Goal: Task Accomplishment & Management: Manage account settings

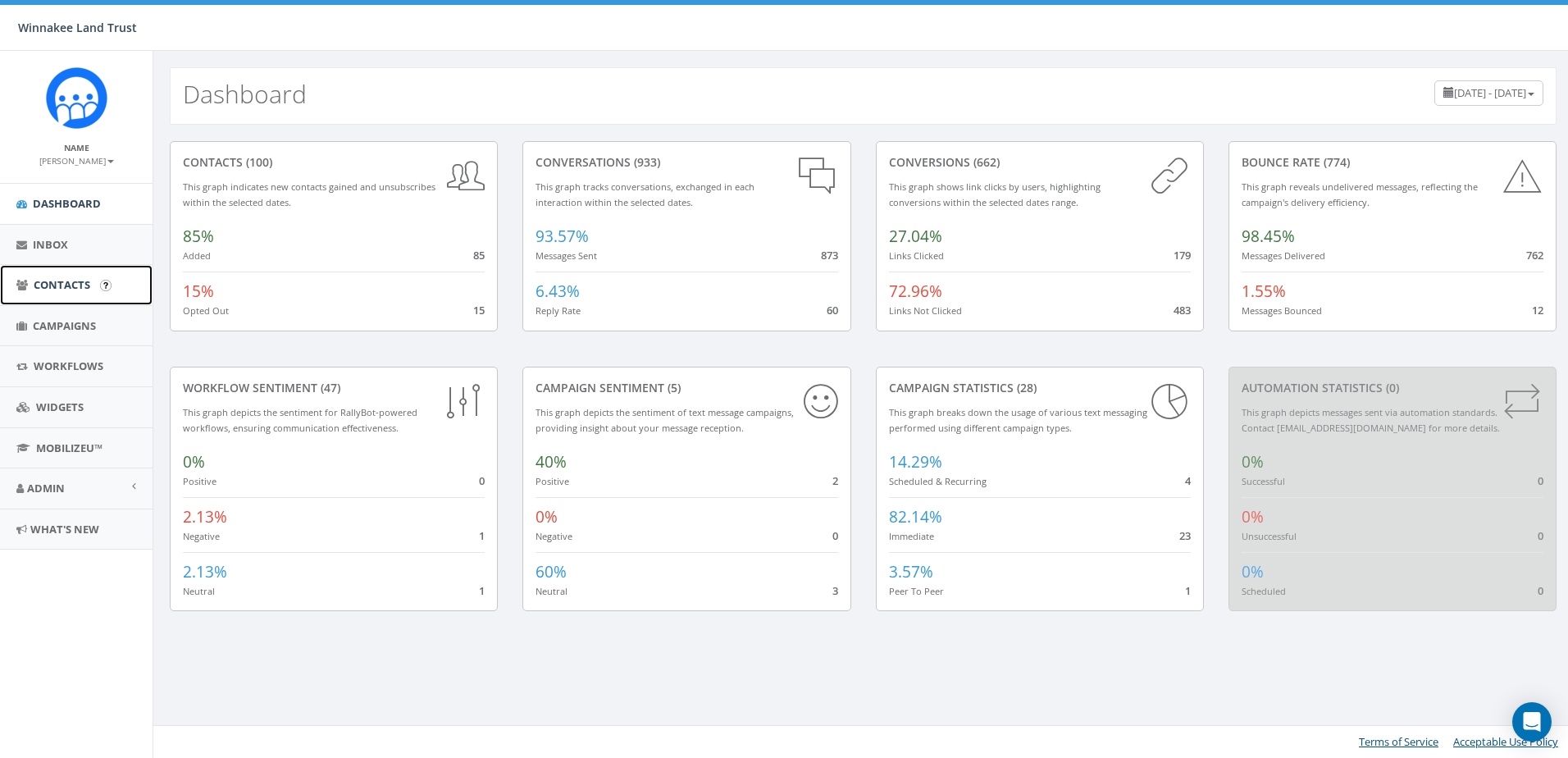
click at [58, 280] on span "Contacts" at bounding box center [61, 285] width 57 height 14
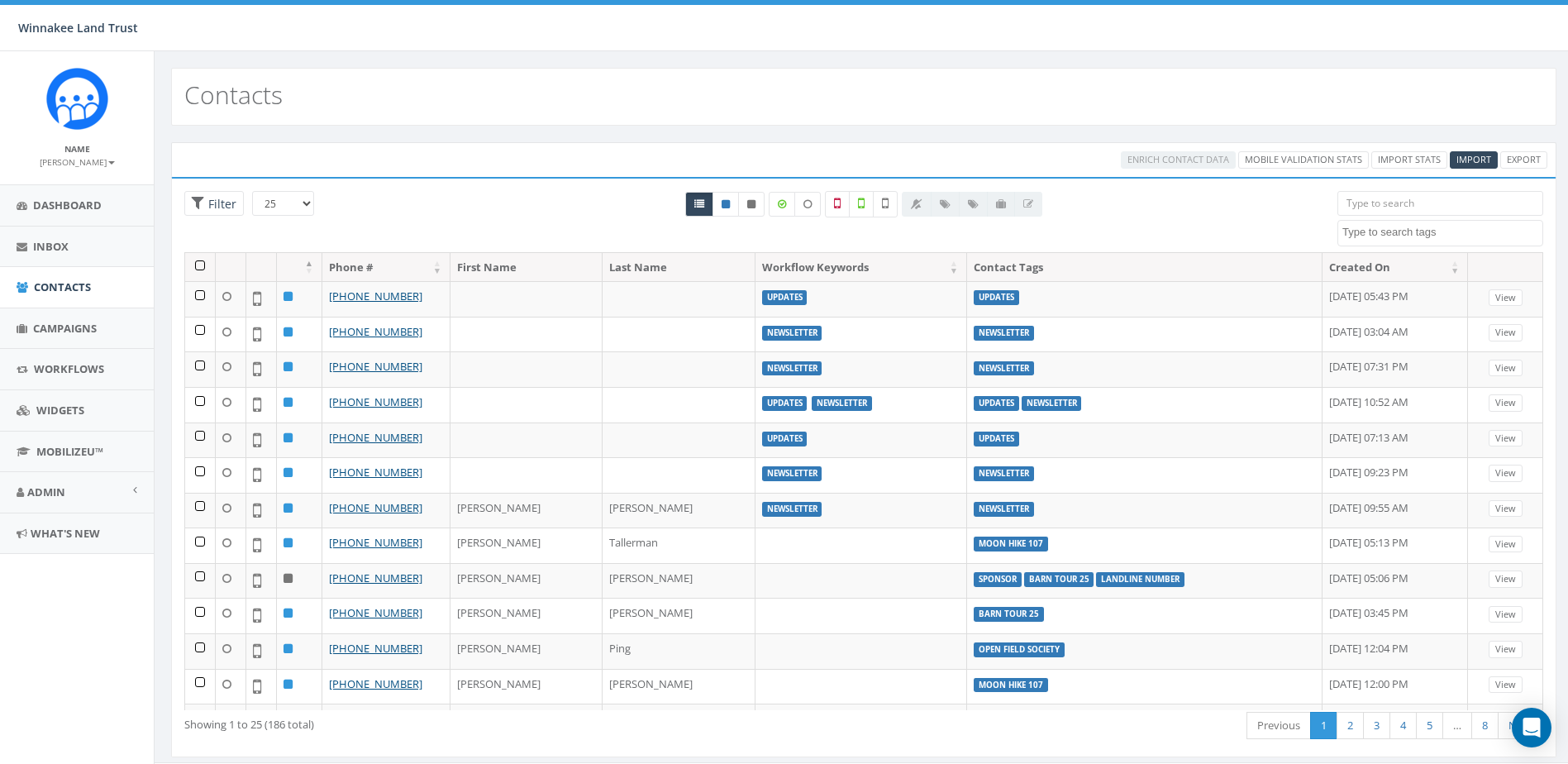
select select
click at [1412, 206] on input "search" at bounding box center [1440, 203] width 206 height 24
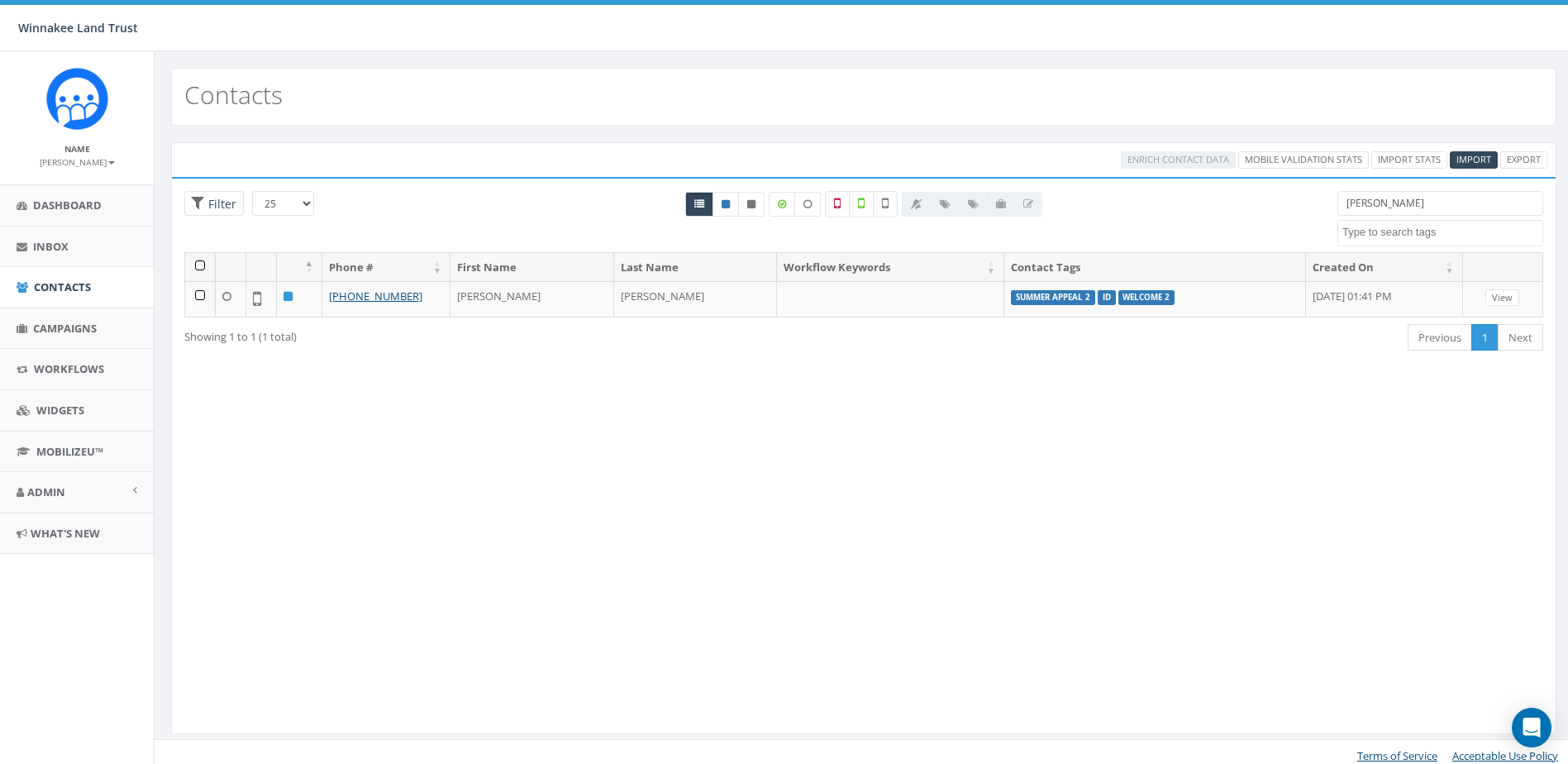
type input "[PERSON_NAME]"
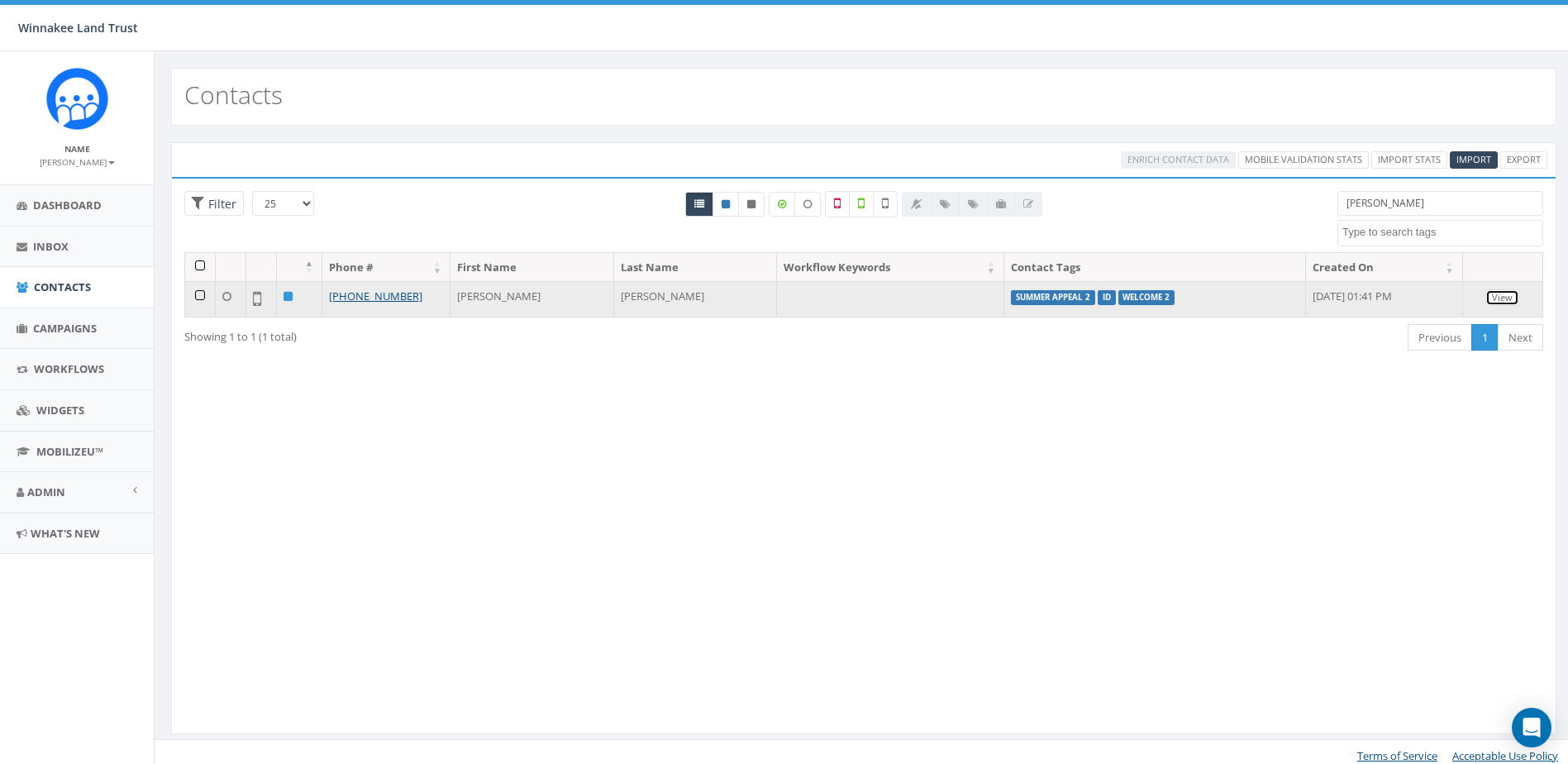
click at [1502, 298] on link "View" at bounding box center [1502, 298] width 33 height 17
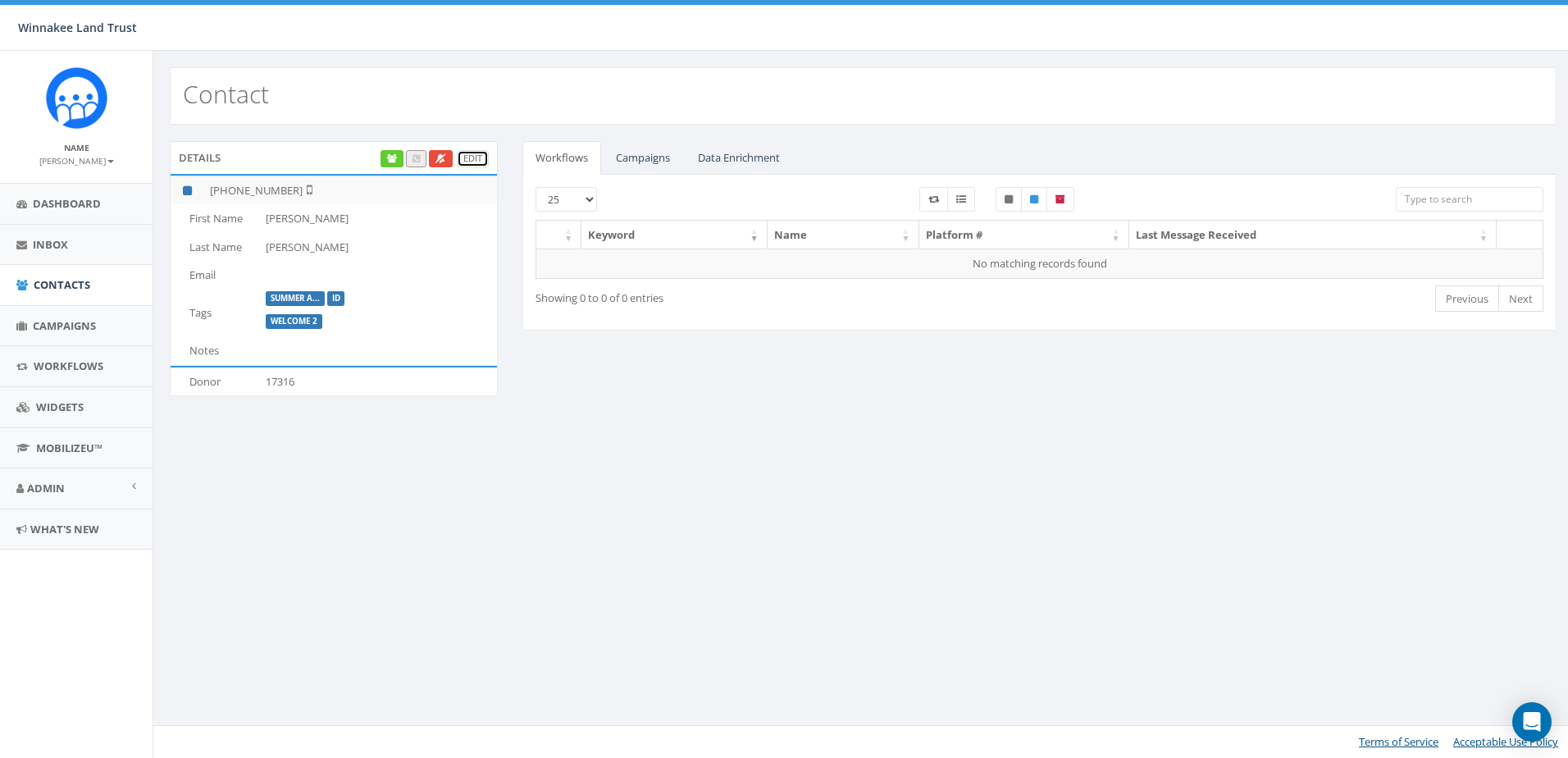
click at [478, 155] on link "Edit" at bounding box center [473, 158] width 32 height 17
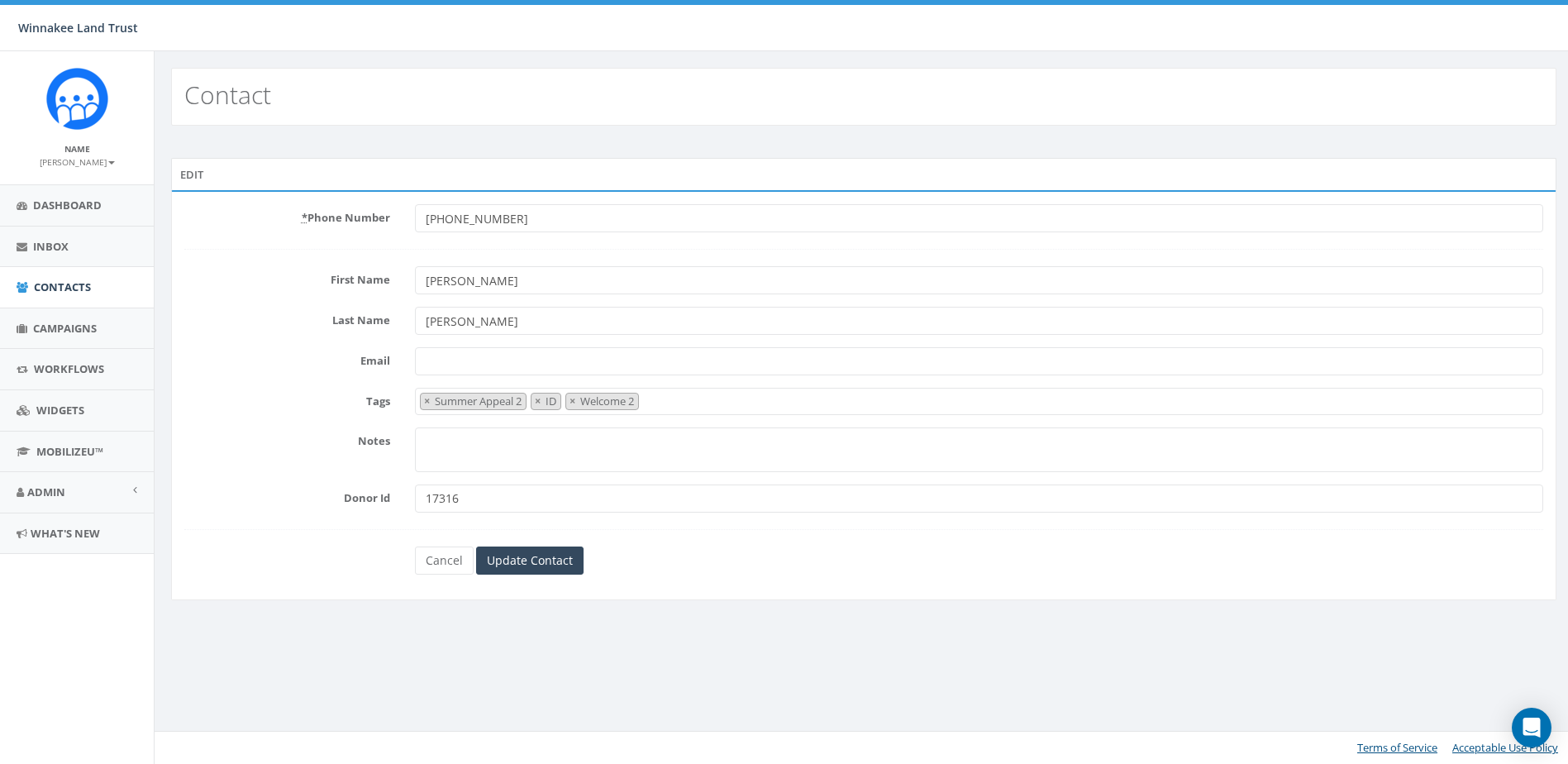
select select "Summer Appeal 2"
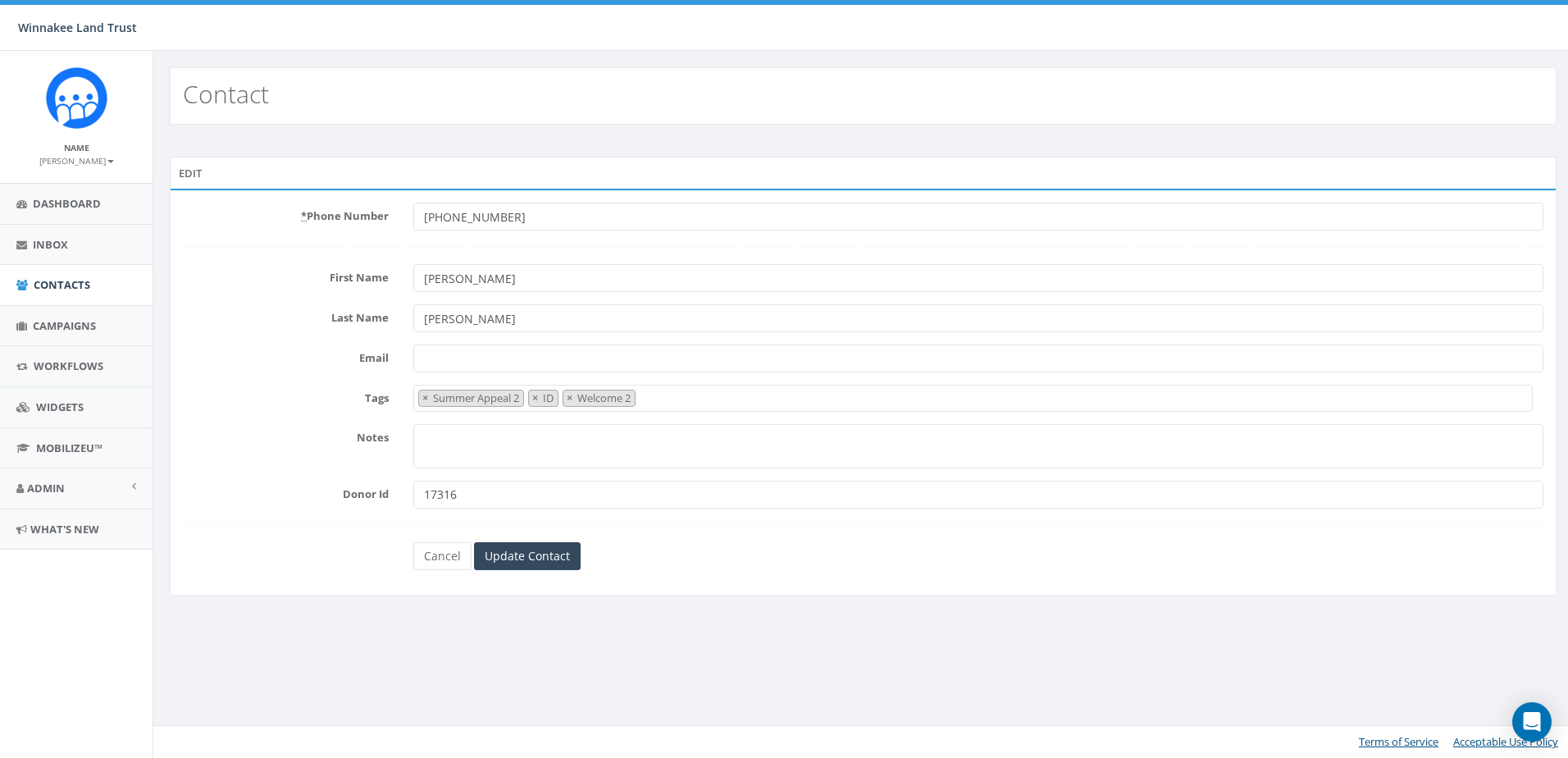
click at [752, 394] on span "× Summer Appeal 2 × ID × Welcome 2" at bounding box center [973, 399] width 1119 height 27
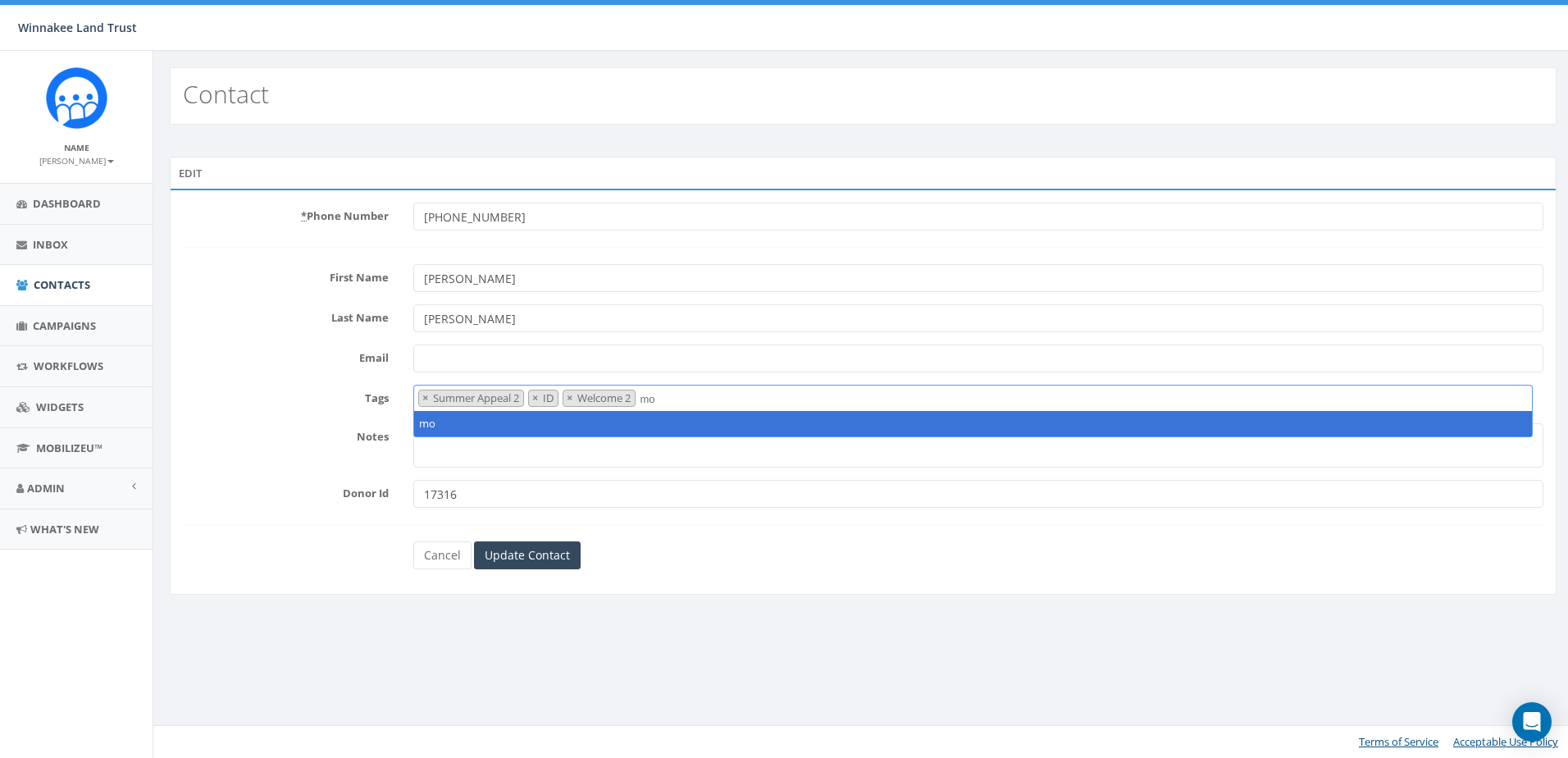
type textarea "m"
type textarea "1"
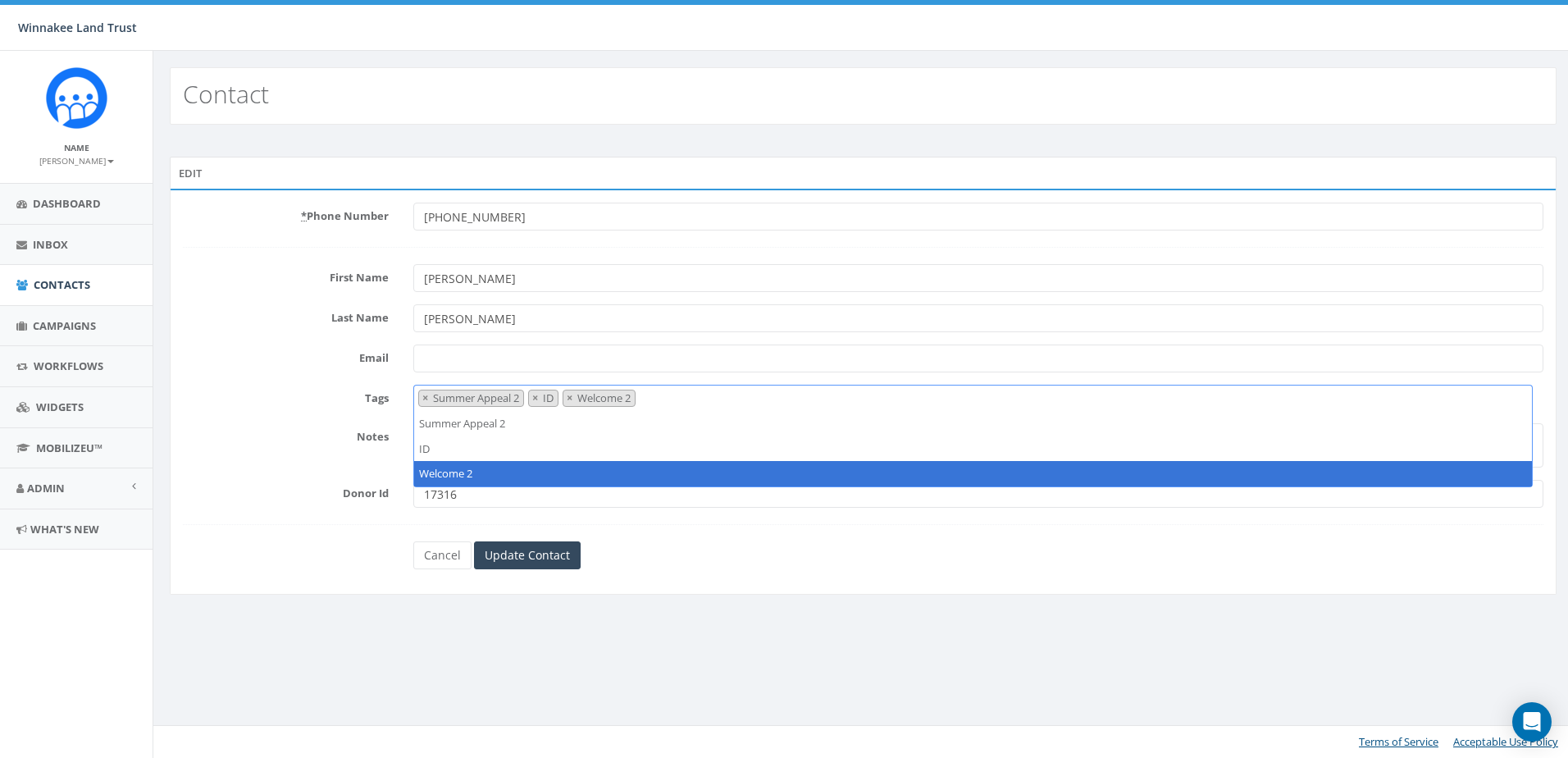
click at [663, 669] on div "Contact Edit * Phone Number +19143884533 First Name Tara Last Name Schatzel Ema…" at bounding box center [863, 405] width 1421 height 708
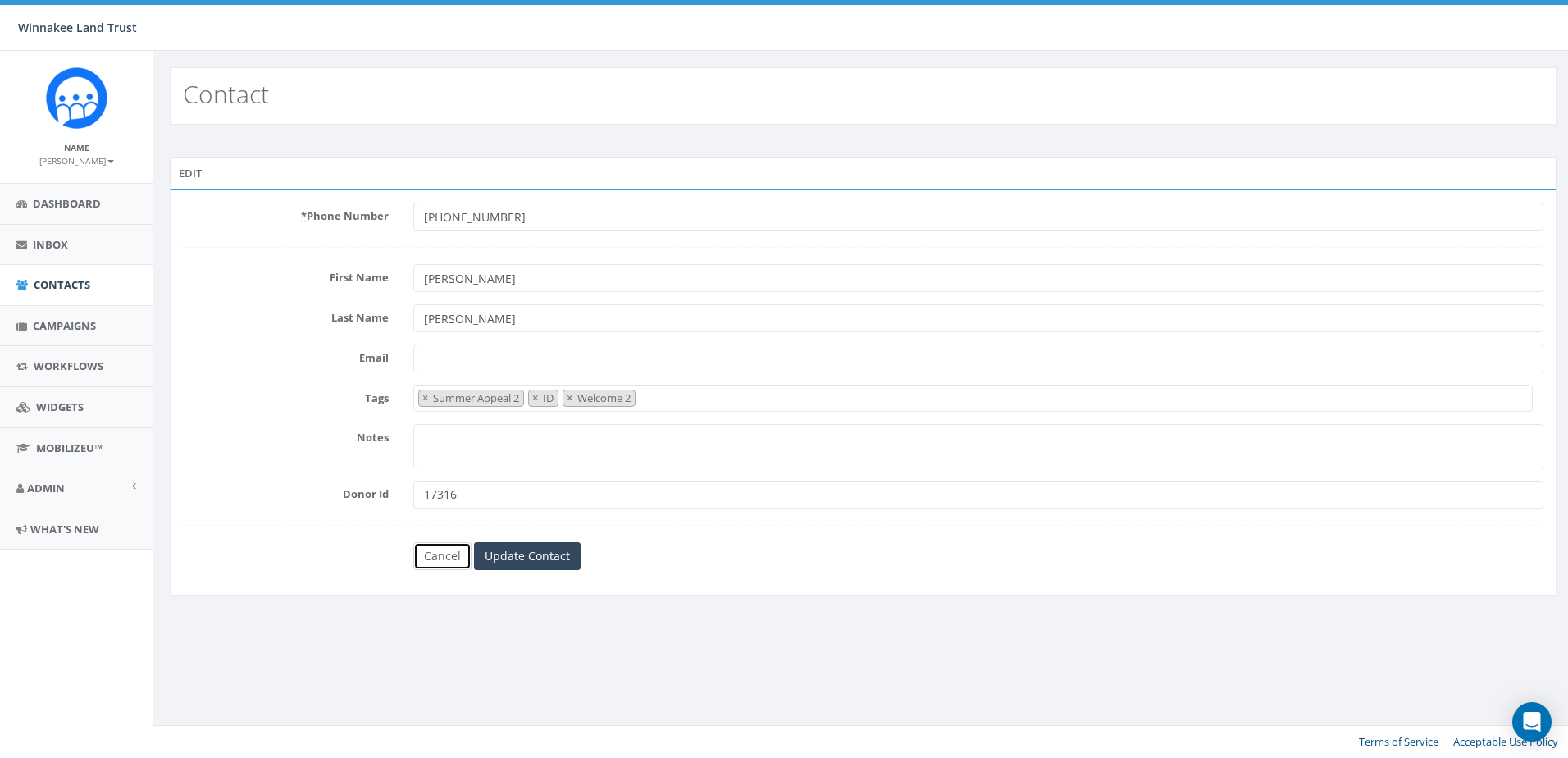
click at [449, 560] on link "Cancel" at bounding box center [442, 556] width 58 height 28
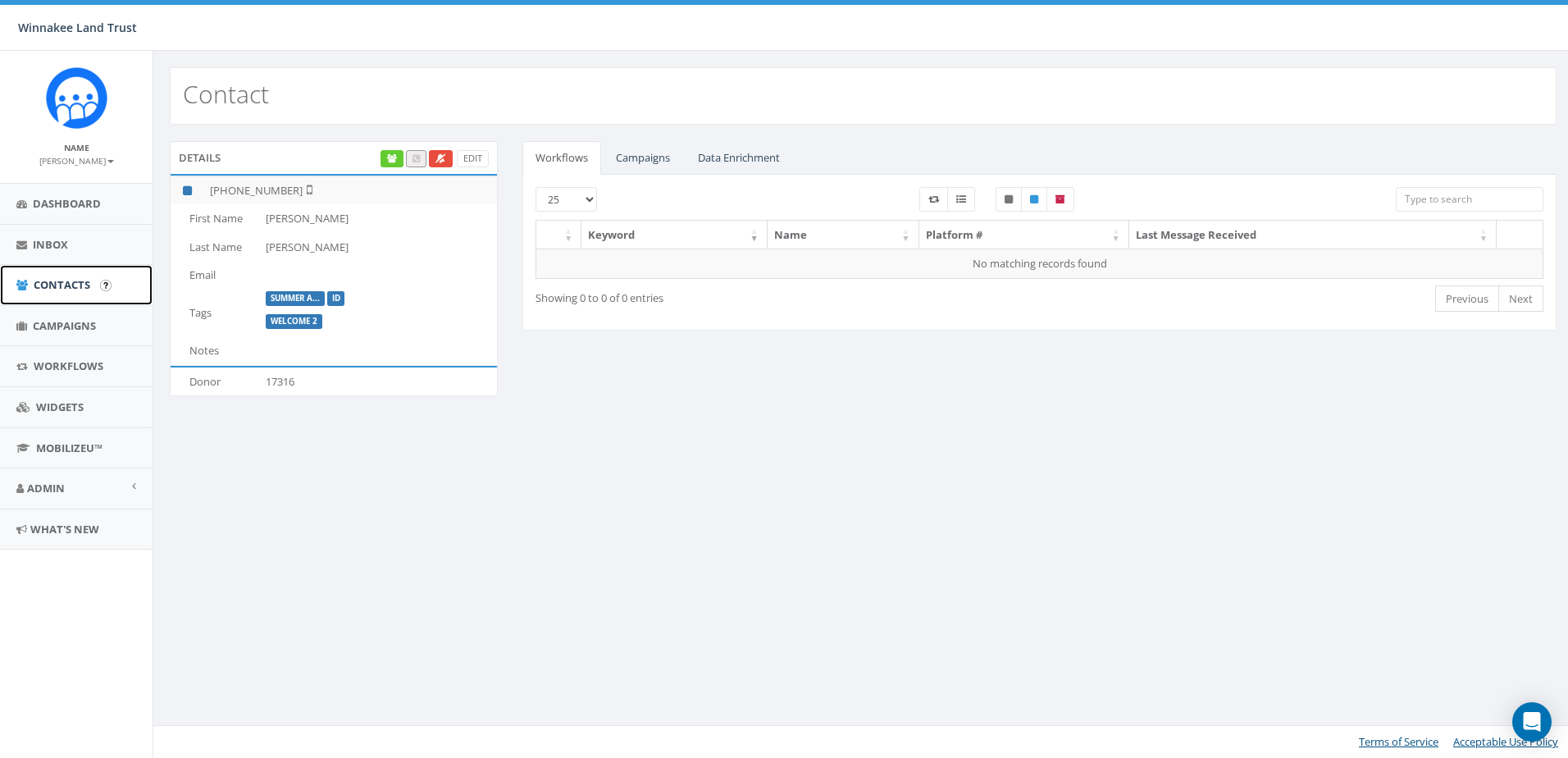
click at [73, 289] on span "Contacts" at bounding box center [61, 285] width 57 height 14
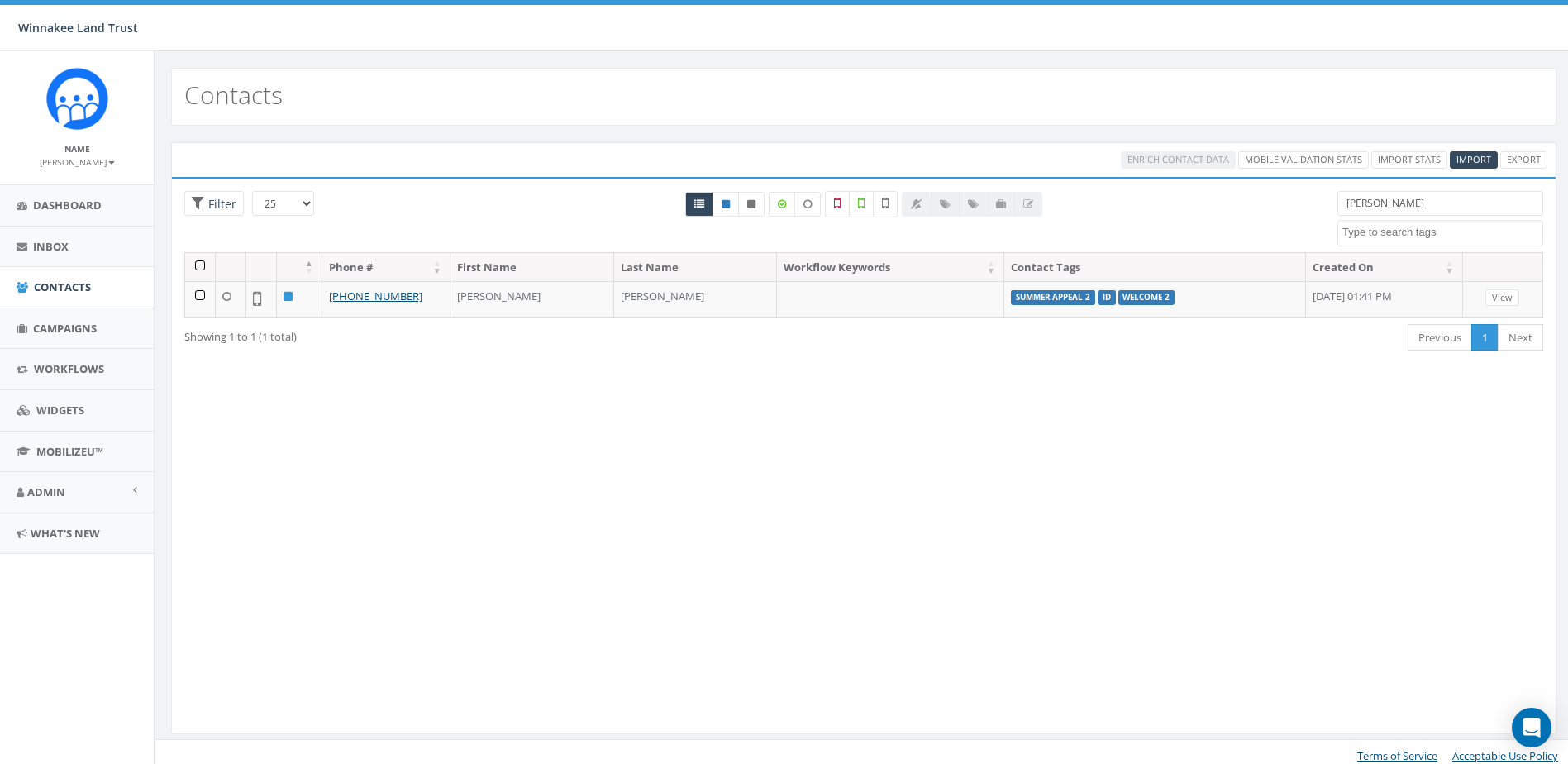
select select
click at [973, 474] on div "Loading the filters, please wait!! Phone Number is is not First Name is is not …" at bounding box center [863, 456] width 1385 height 559
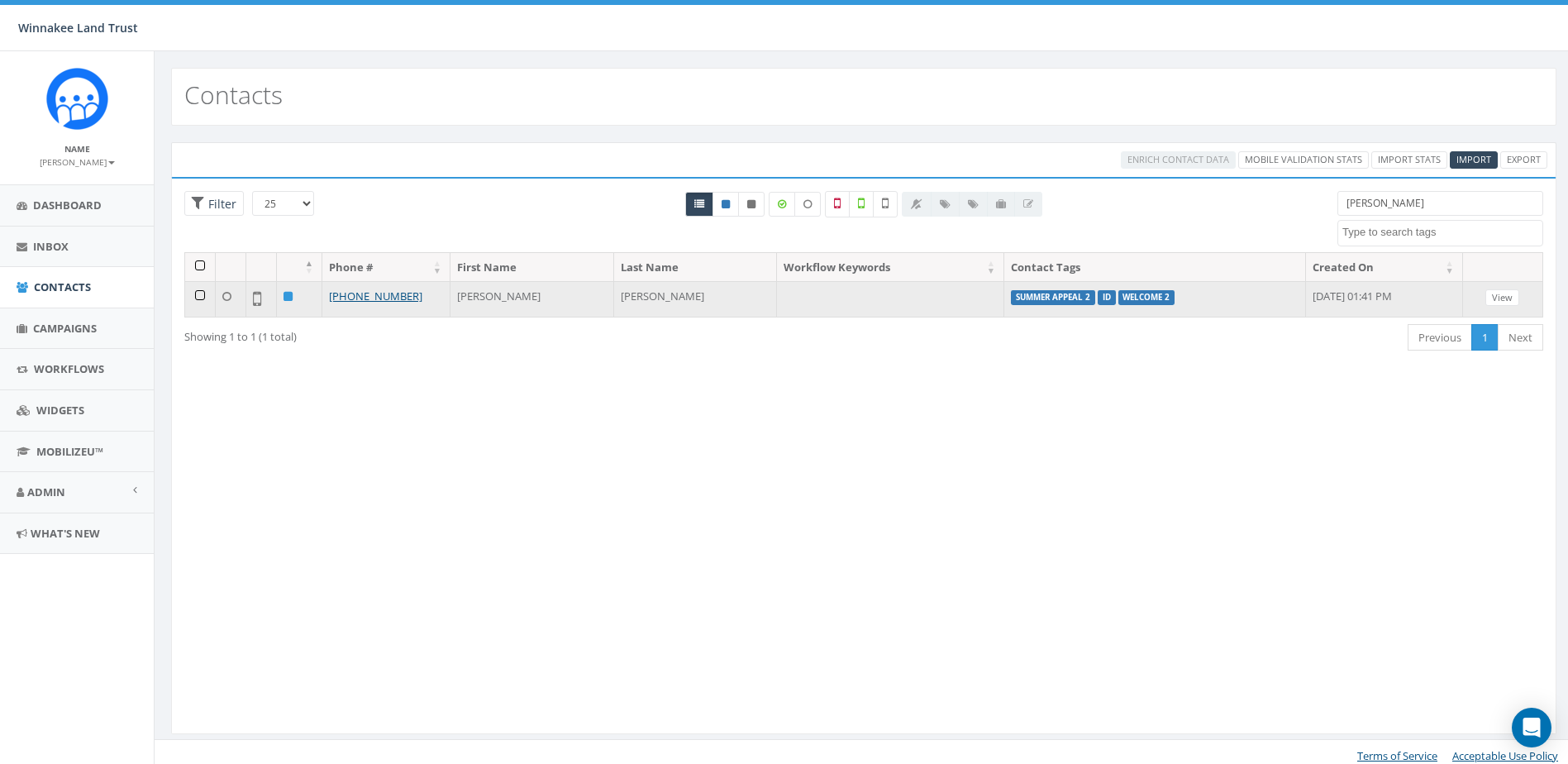
click at [200, 300] on td at bounding box center [201, 299] width 31 height 35
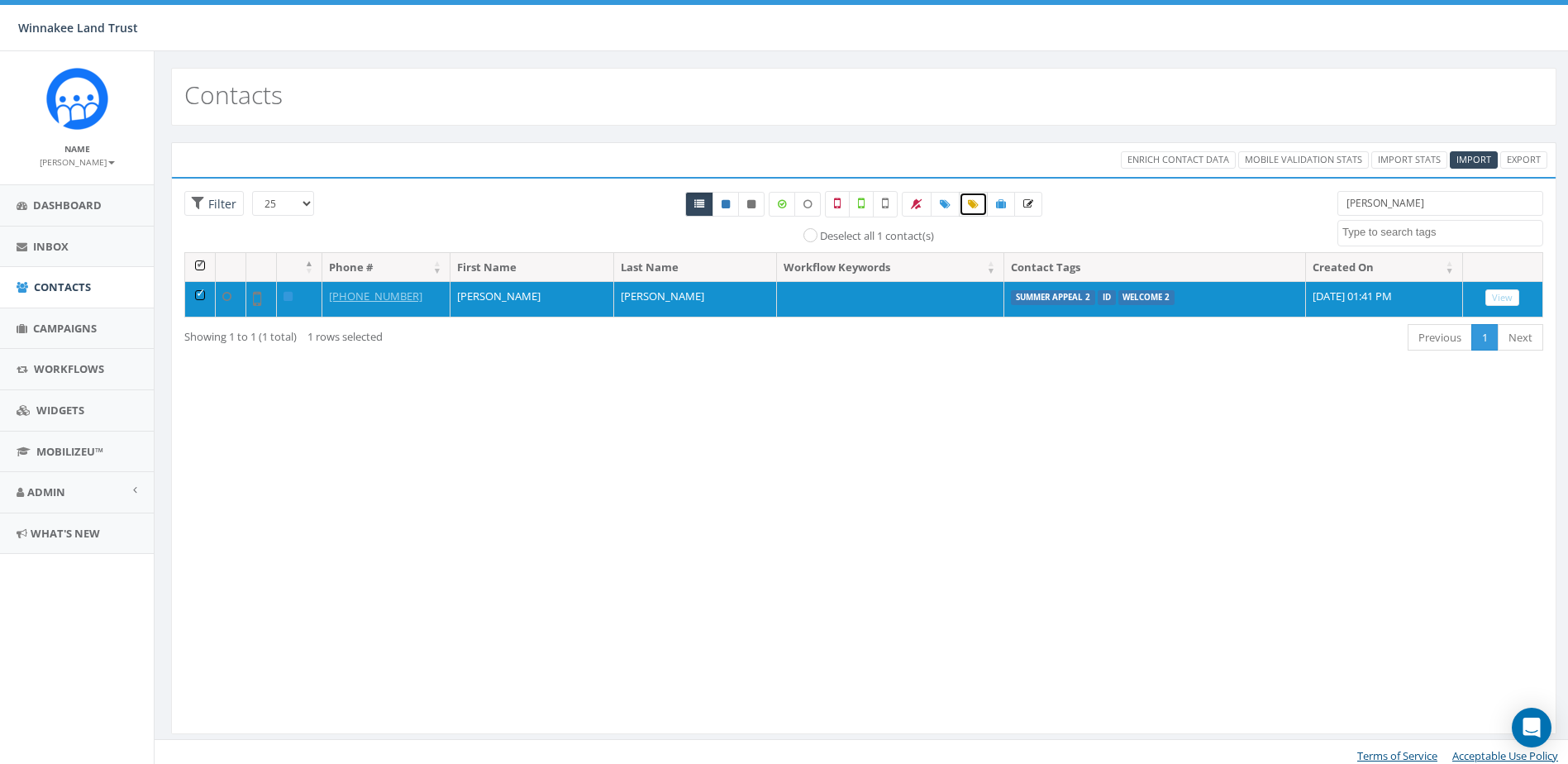
click at [968, 205] on icon at bounding box center [974, 204] width 11 height 10
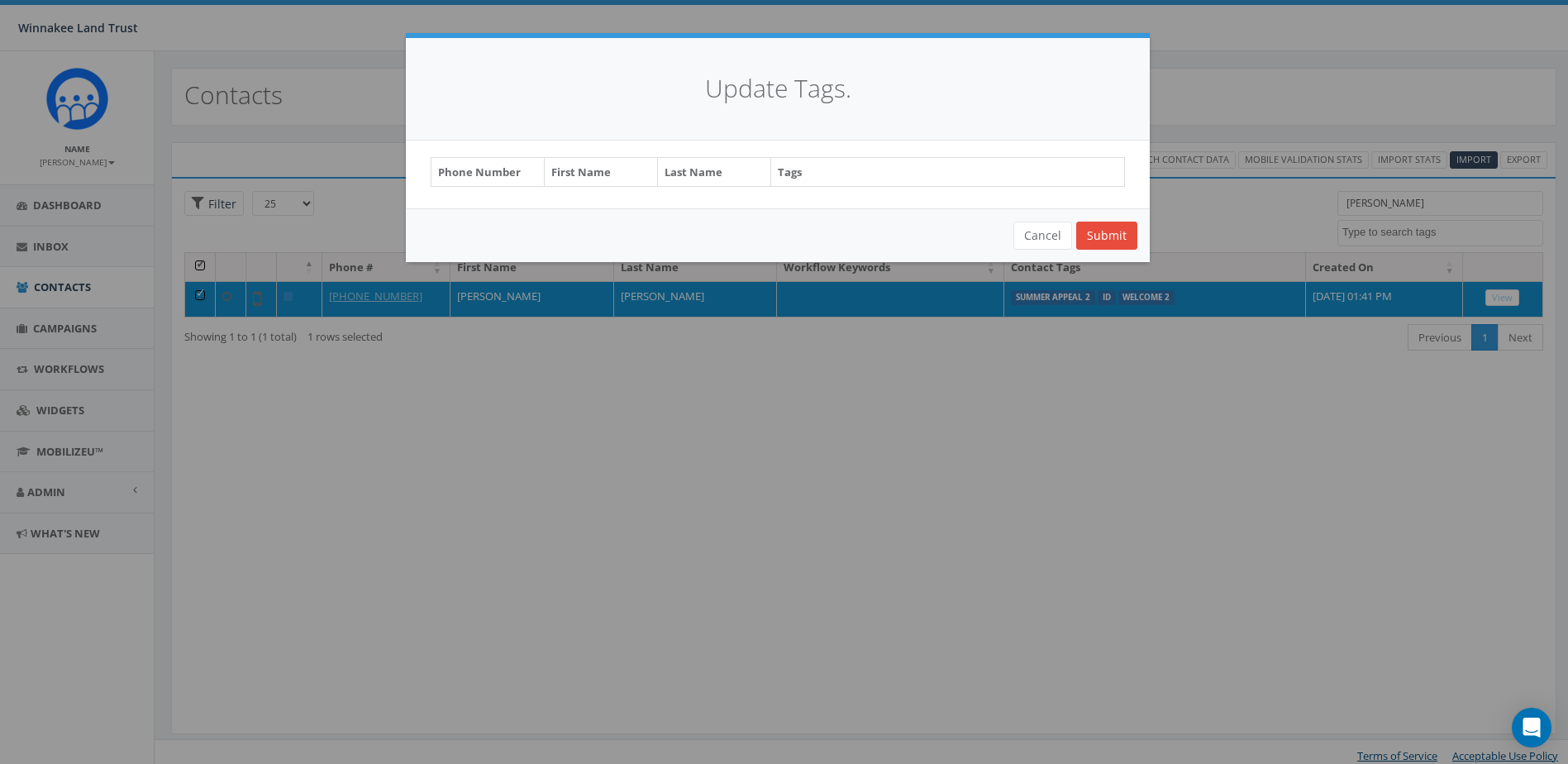
select select "Summer Appeal 2"
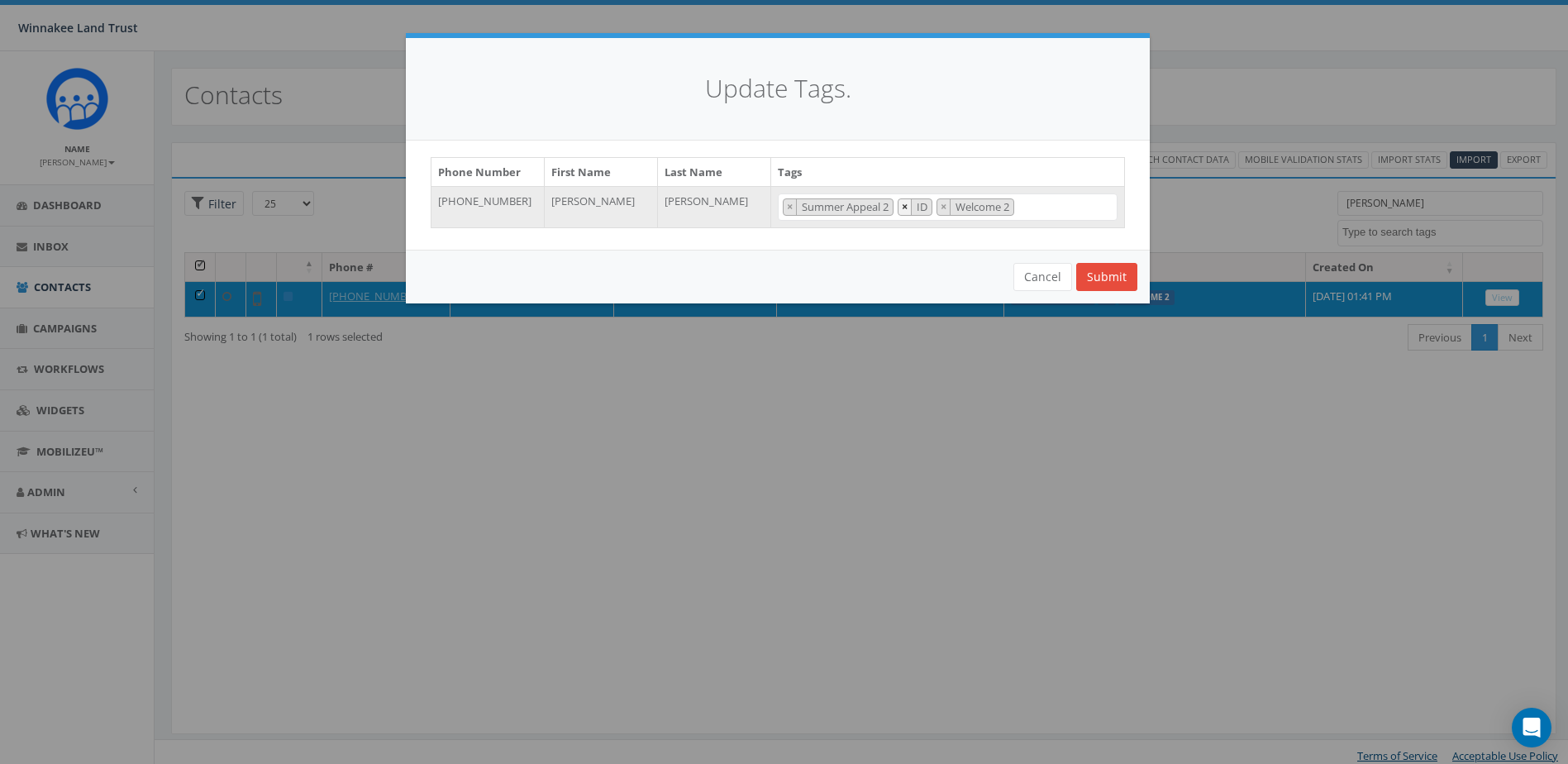
scroll to position [645, 0]
click at [1071, 201] on span "× Summer Appeal 2 × ID × Welcome 2" at bounding box center [948, 207] width 340 height 27
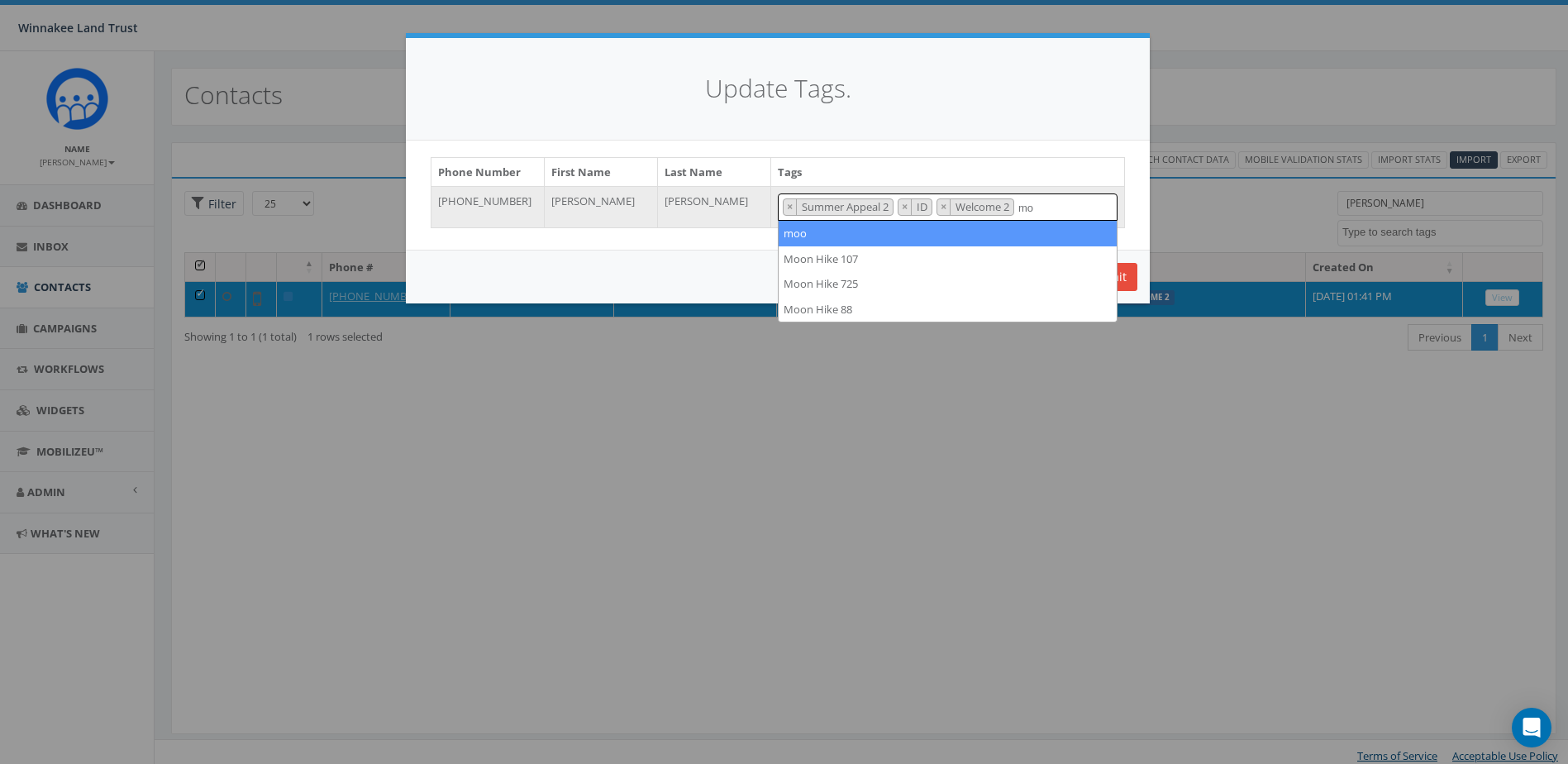
scroll to position [0, 0]
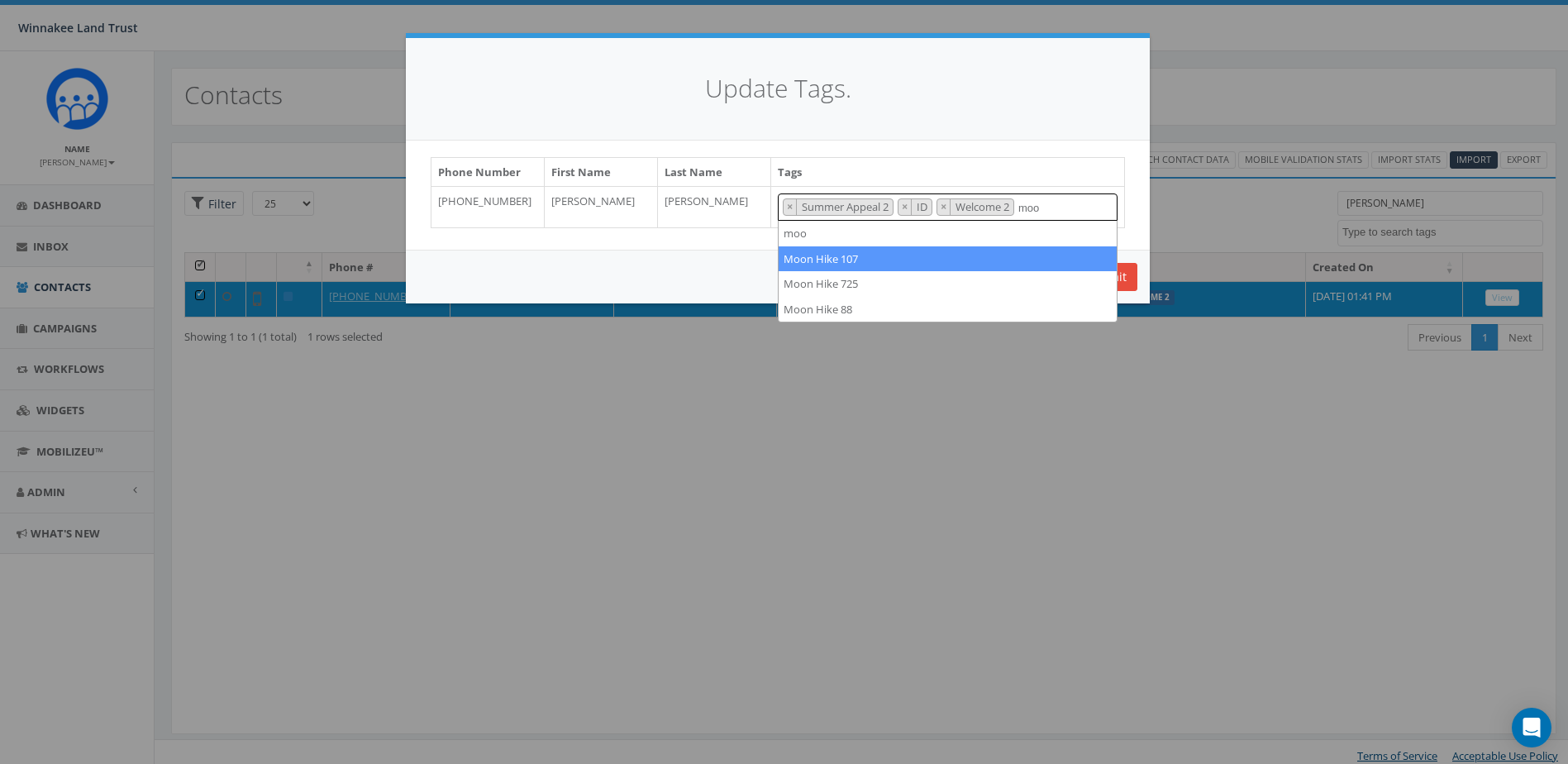
type textarea "moo"
select select "Moon Hike 107"
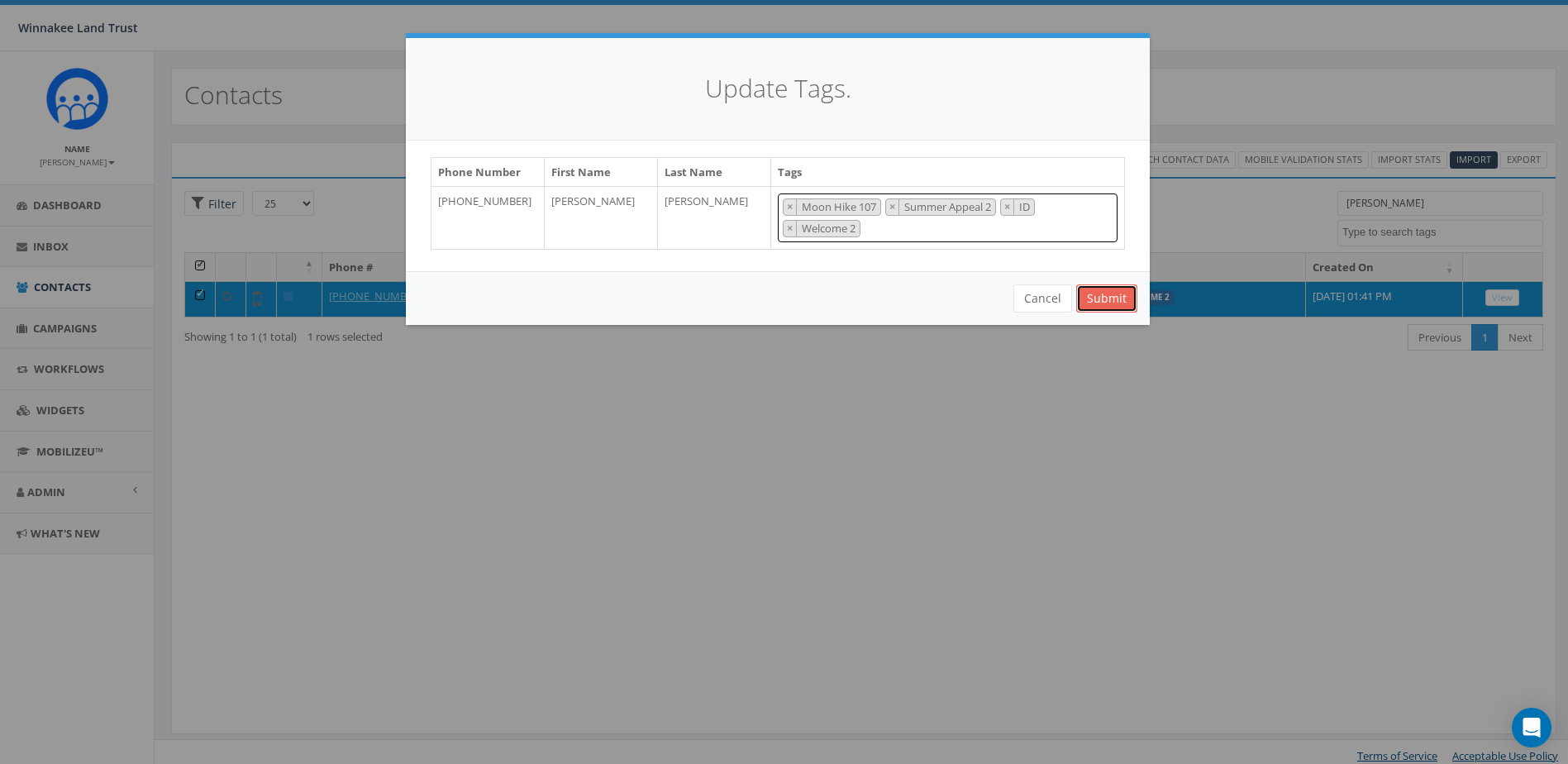
click at [1116, 296] on button "Submit" at bounding box center [1107, 298] width 62 height 28
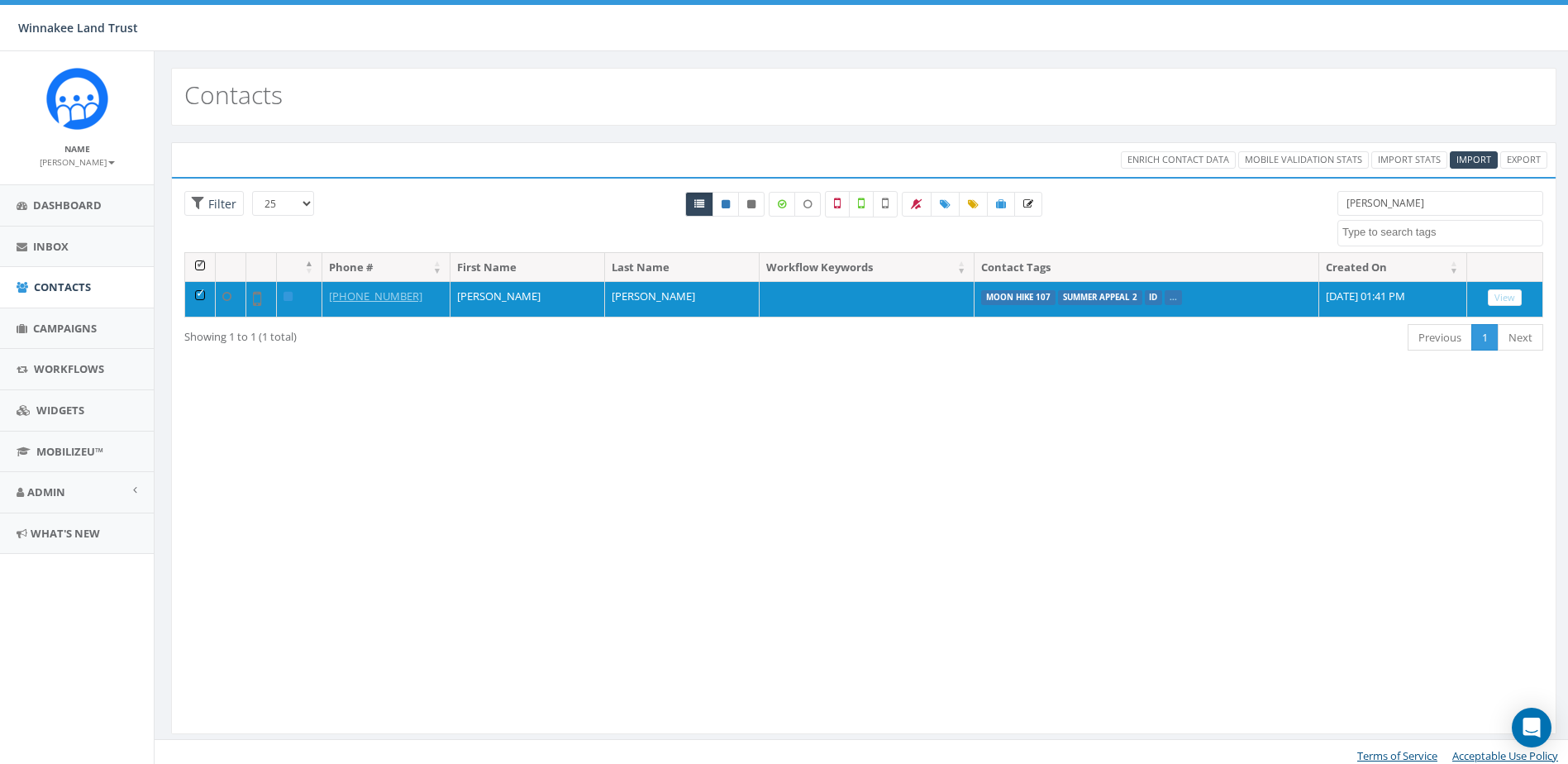
select select
click at [1469, 160] on span "Import" at bounding box center [1474, 159] width 34 height 13
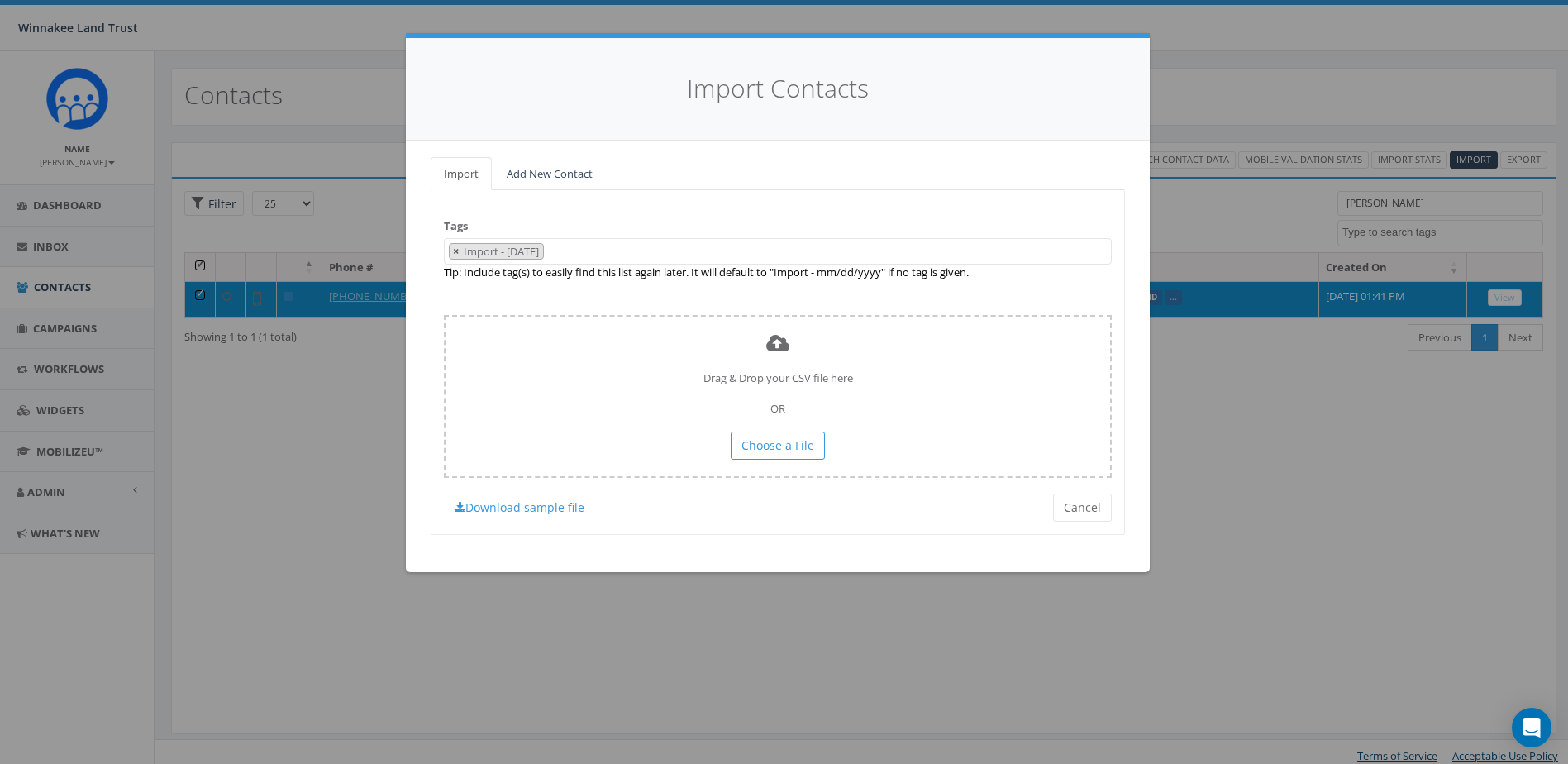
click at [454, 252] on span "×" at bounding box center [456, 252] width 5 height 14
select select
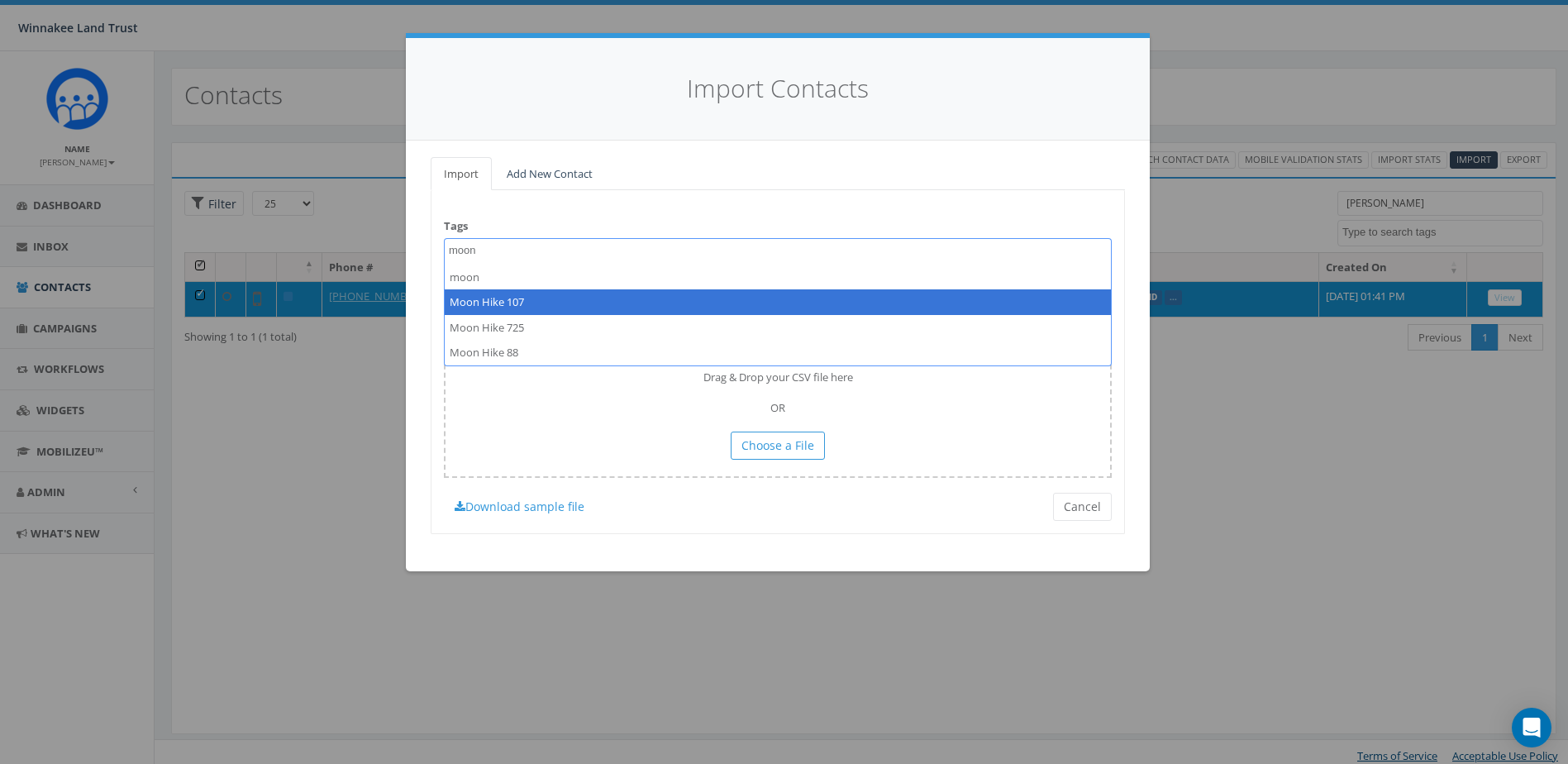
type textarea "moon"
select select "Moon Hike 107"
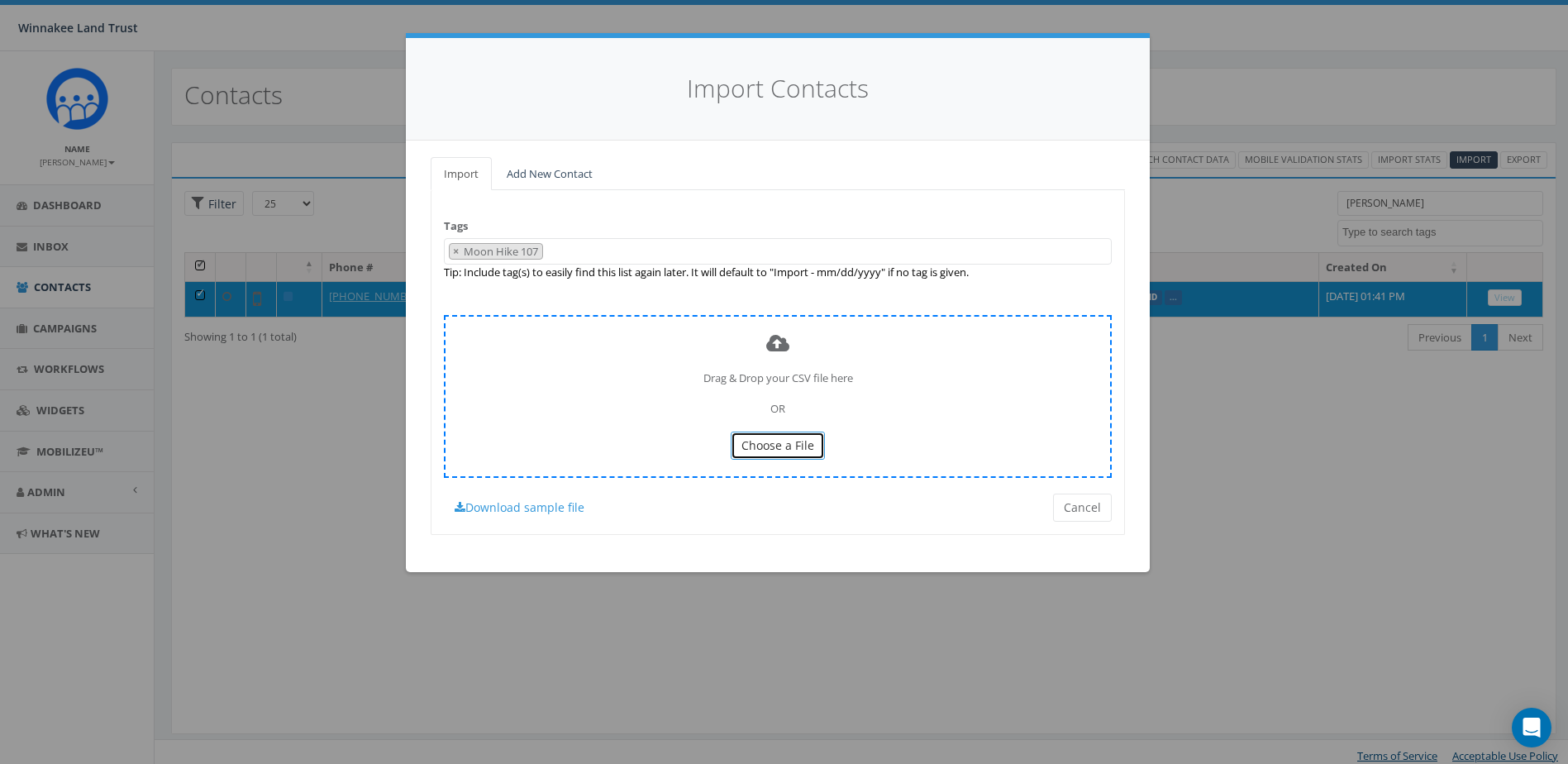
click at [784, 436] on button "Choose a File" at bounding box center [778, 445] width 94 height 28
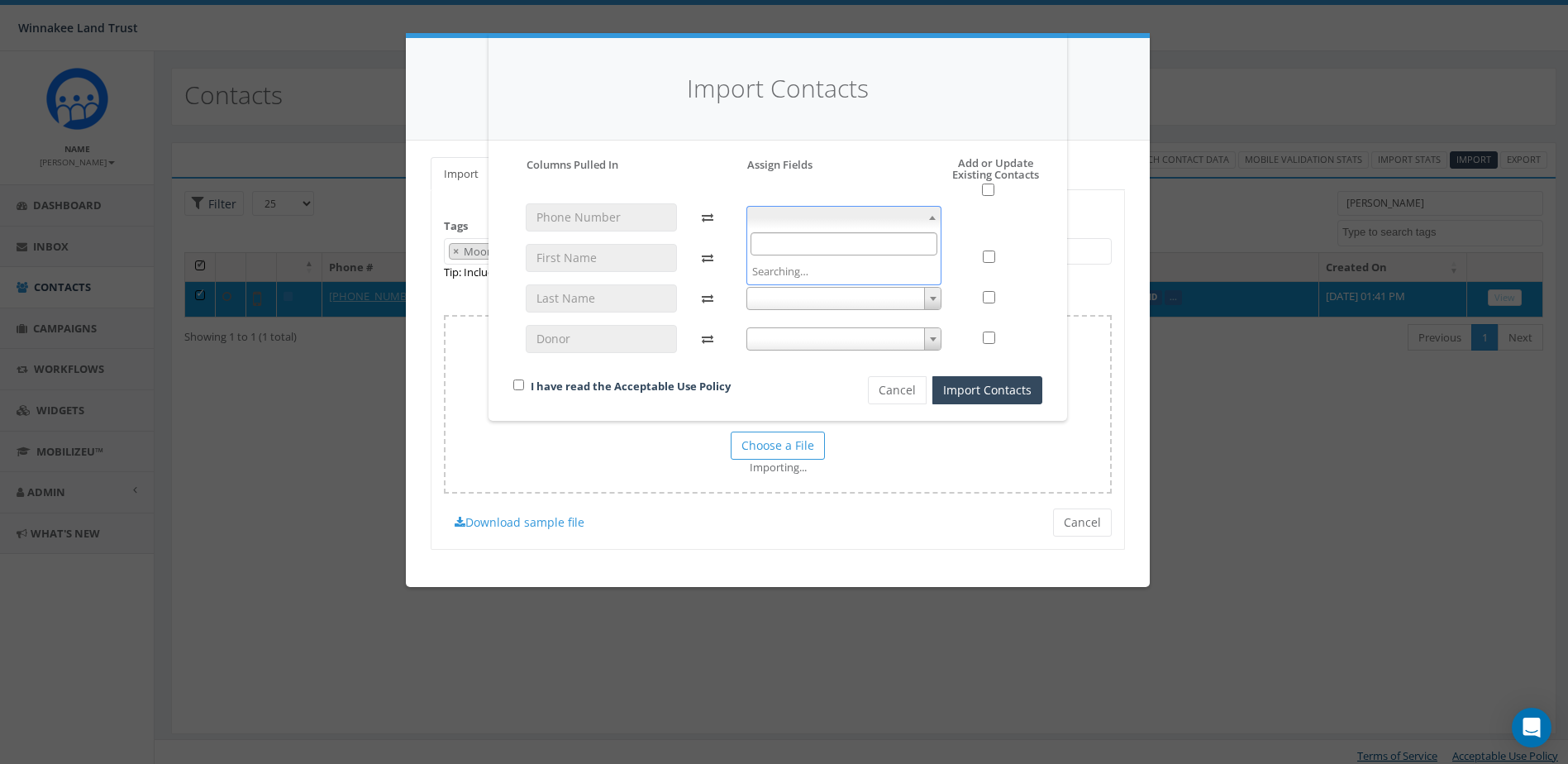
click at [851, 228] on body "Winnakee Land Trust Winnakee Land Trust Profile Sign Out 3.21 % of Available Am…" at bounding box center [784, 382] width 1568 height 764
select select "phone_number"
click at [837, 255] on span at bounding box center [844, 258] width 196 height 24
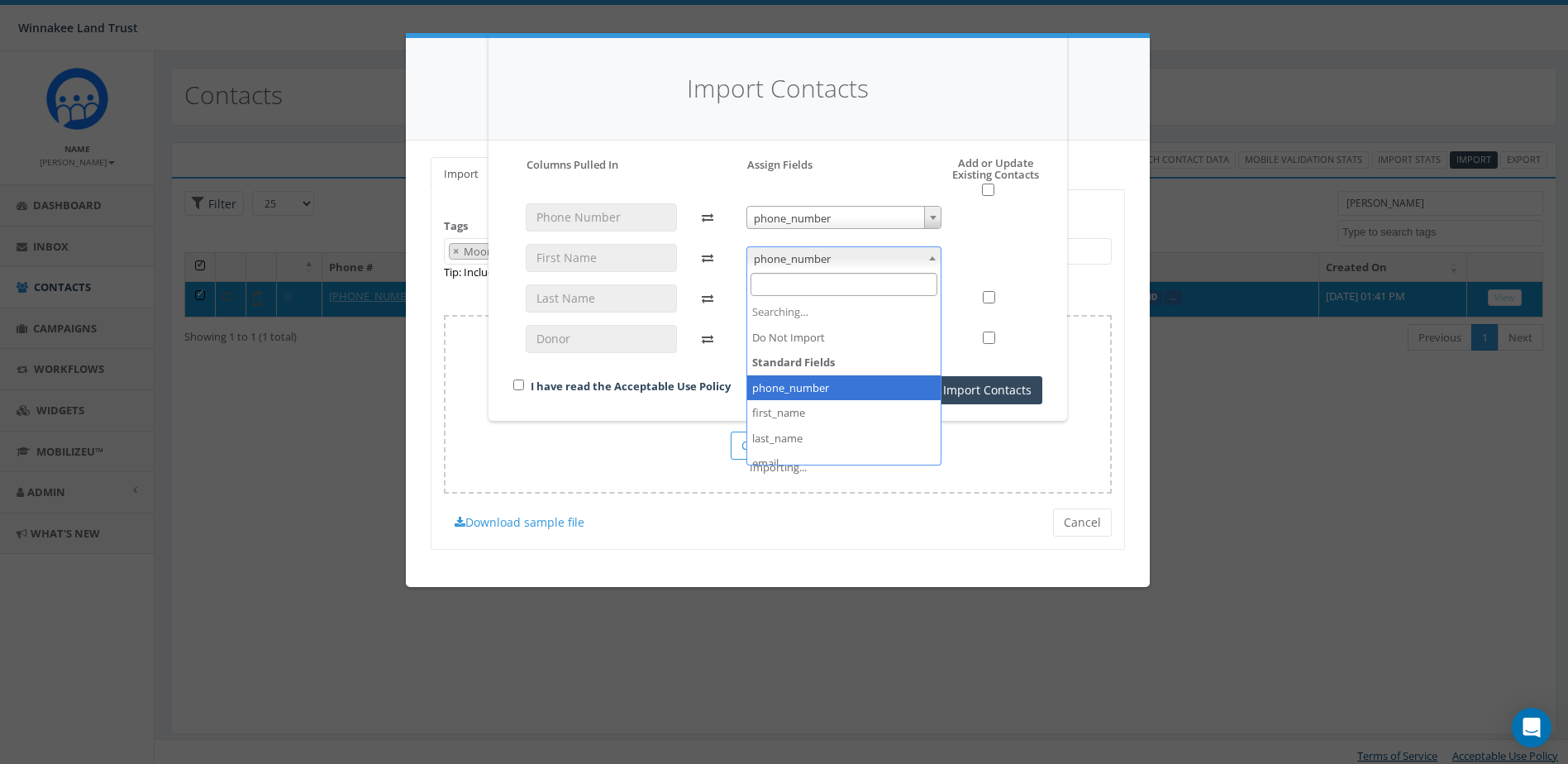
click at [836, 252] on span "phone_number" at bounding box center [844, 259] width 195 height 24
select select "first_name"
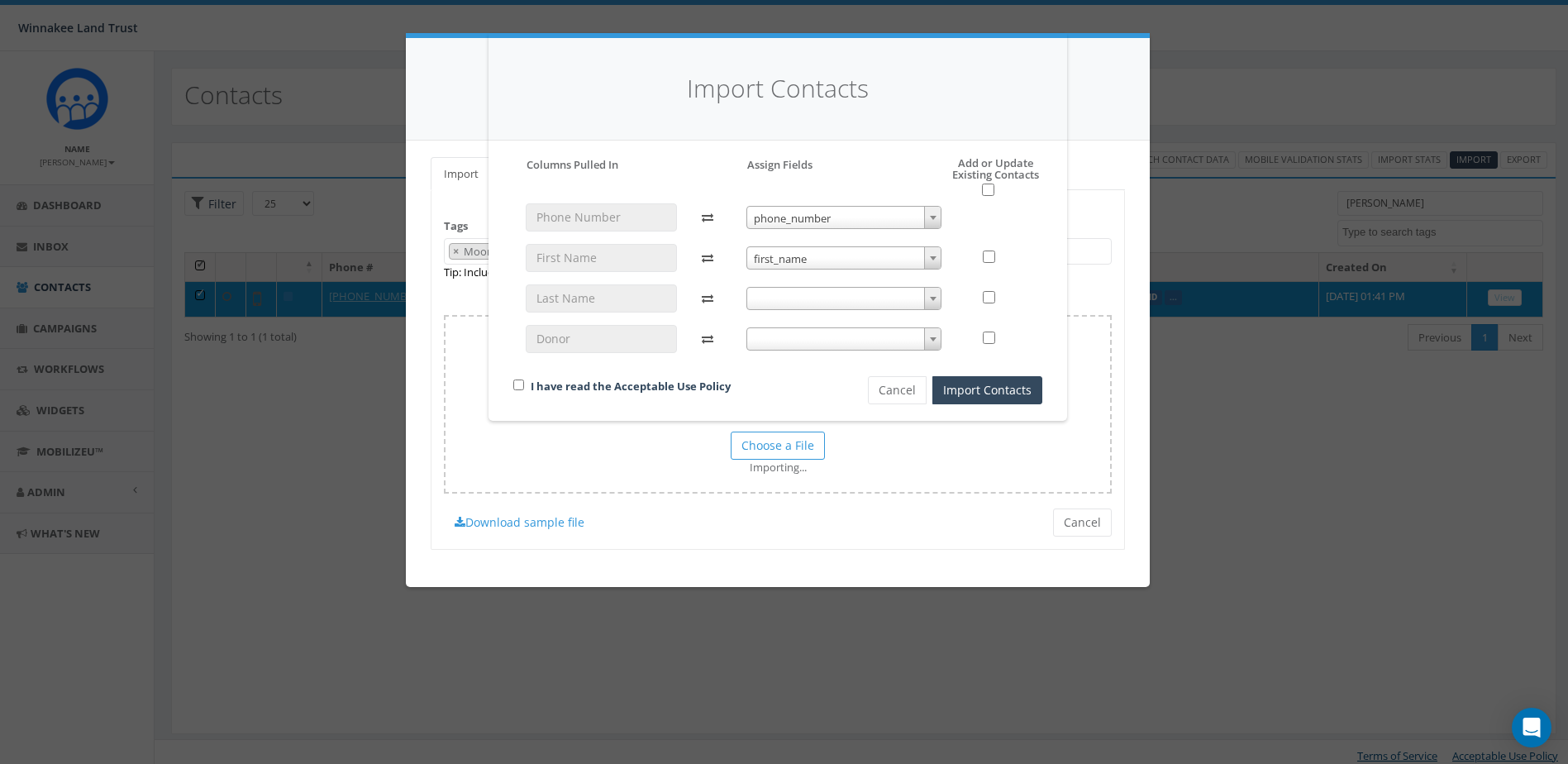
click at [832, 292] on span at bounding box center [844, 299] width 196 height 24
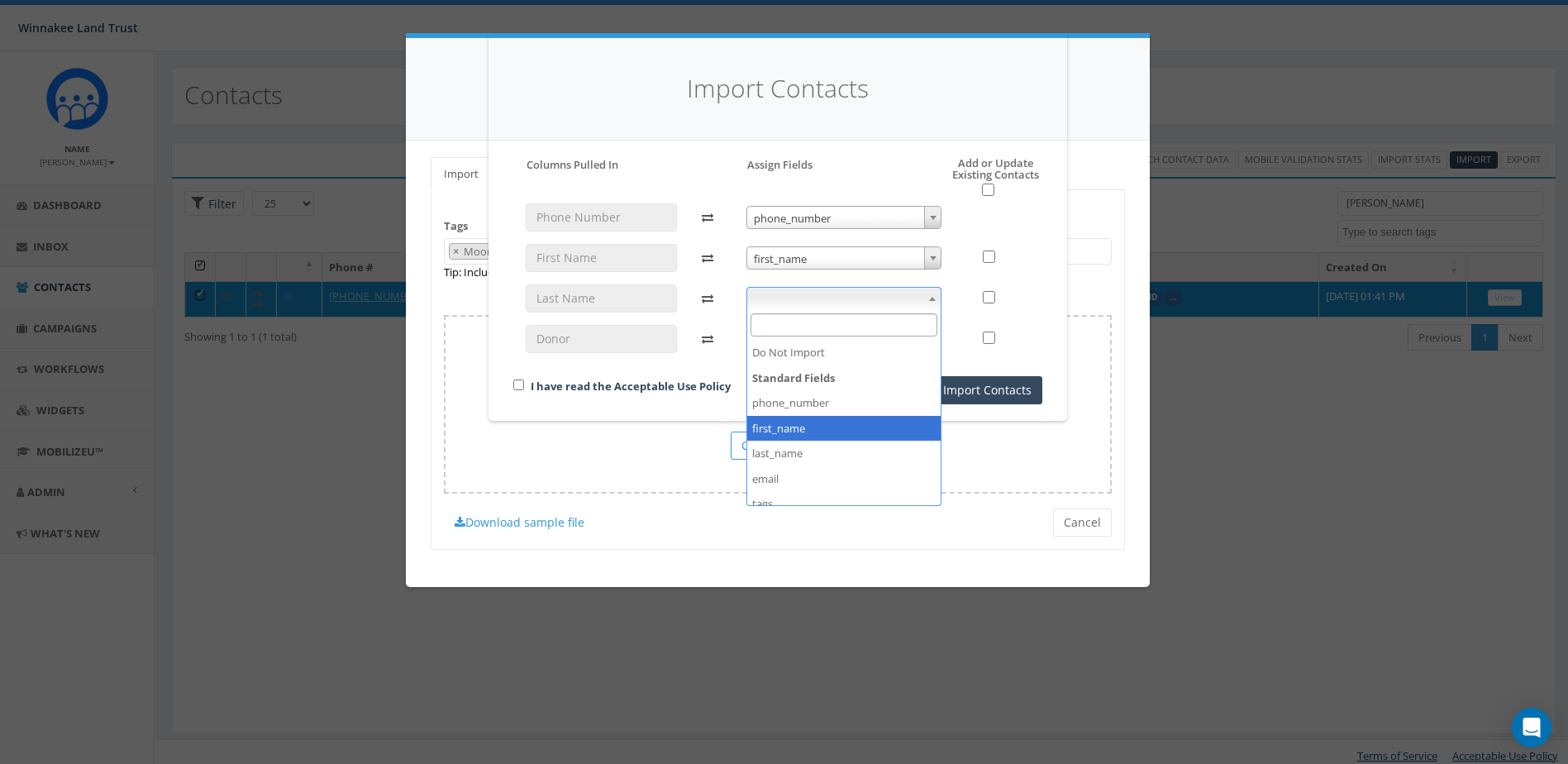
select select "last_name"
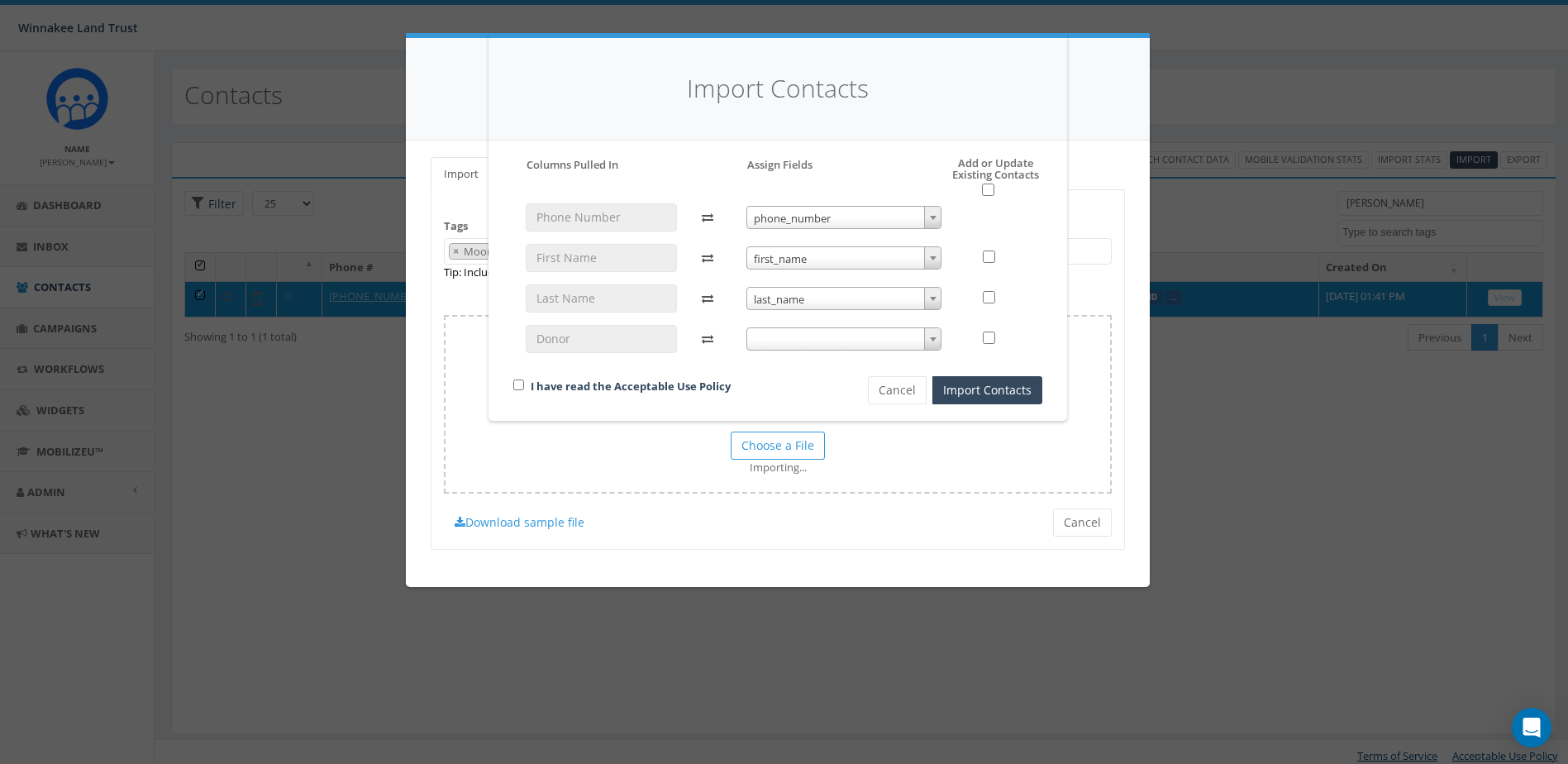
click at [823, 336] on span at bounding box center [844, 339] width 196 height 24
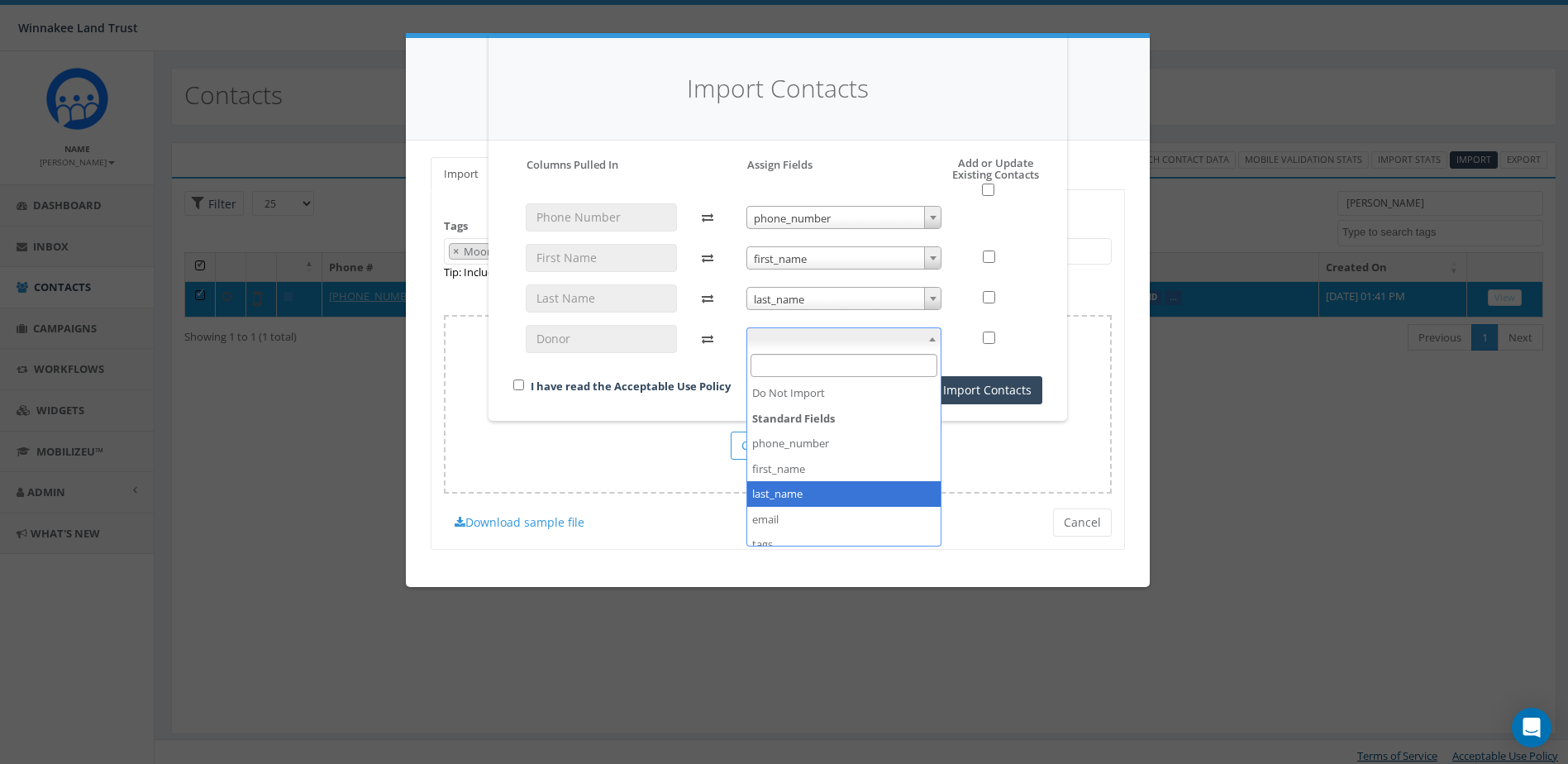
scroll to position [88, 0]
select select "donor_id"
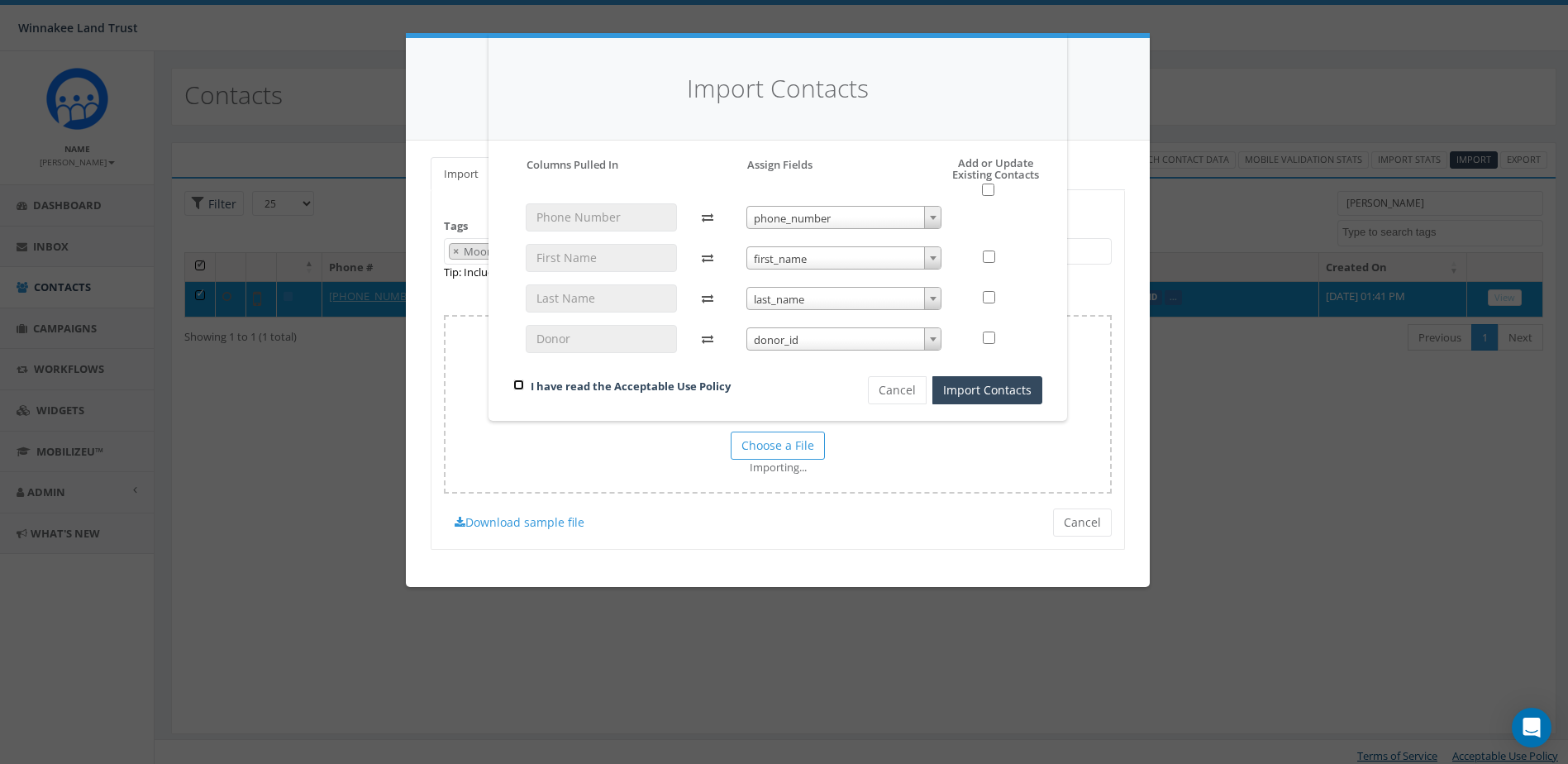
drag, startPoint x: 516, startPoint y: 381, endPoint x: 555, endPoint y: 388, distance: 39.6
click at [516, 381] on input "checkbox" at bounding box center [518, 385] width 11 height 11
checkbox input "true"
click at [985, 390] on button "Import Contacts" at bounding box center [988, 390] width 110 height 28
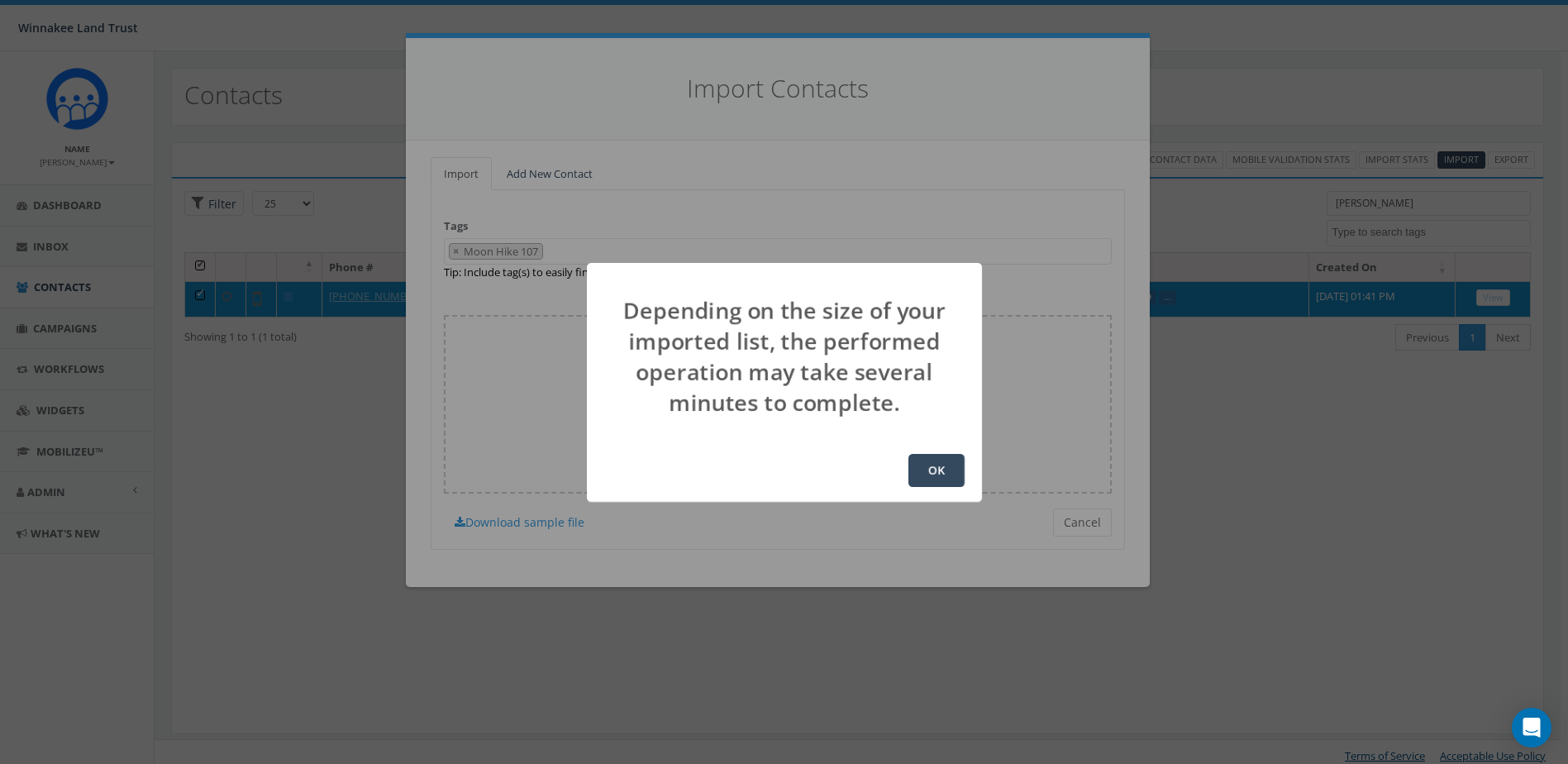
click at [933, 472] on button "OK" at bounding box center [936, 471] width 56 height 33
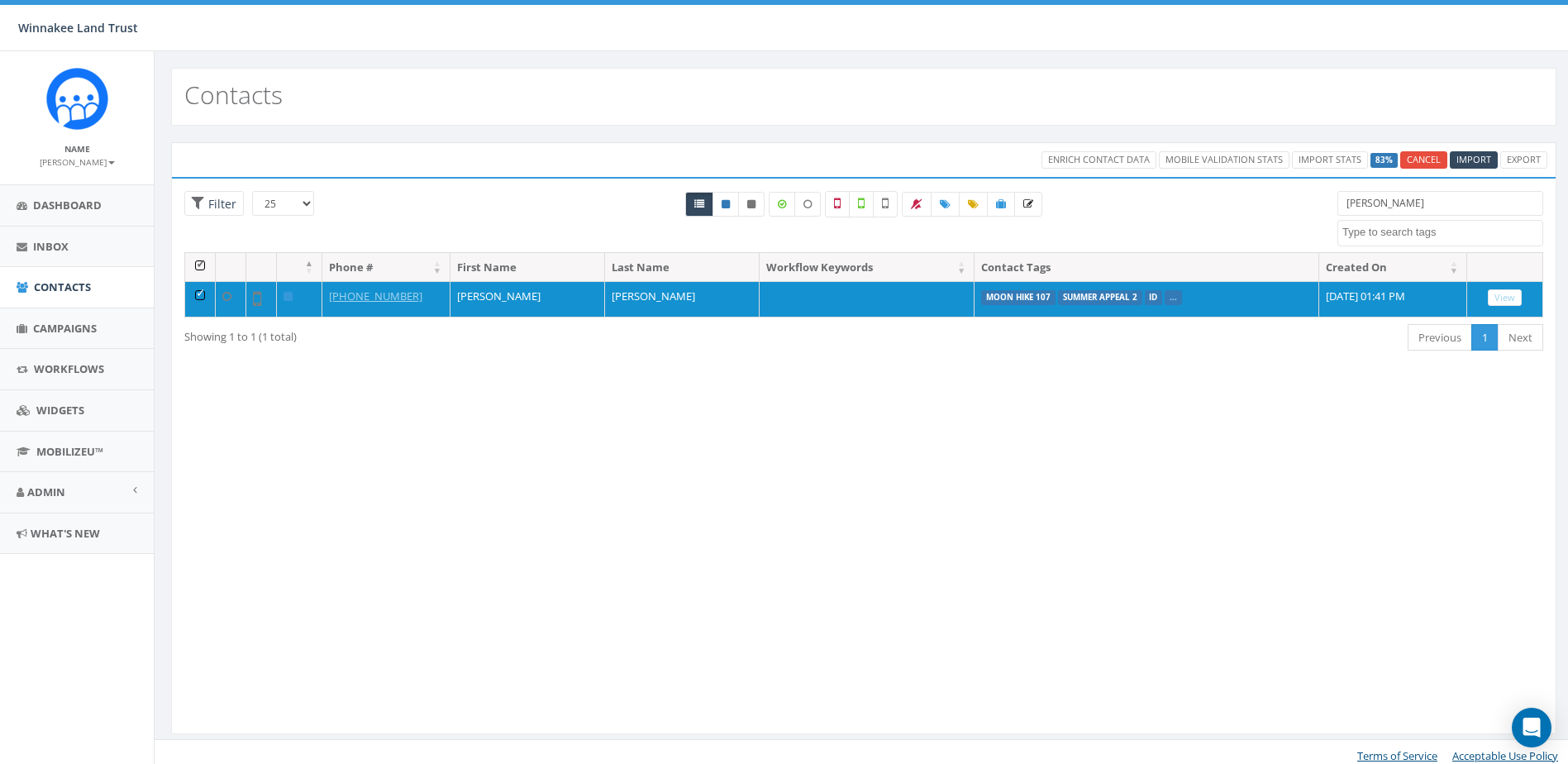
select select
click at [36, 290] on span "Contacts" at bounding box center [62, 287] width 57 height 14
select select
click at [48, 328] on span "Campaigns" at bounding box center [65, 329] width 63 height 14
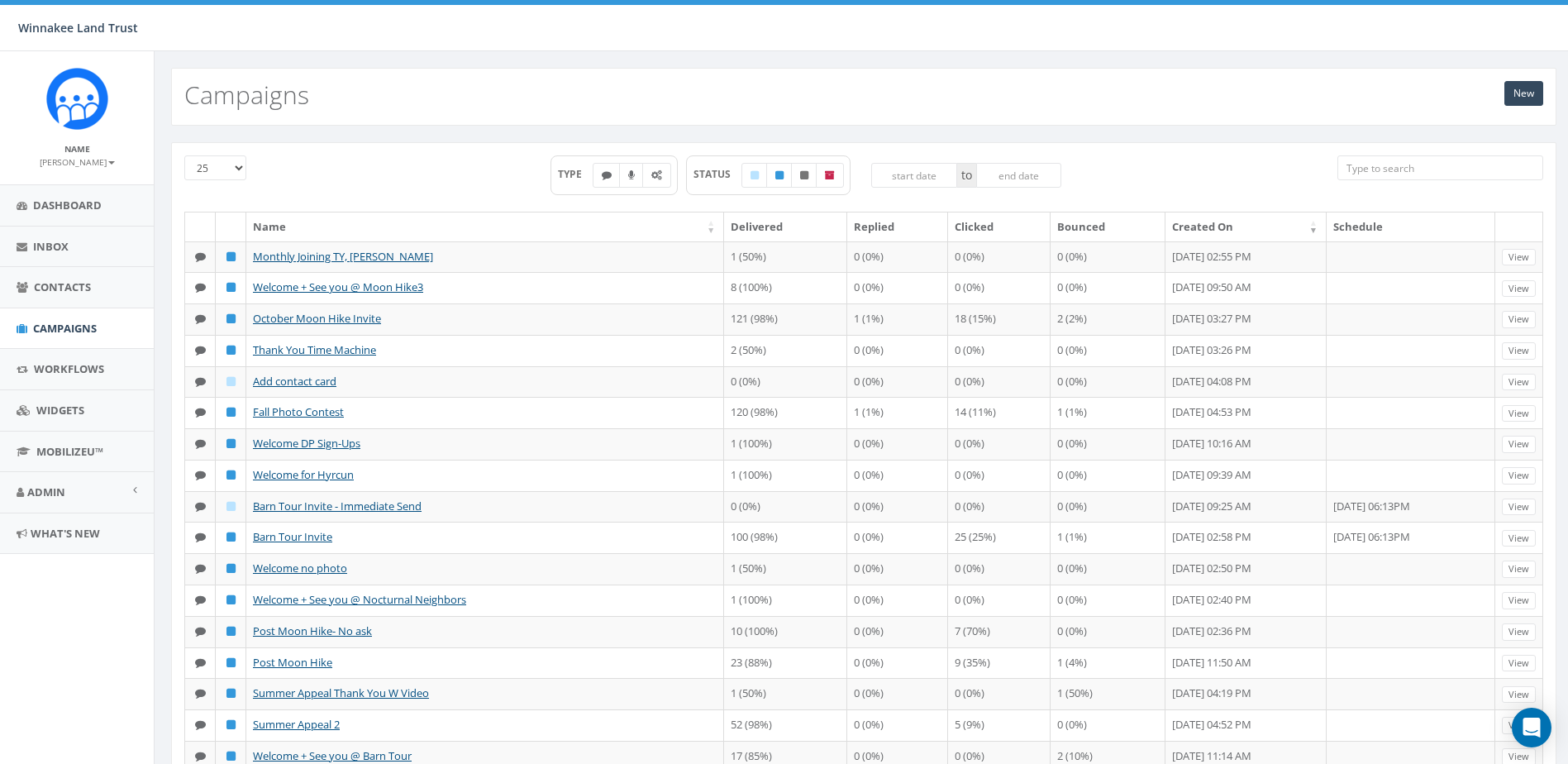
click at [1379, 167] on input "search" at bounding box center [1440, 167] width 206 height 24
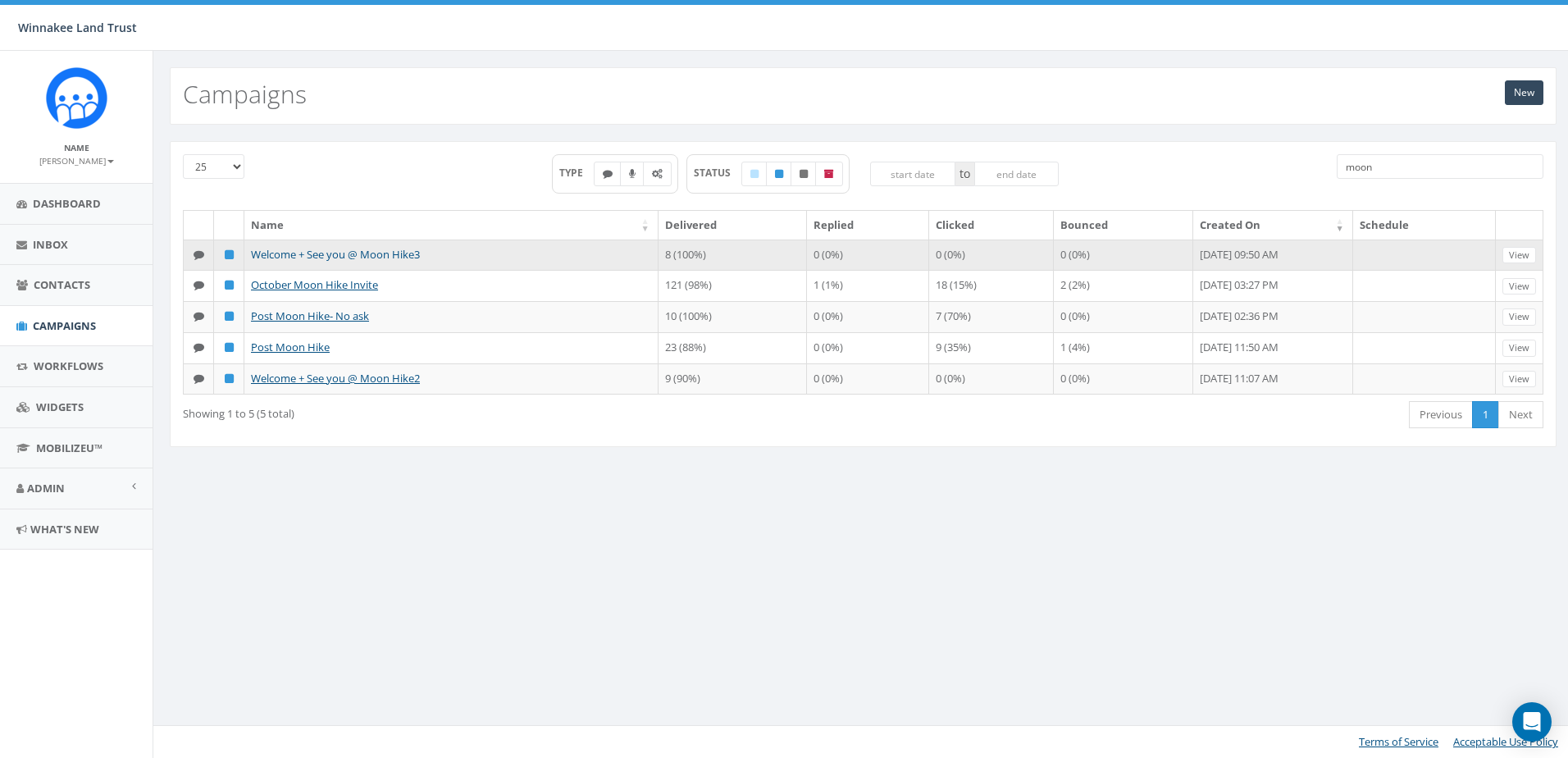
type input "moon"
click at [390, 252] on link "Welcome + See you @ Moon Hike3" at bounding box center [336, 254] width 169 height 14
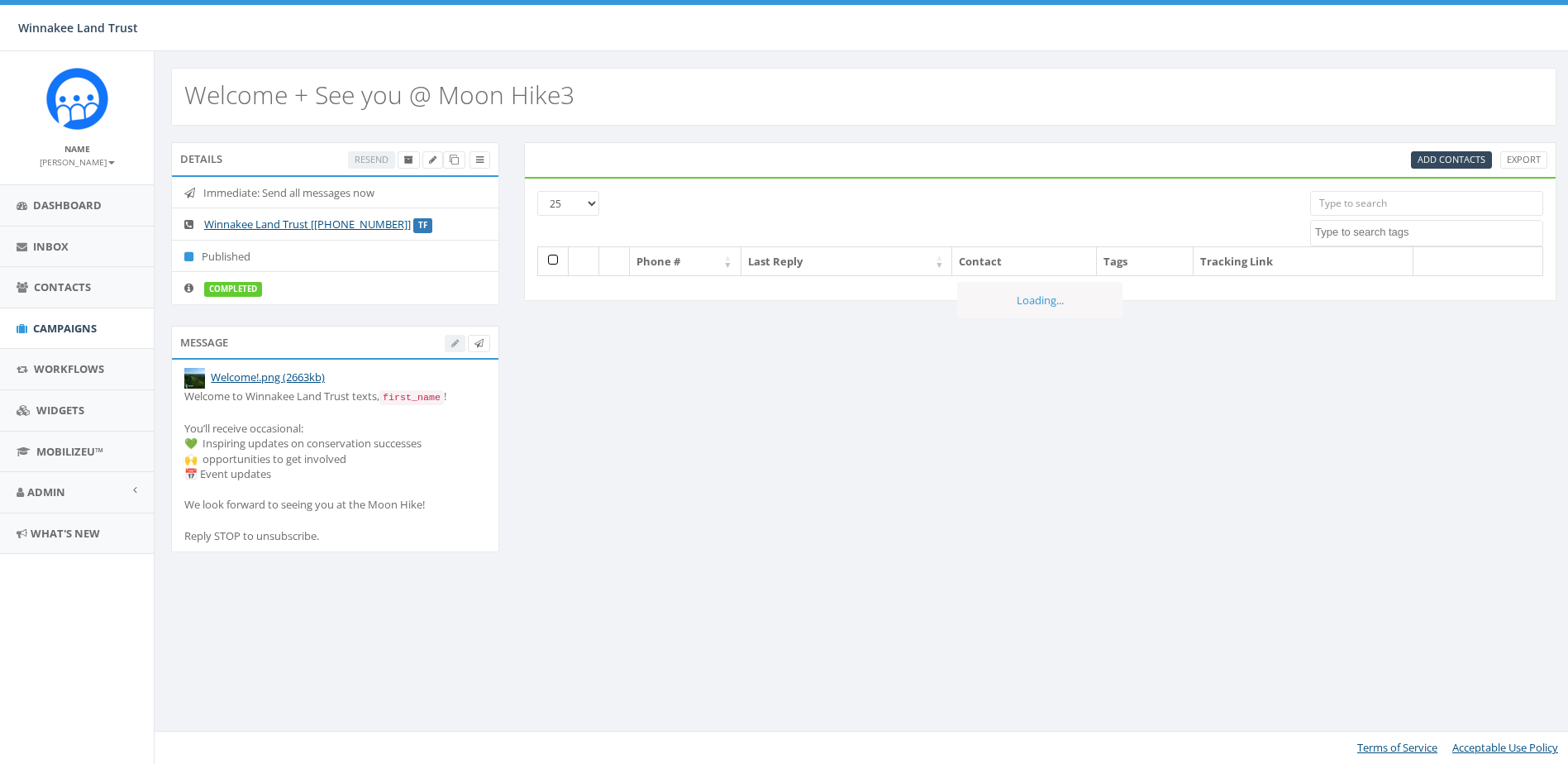
select select
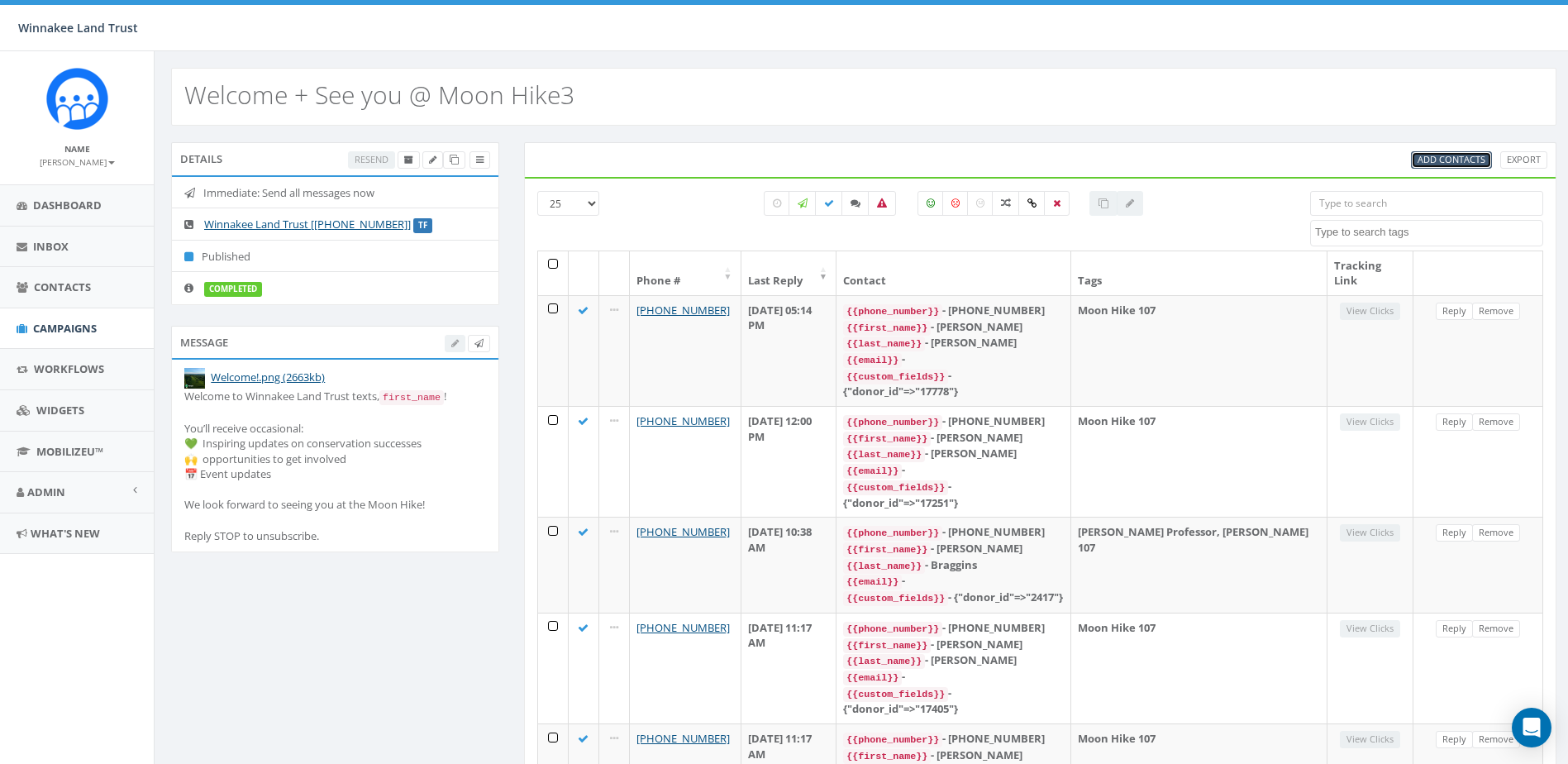
click at [1447, 158] on span "Add Contacts" at bounding box center [1451, 159] width 68 height 13
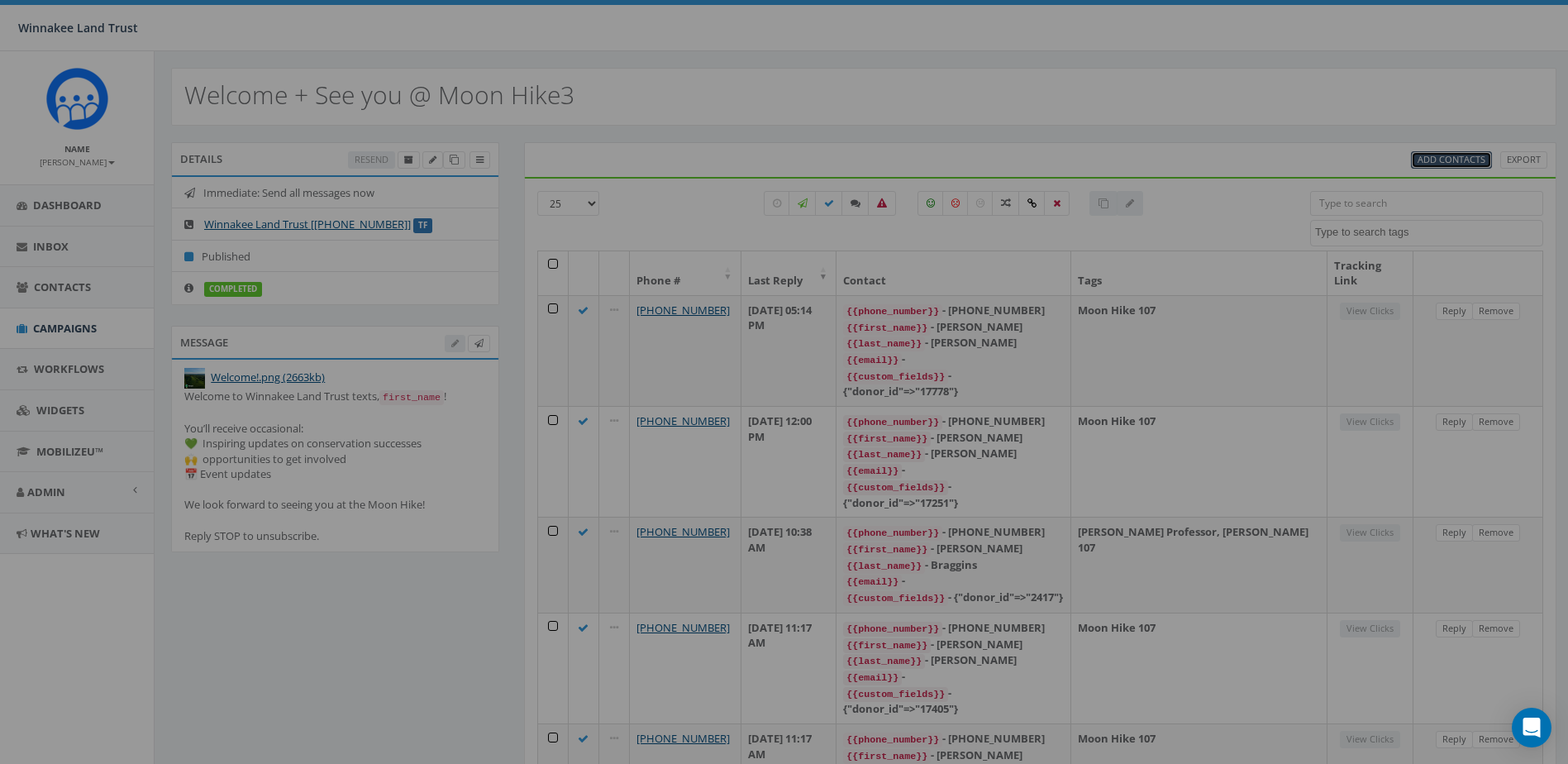
select select
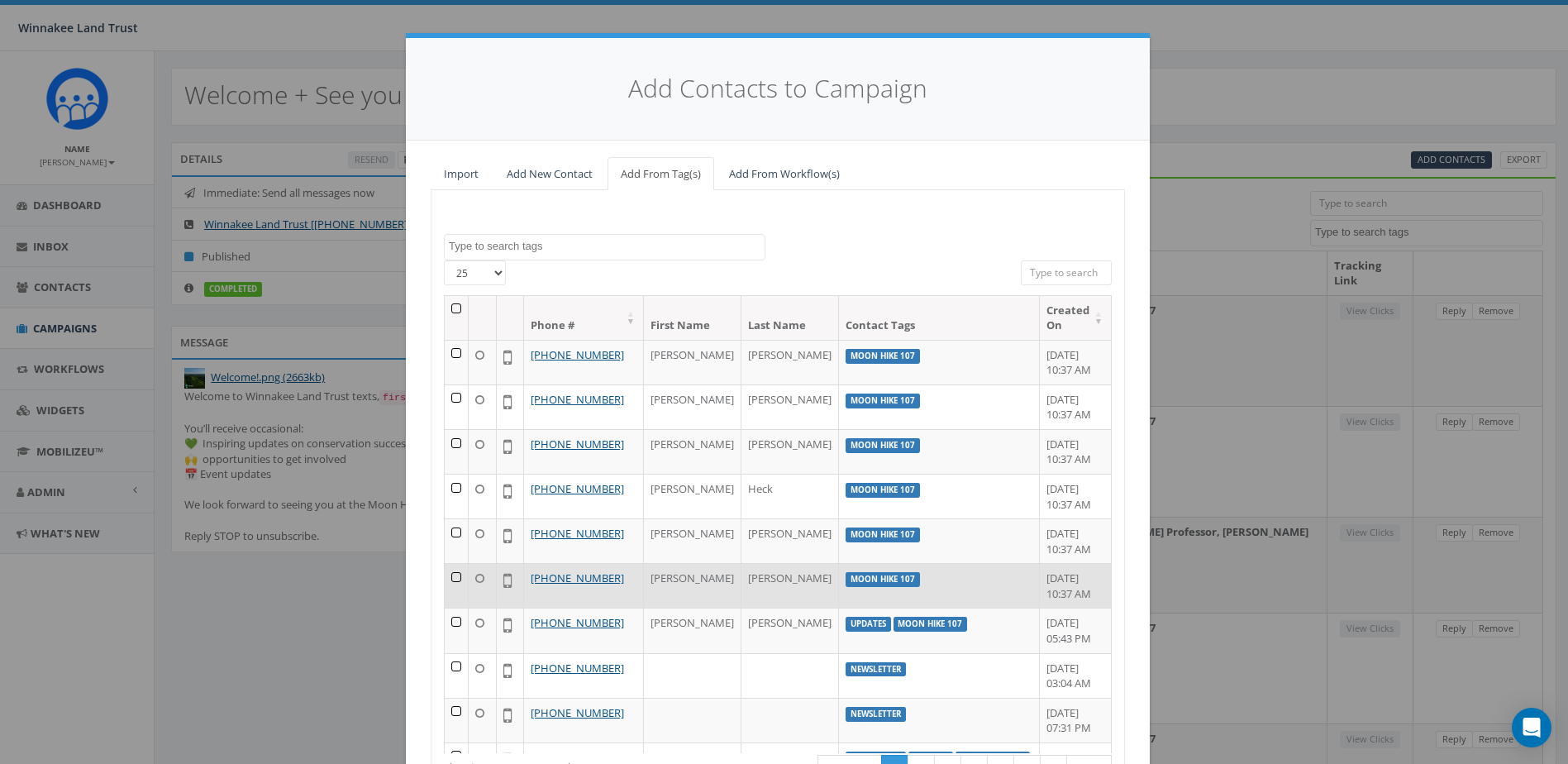
click at [452, 578] on td at bounding box center [457, 585] width 24 height 44
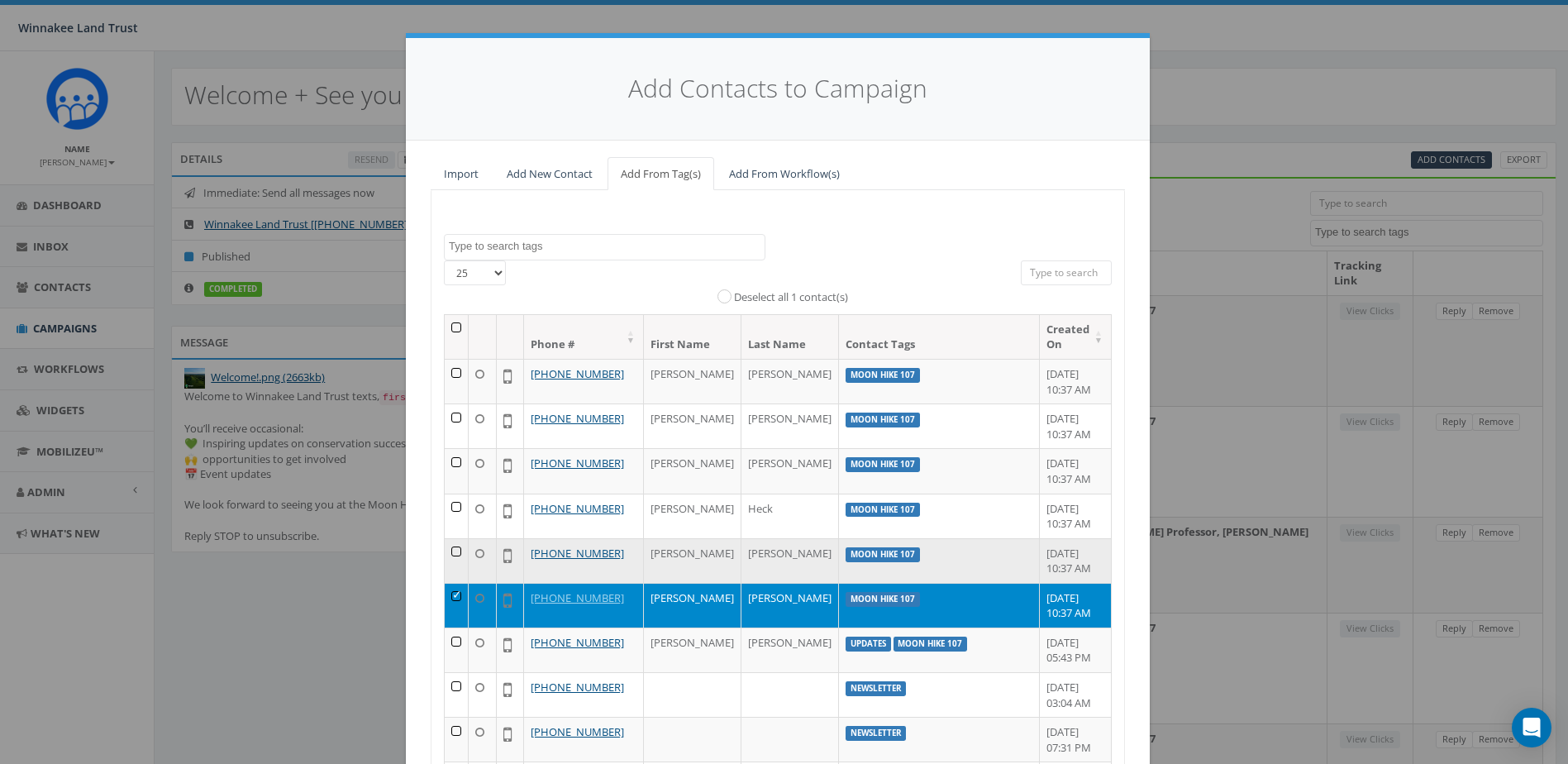
click at [452, 548] on td at bounding box center [457, 560] width 24 height 44
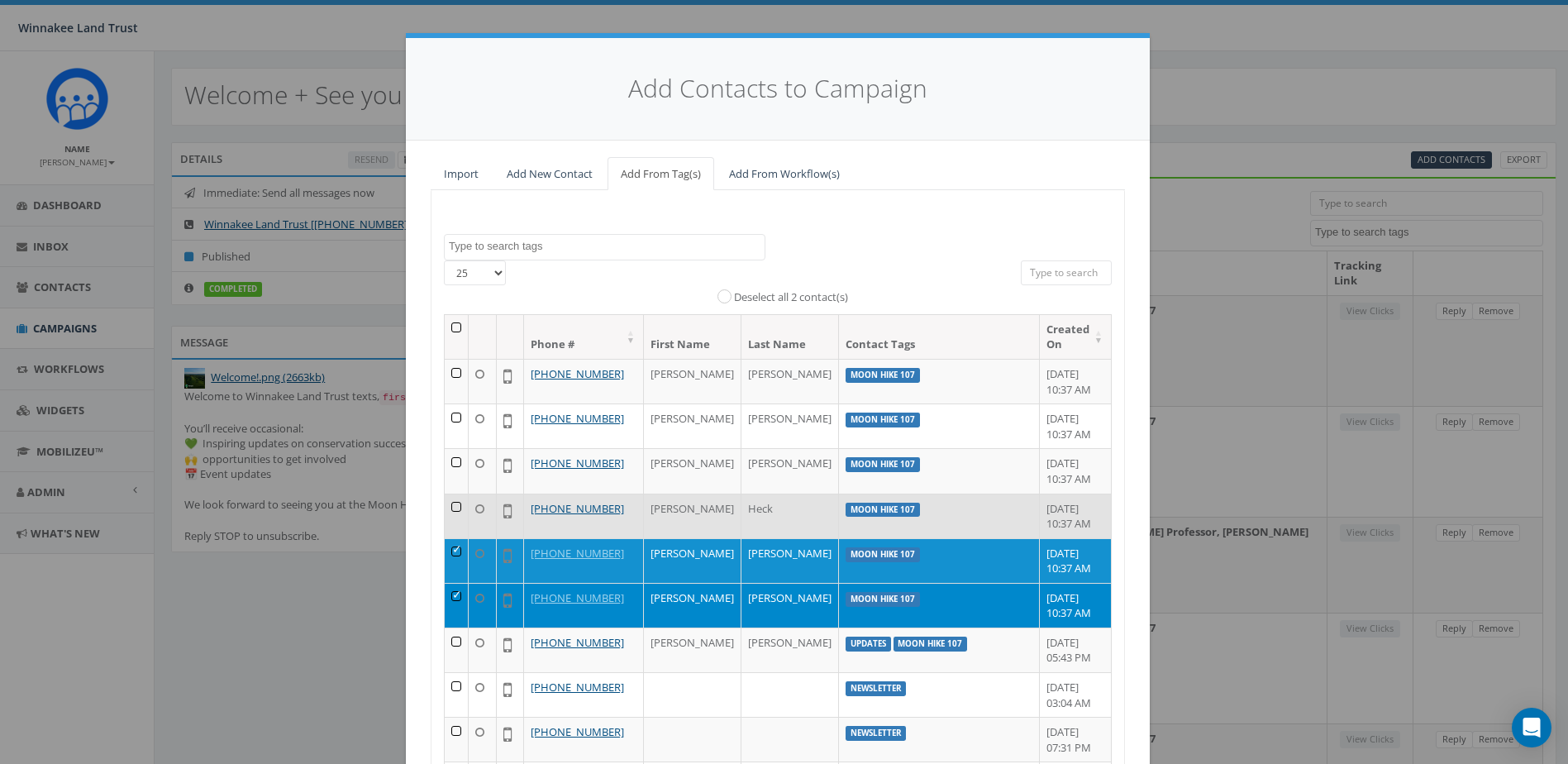
click at [451, 504] on td at bounding box center [457, 515] width 24 height 44
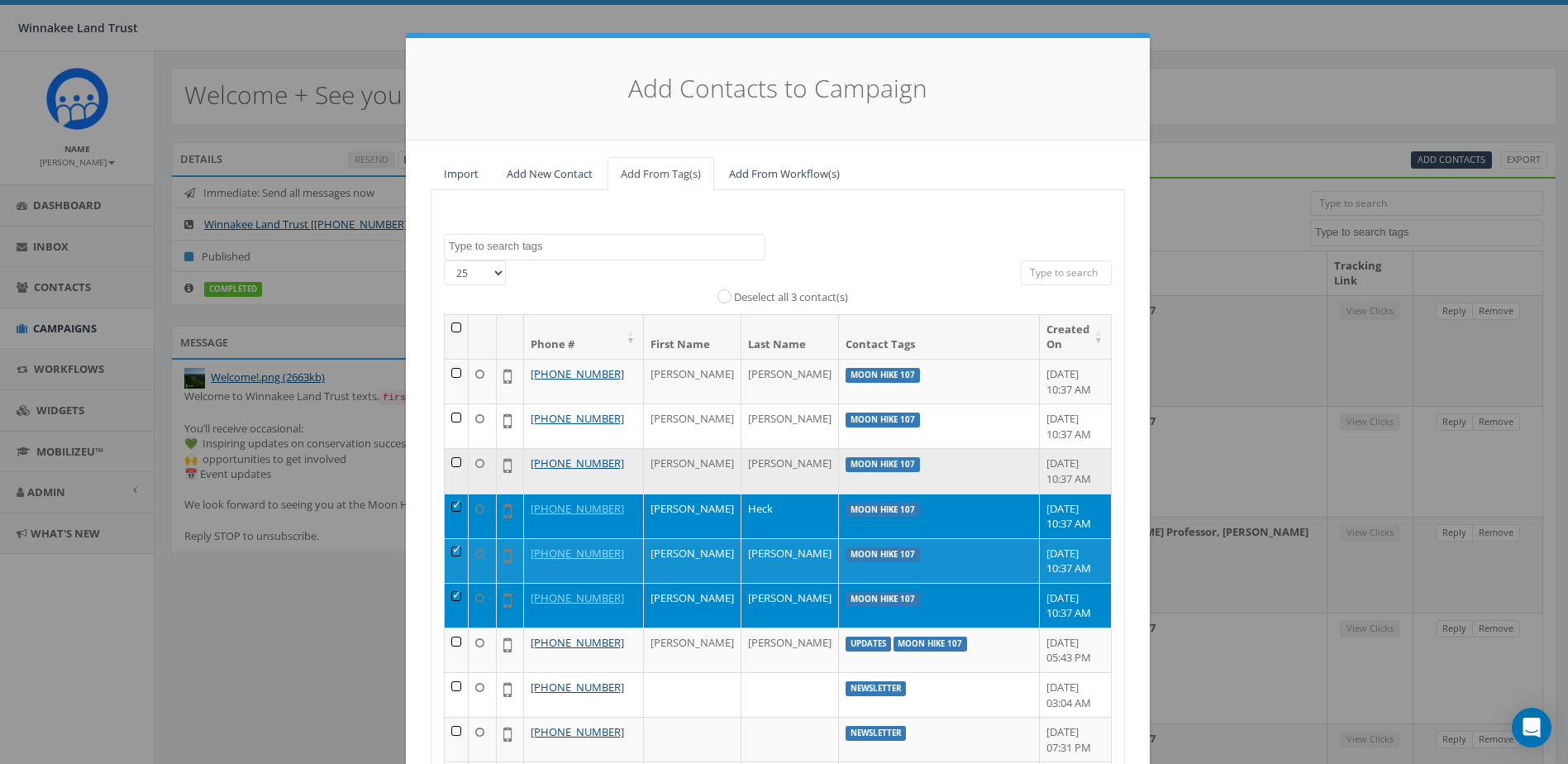
click at [452, 465] on td at bounding box center [457, 470] width 24 height 44
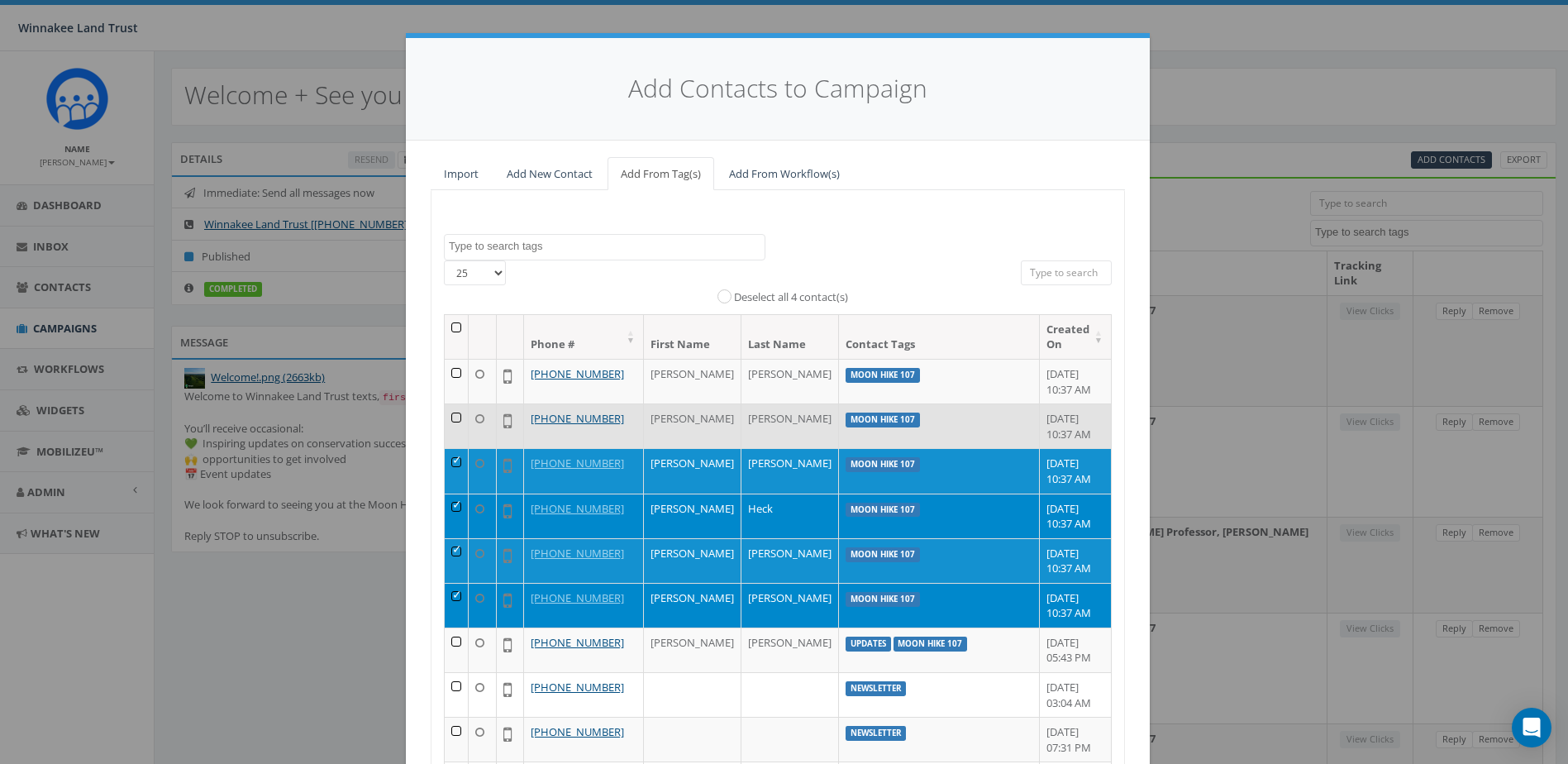
click at [454, 419] on td at bounding box center [457, 425] width 24 height 44
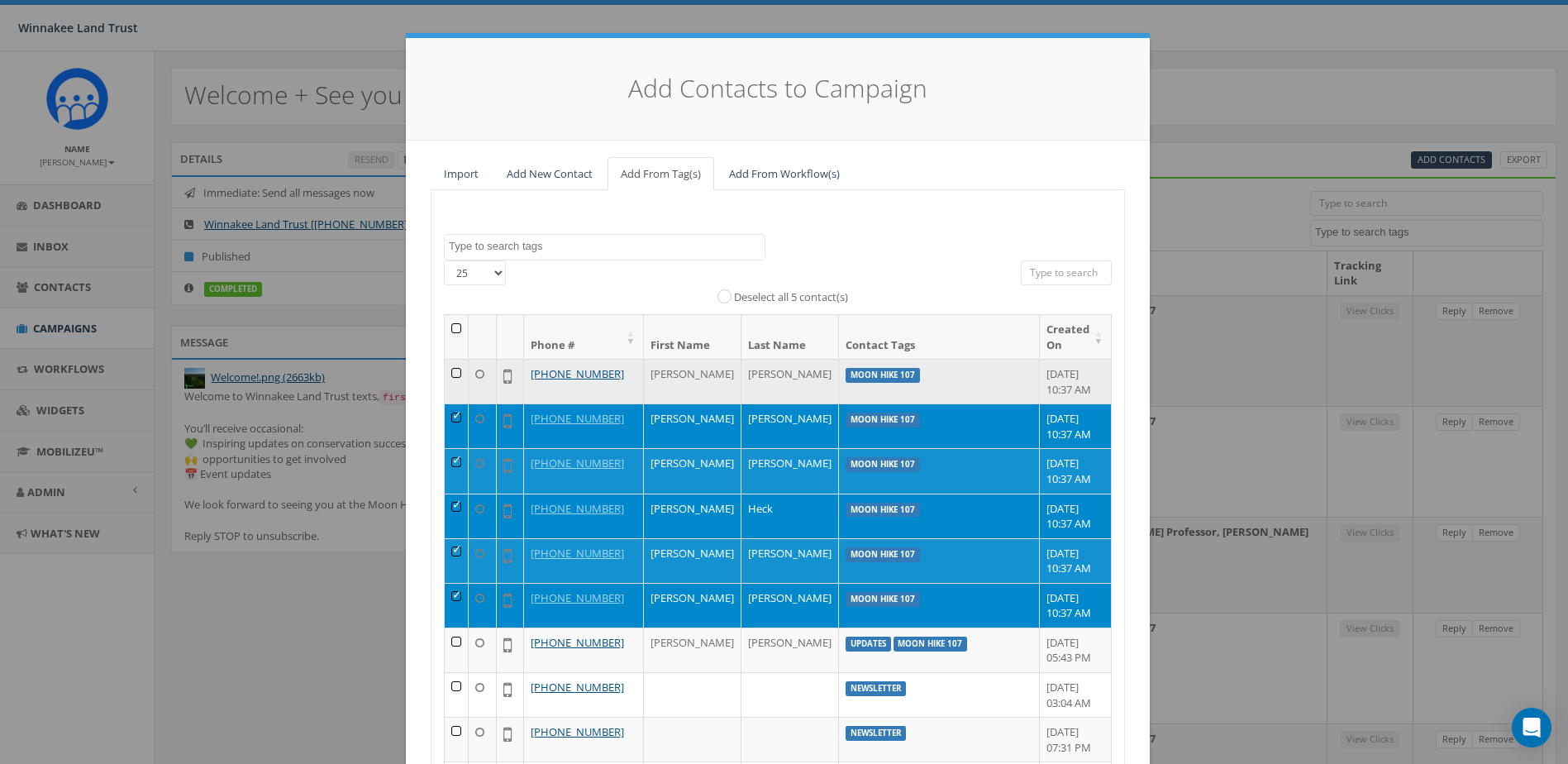
click at [454, 374] on td at bounding box center [457, 381] width 24 height 44
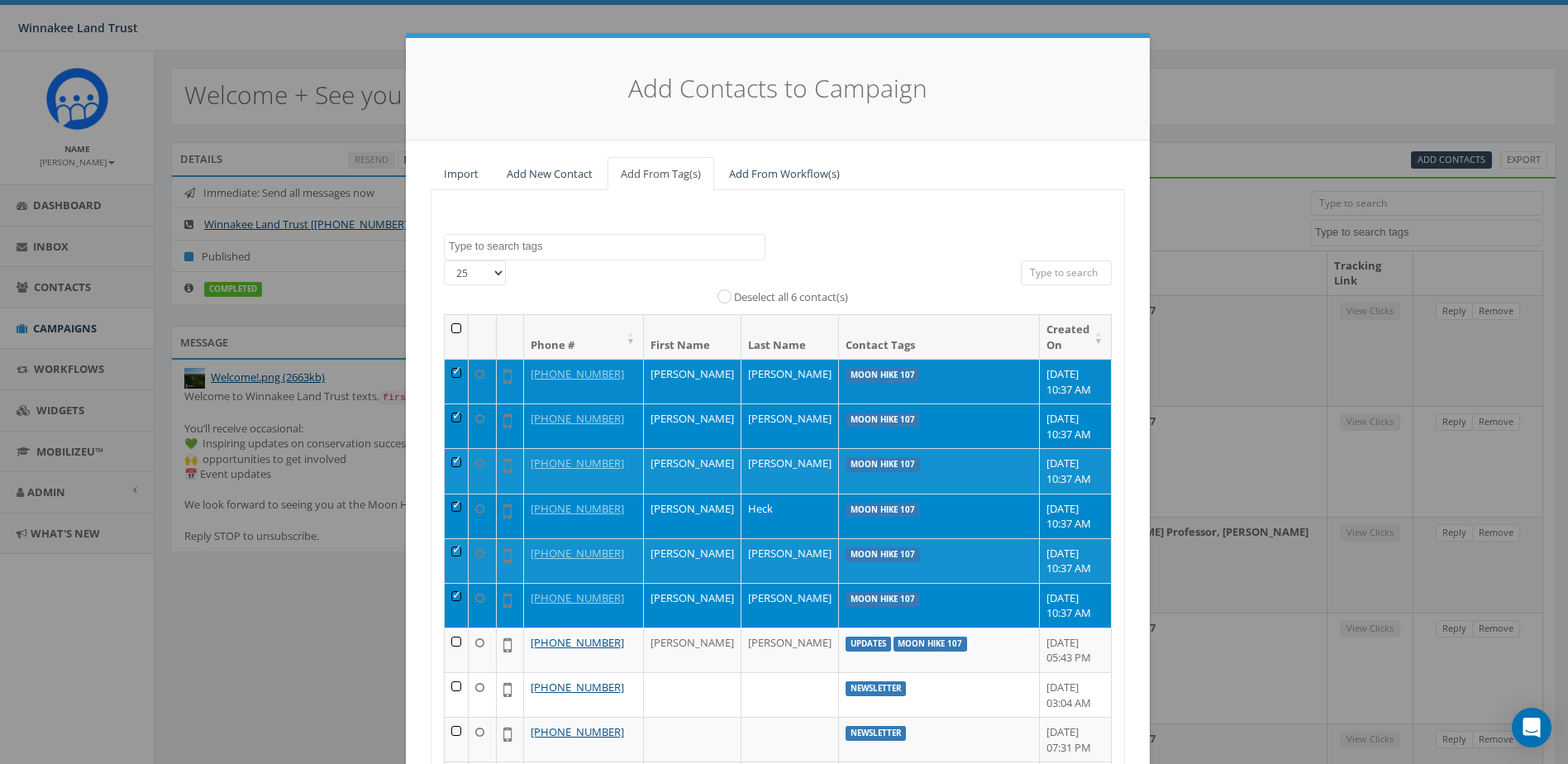
scroll to position [147, 0]
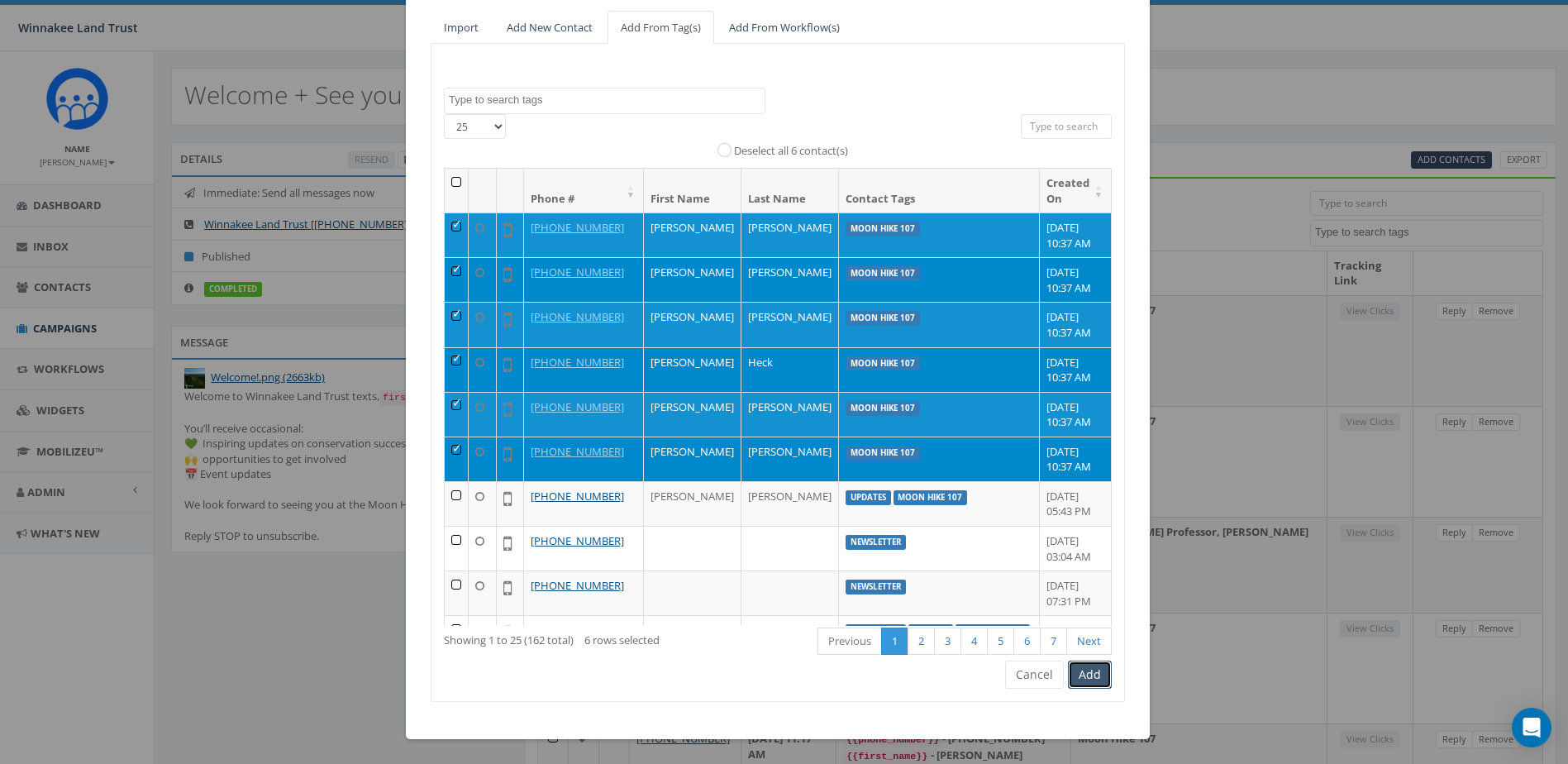
click at [1094, 672] on button "Add" at bounding box center [1090, 674] width 43 height 28
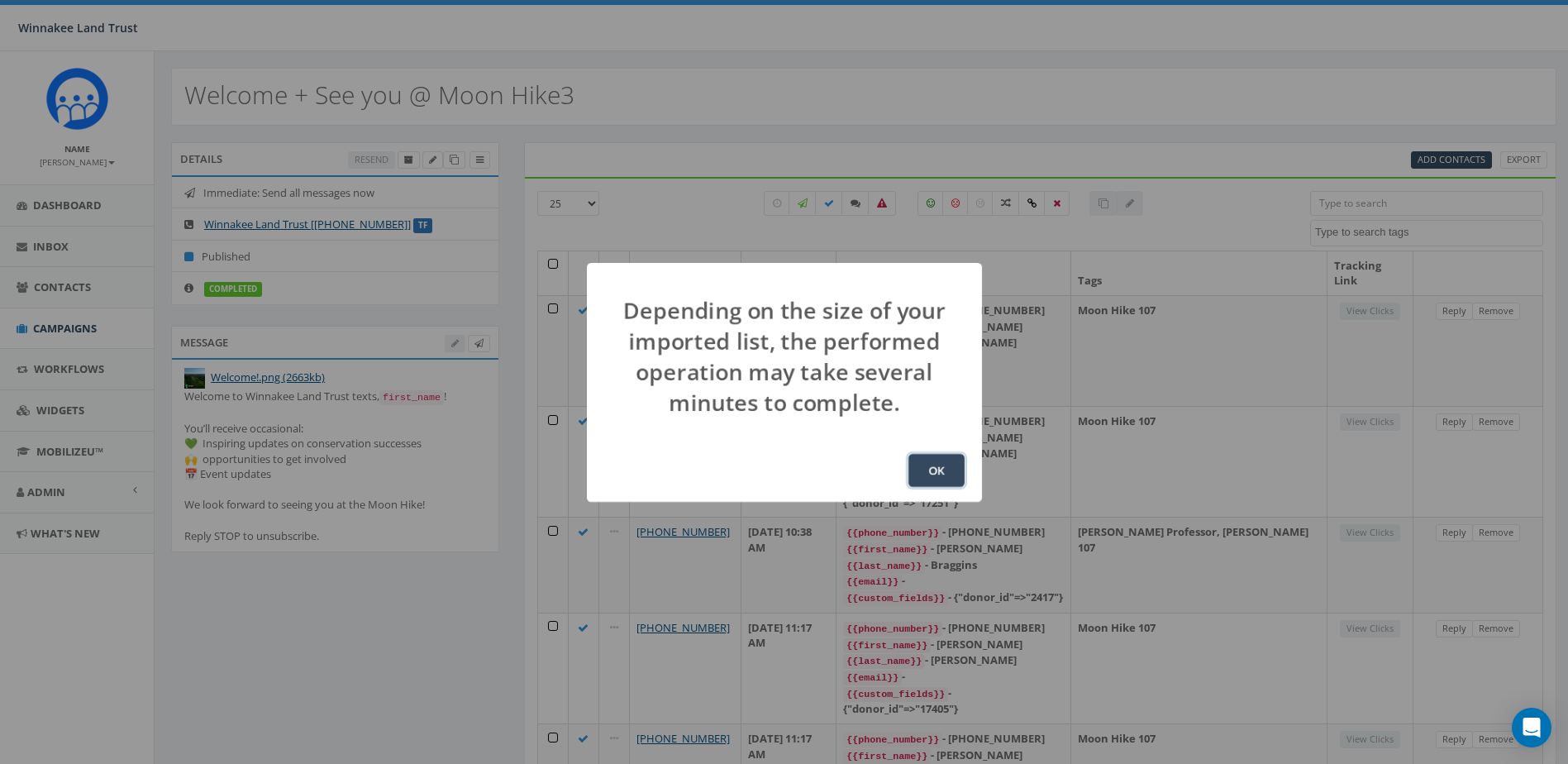
click at [950, 472] on button "OK" at bounding box center [936, 471] width 56 height 33
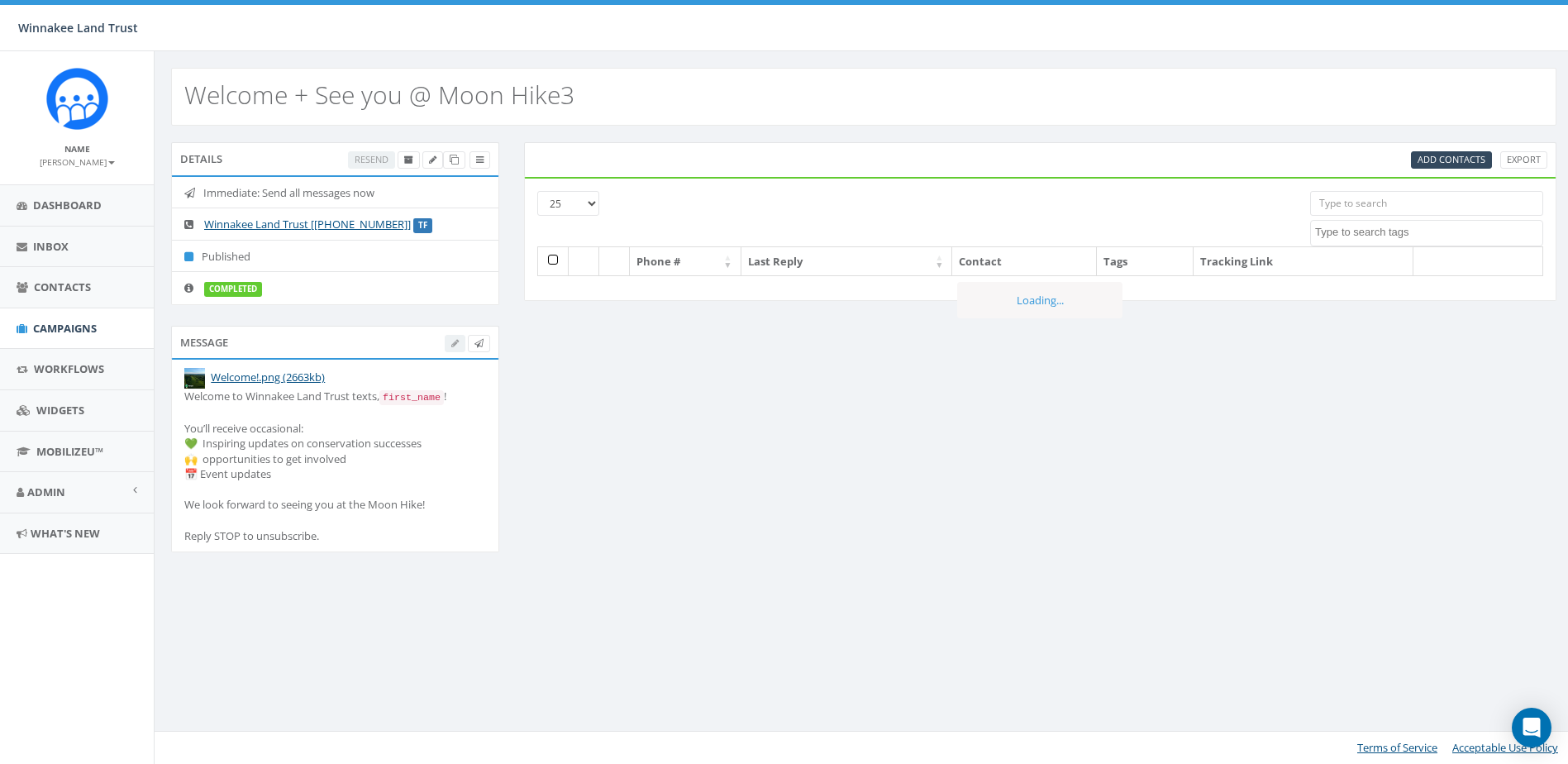
select select
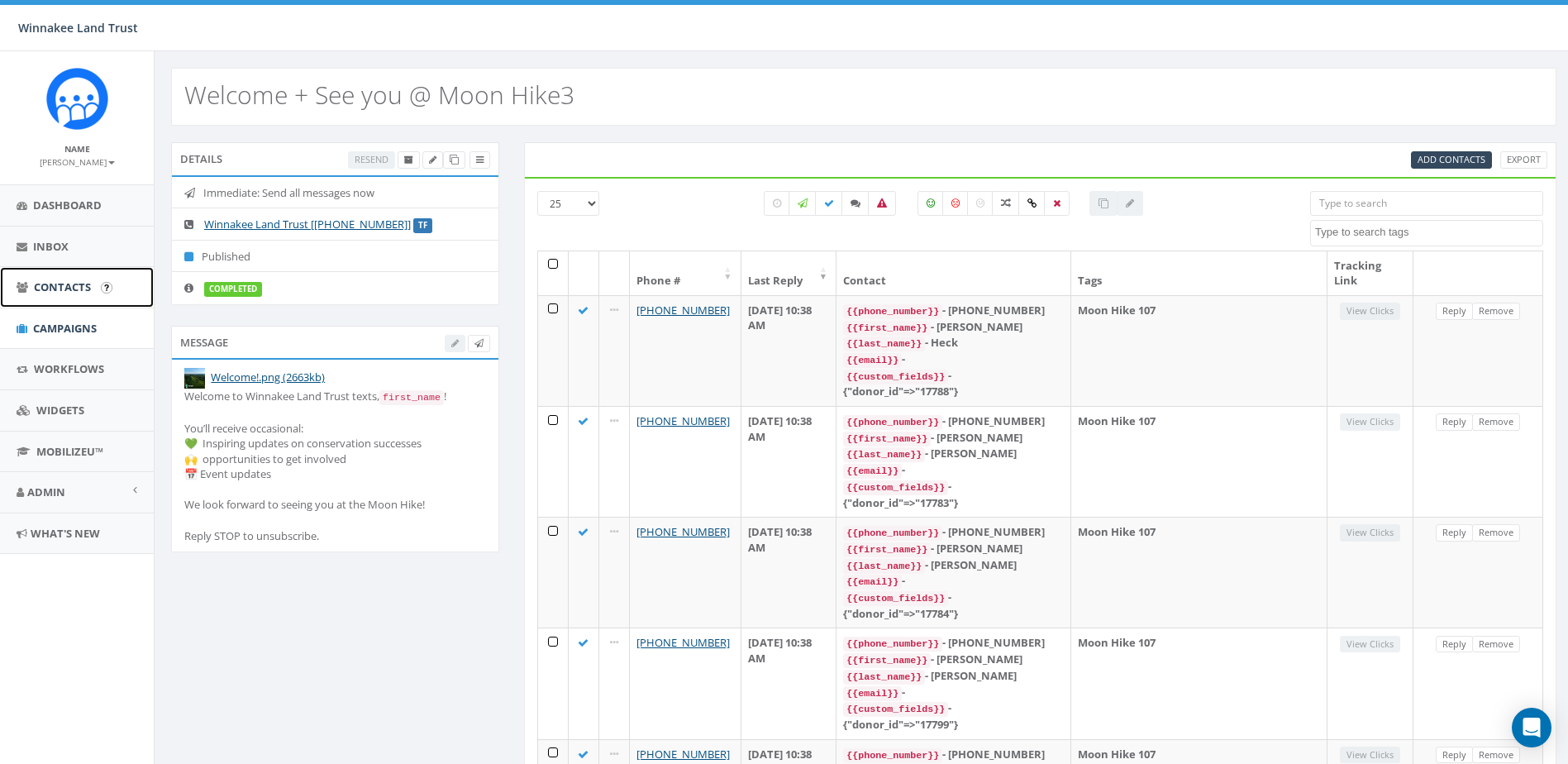
click at [80, 294] on span "Contacts" at bounding box center [62, 287] width 57 height 14
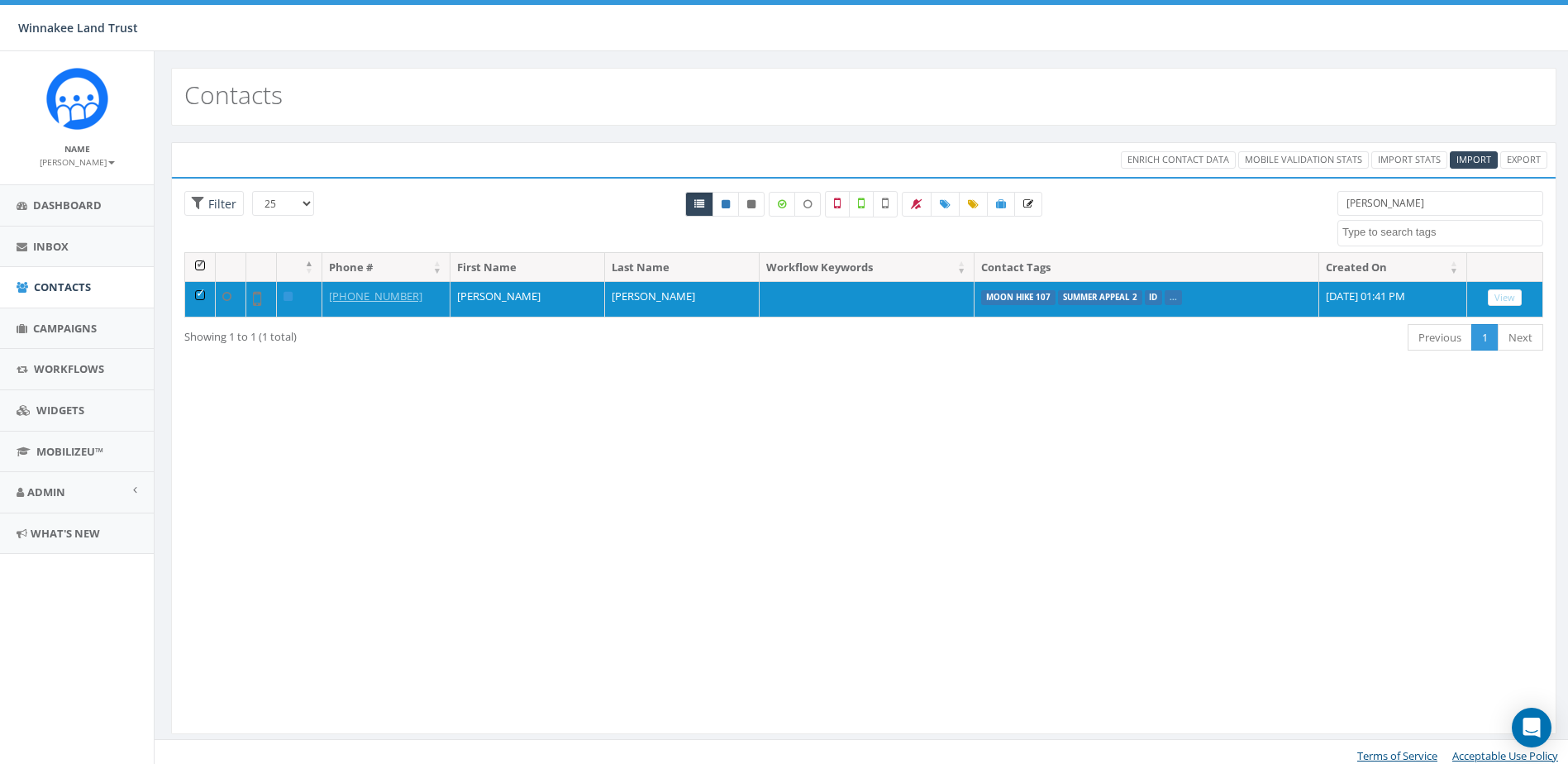
select select
drag, startPoint x: 1402, startPoint y: 206, endPoint x: 1282, endPoint y: 200, distance: 120.1
click at [1282, 200] on div "25 50 100 Filter All 1 contact(s) on current page All 1 contact(s) filtered tar…" at bounding box center [864, 222] width 1384 height 62
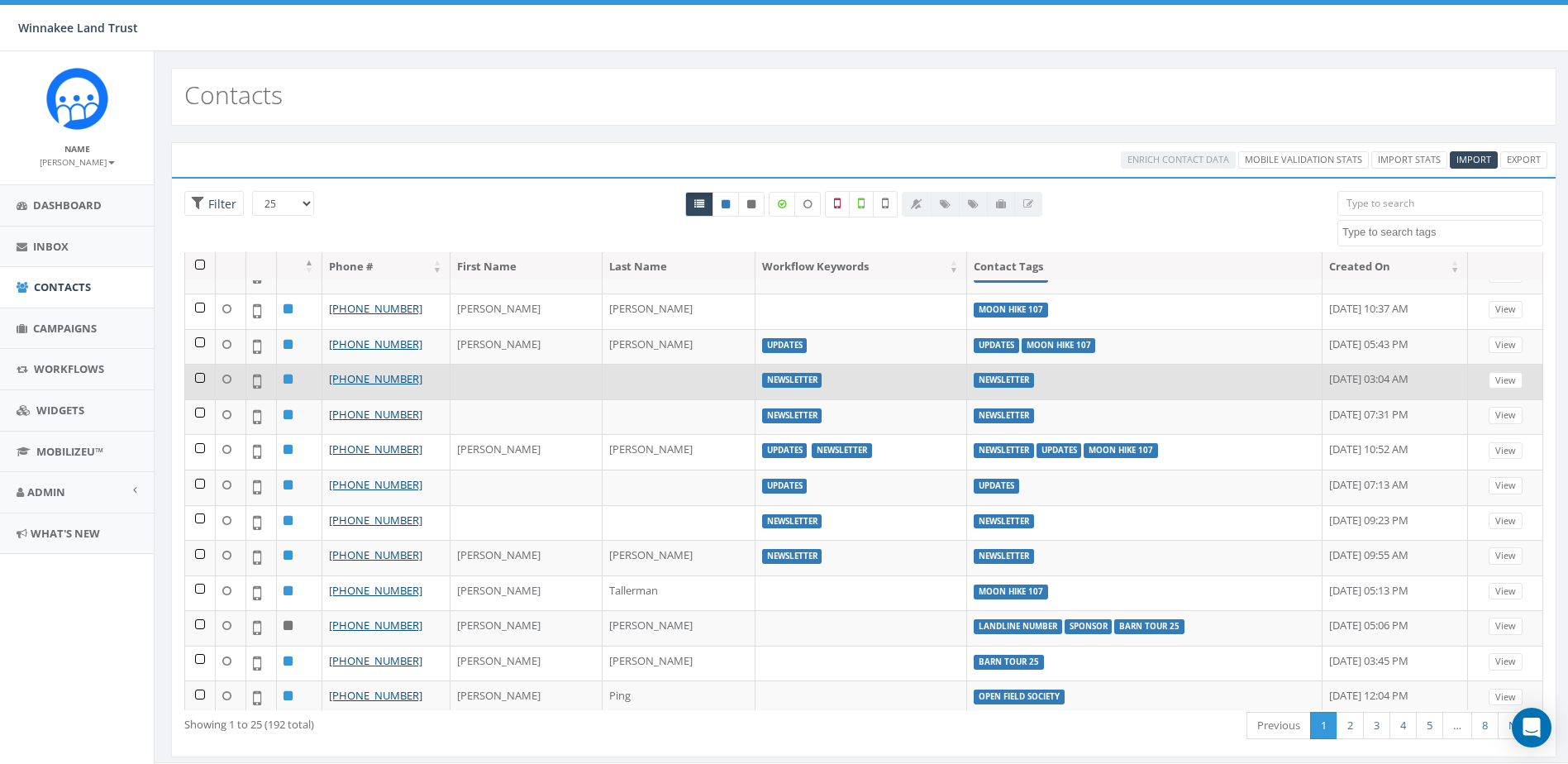
scroll to position [166, 0]
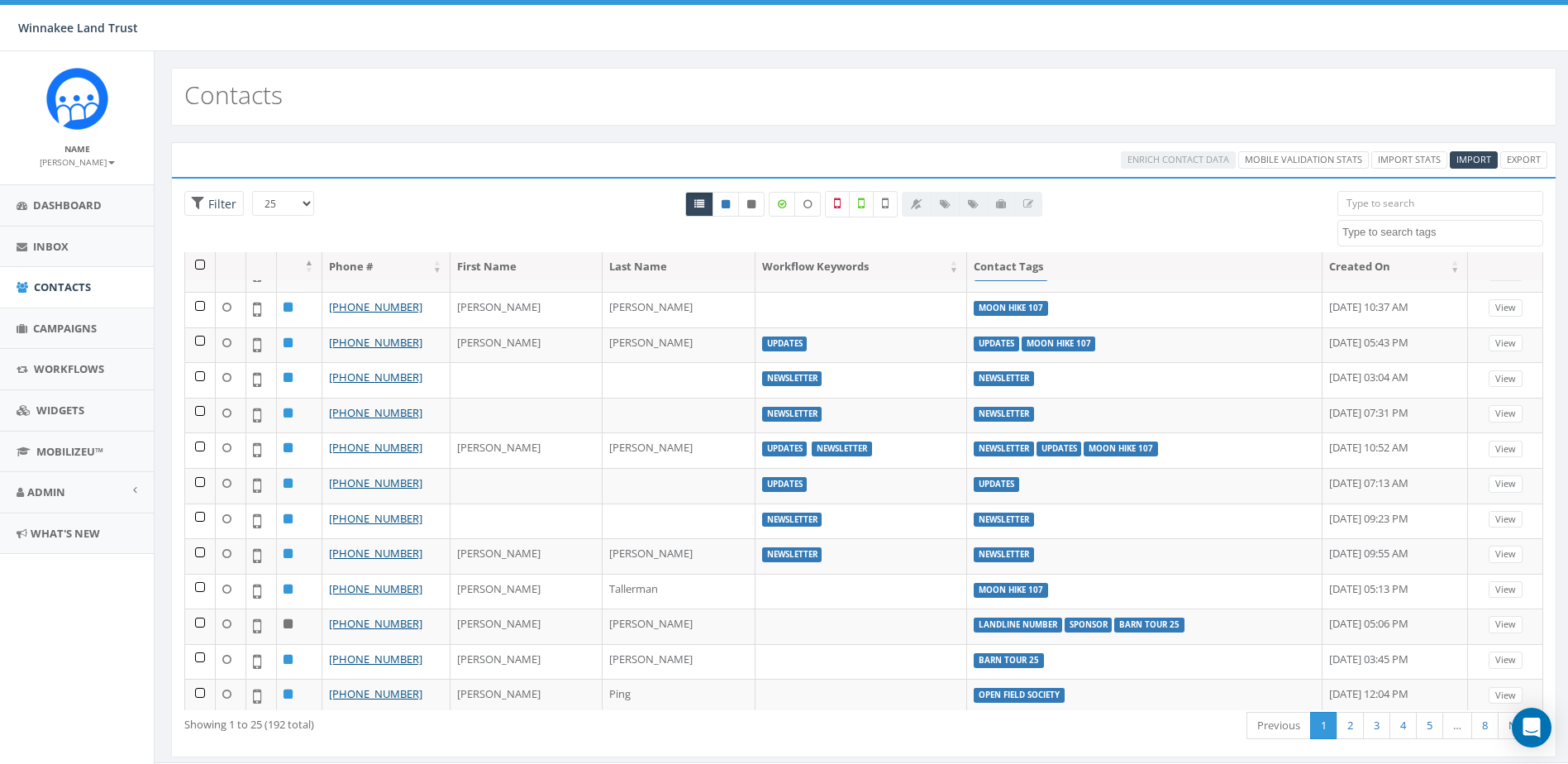
click at [1402, 204] on input "search" at bounding box center [1440, 203] width 206 height 24
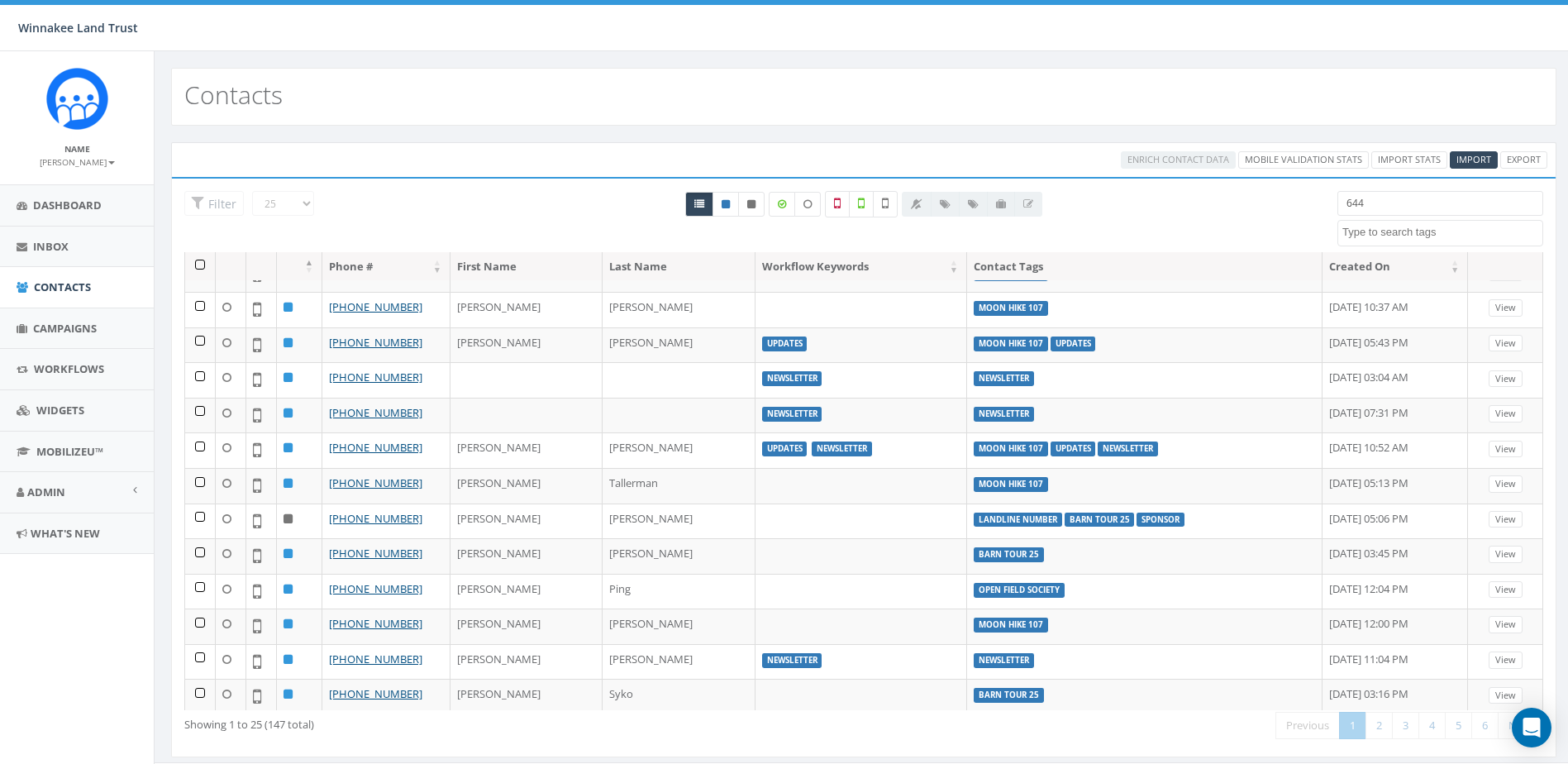
scroll to position [0, 0]
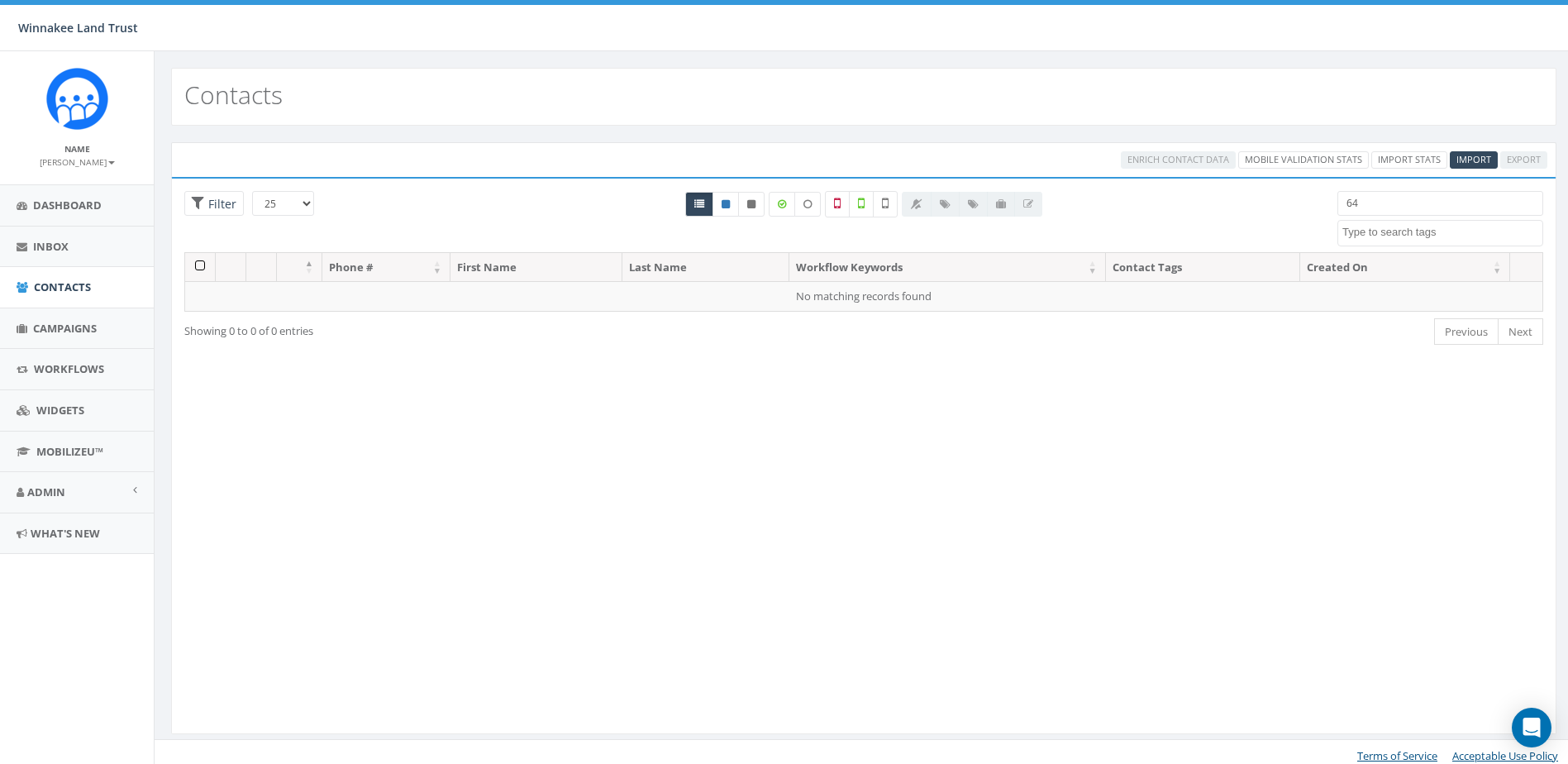
type input "6"
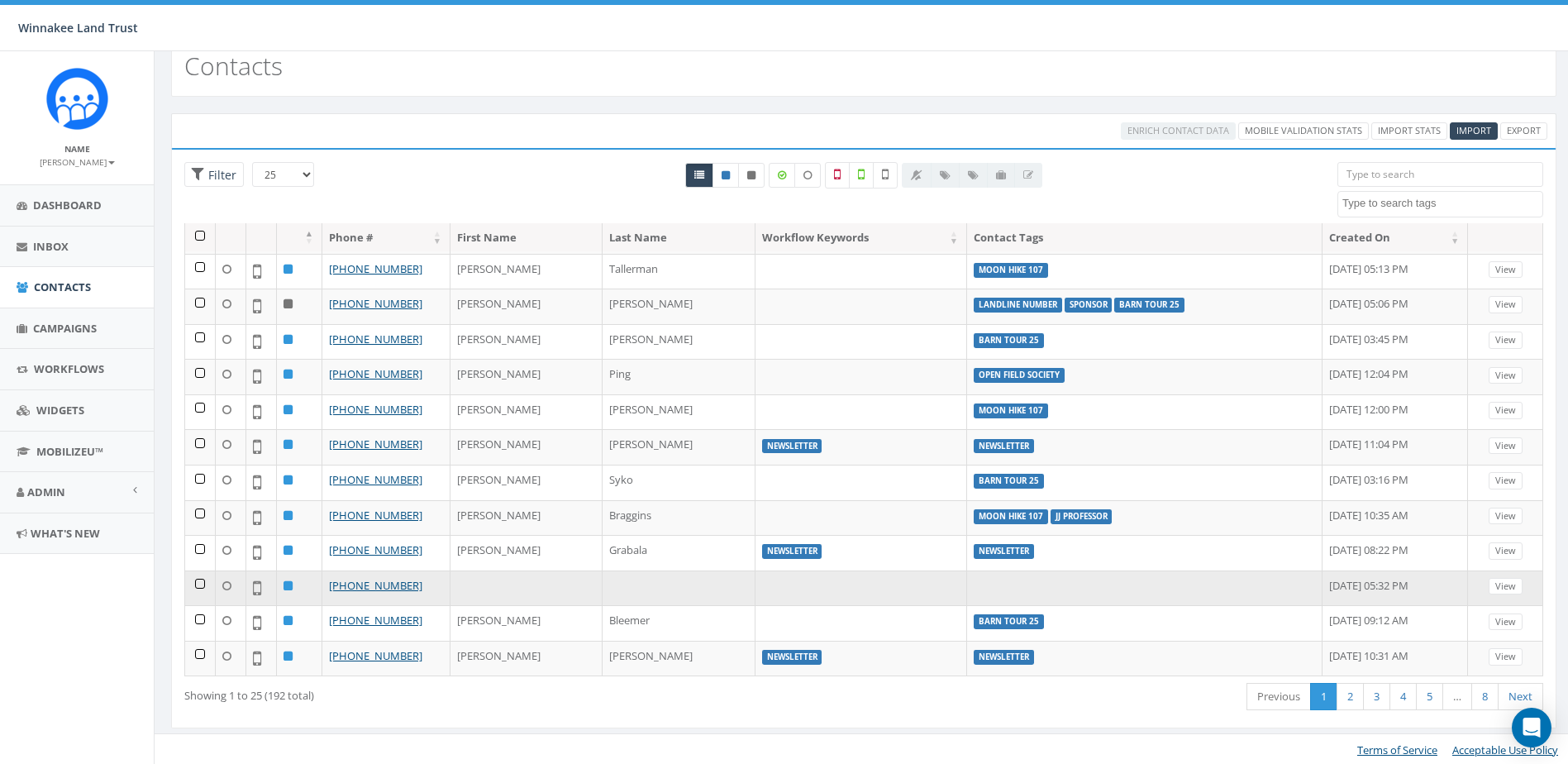
scroll to position [31, 0]
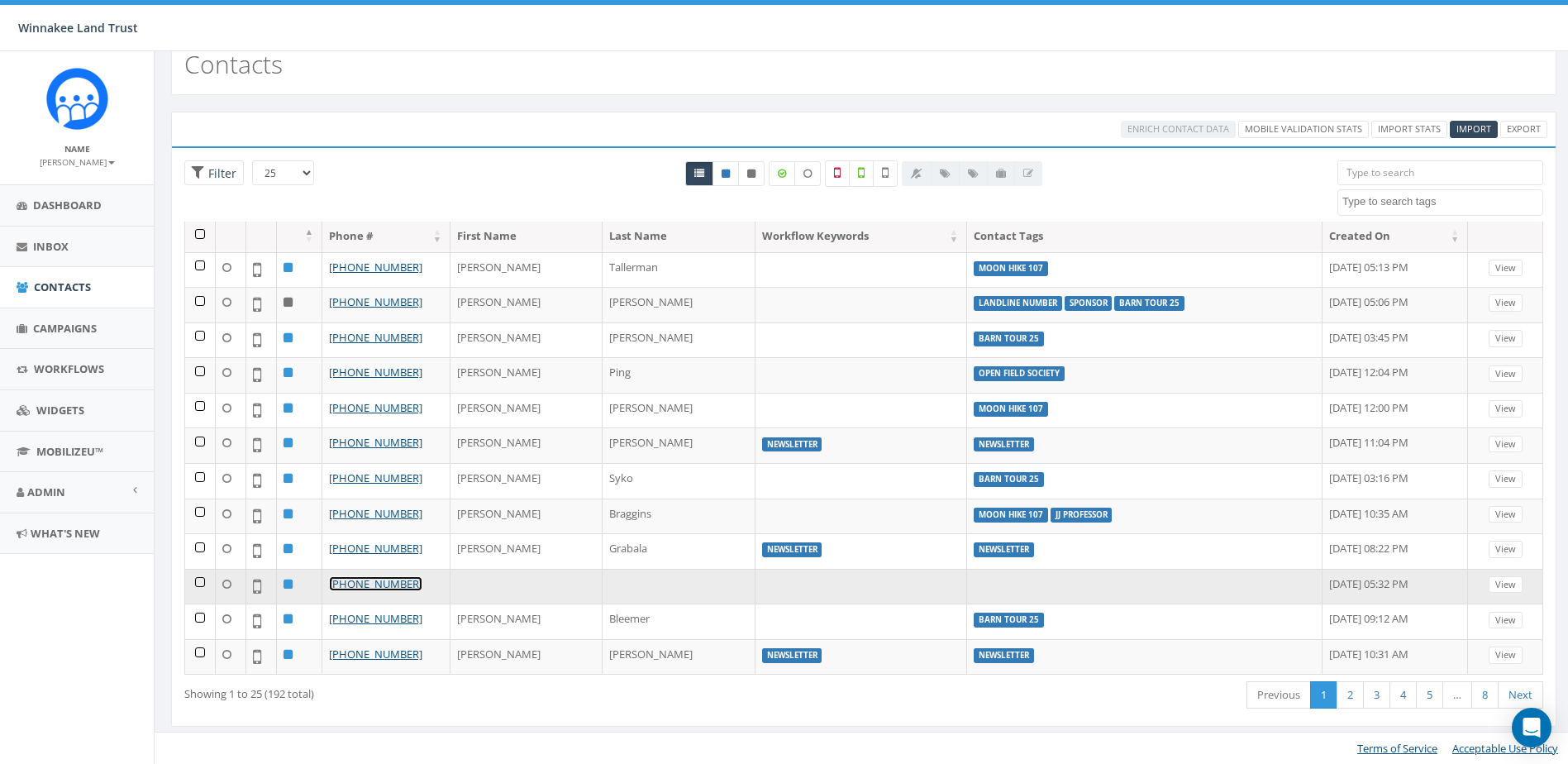
click at [396, 589] on link "[PHONE_NUMBER]" at bounding box center [375, 584] width 93 height 14
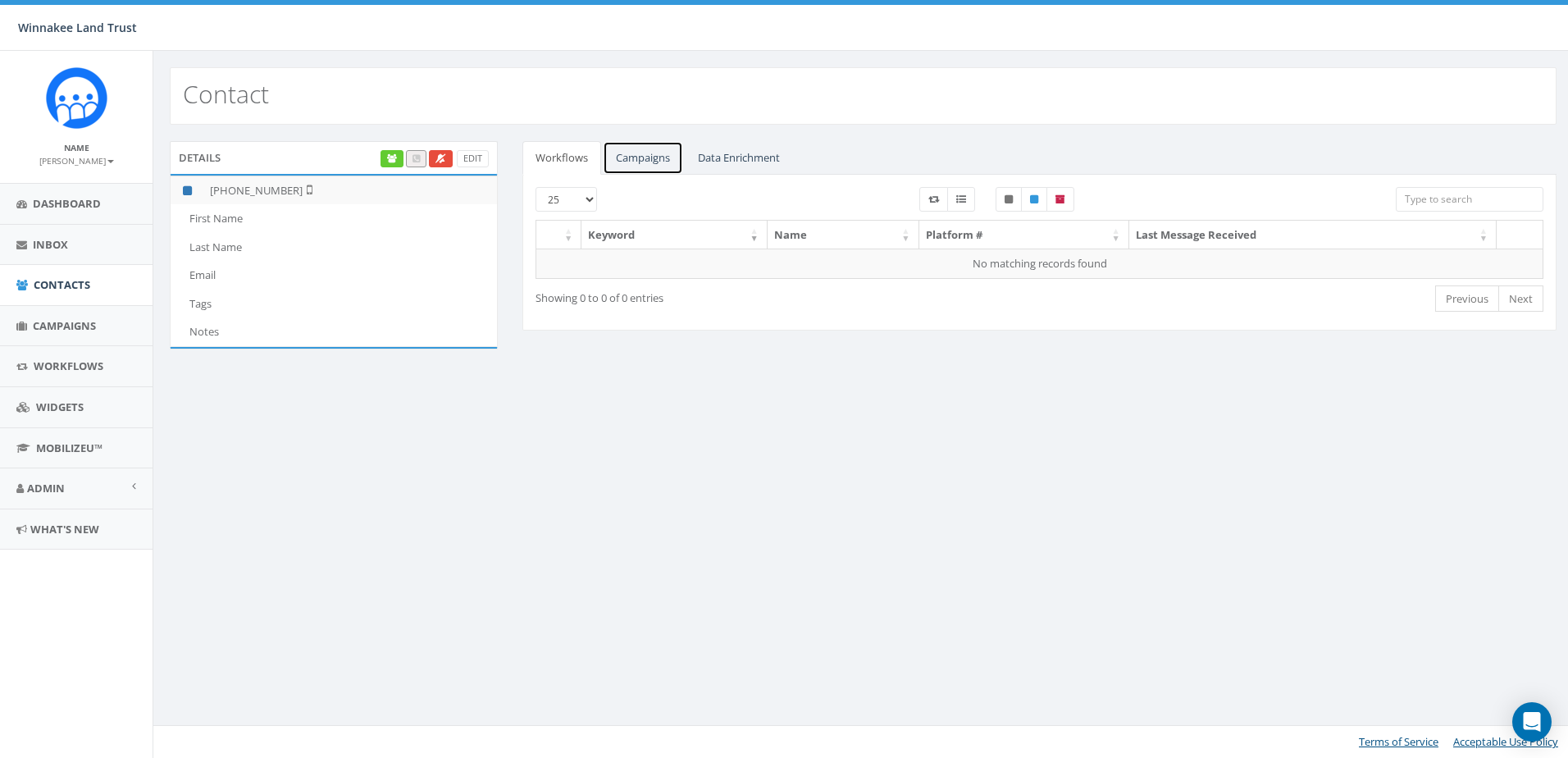
click at [630, 162] on link "Campaigns" at bounding box center [644, 157] width 81 height 33
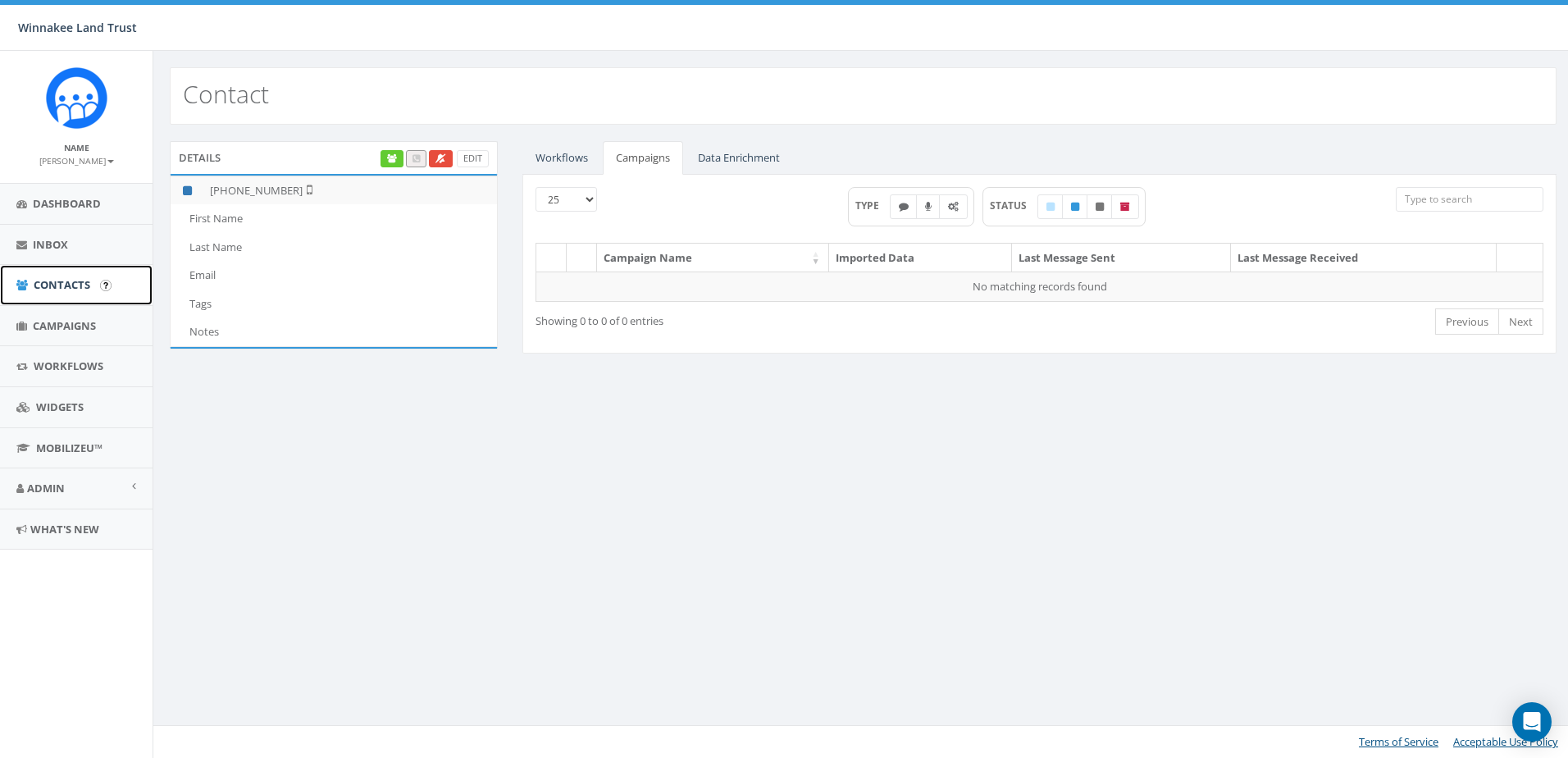
click at [65, 291] on span "Contacts" at bounding box center [61, 285] width 57 height 14
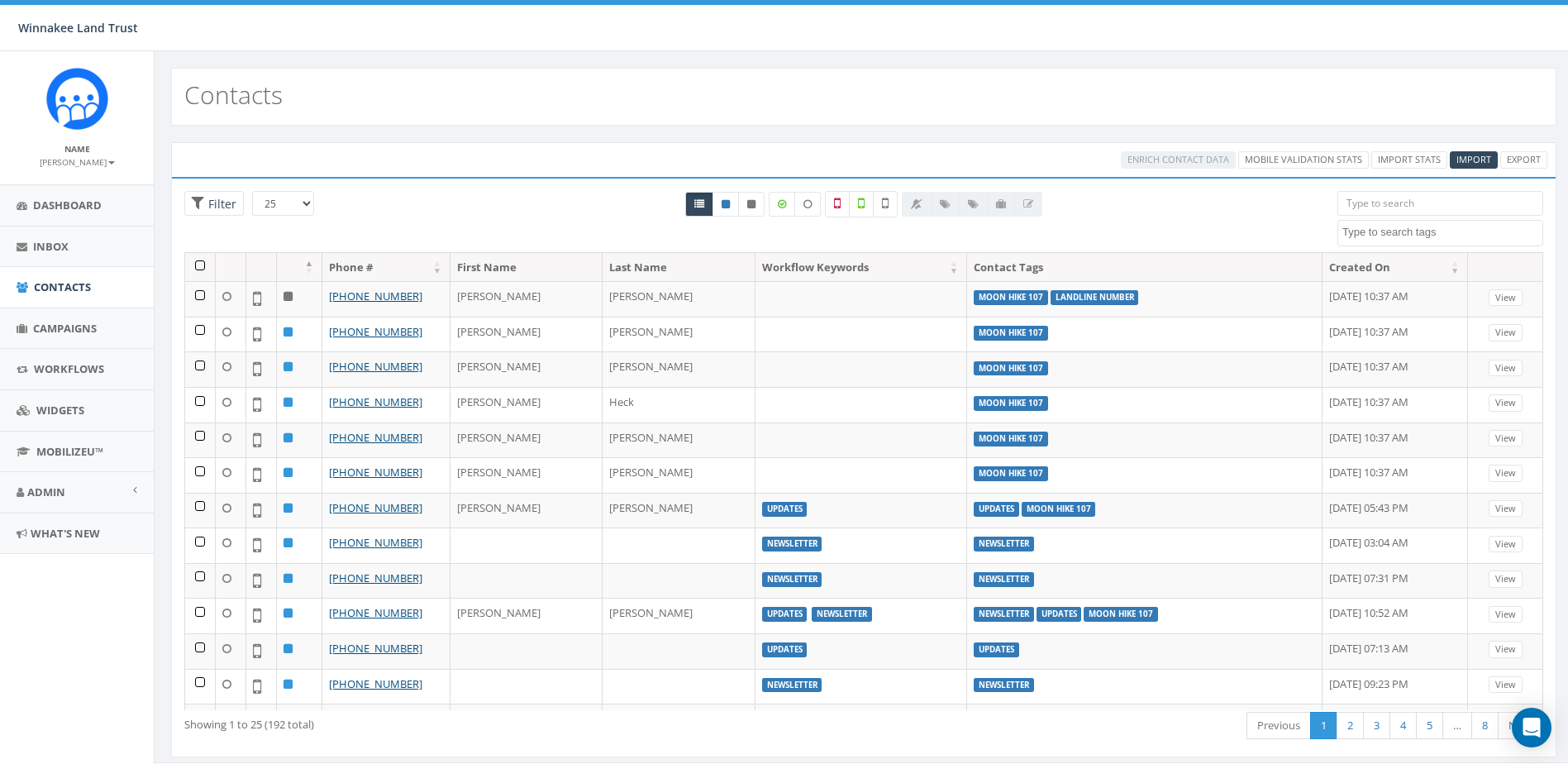
select select
click at [514, 272] on th "First Name" at bounding box center [527, 268] width 152 height 29
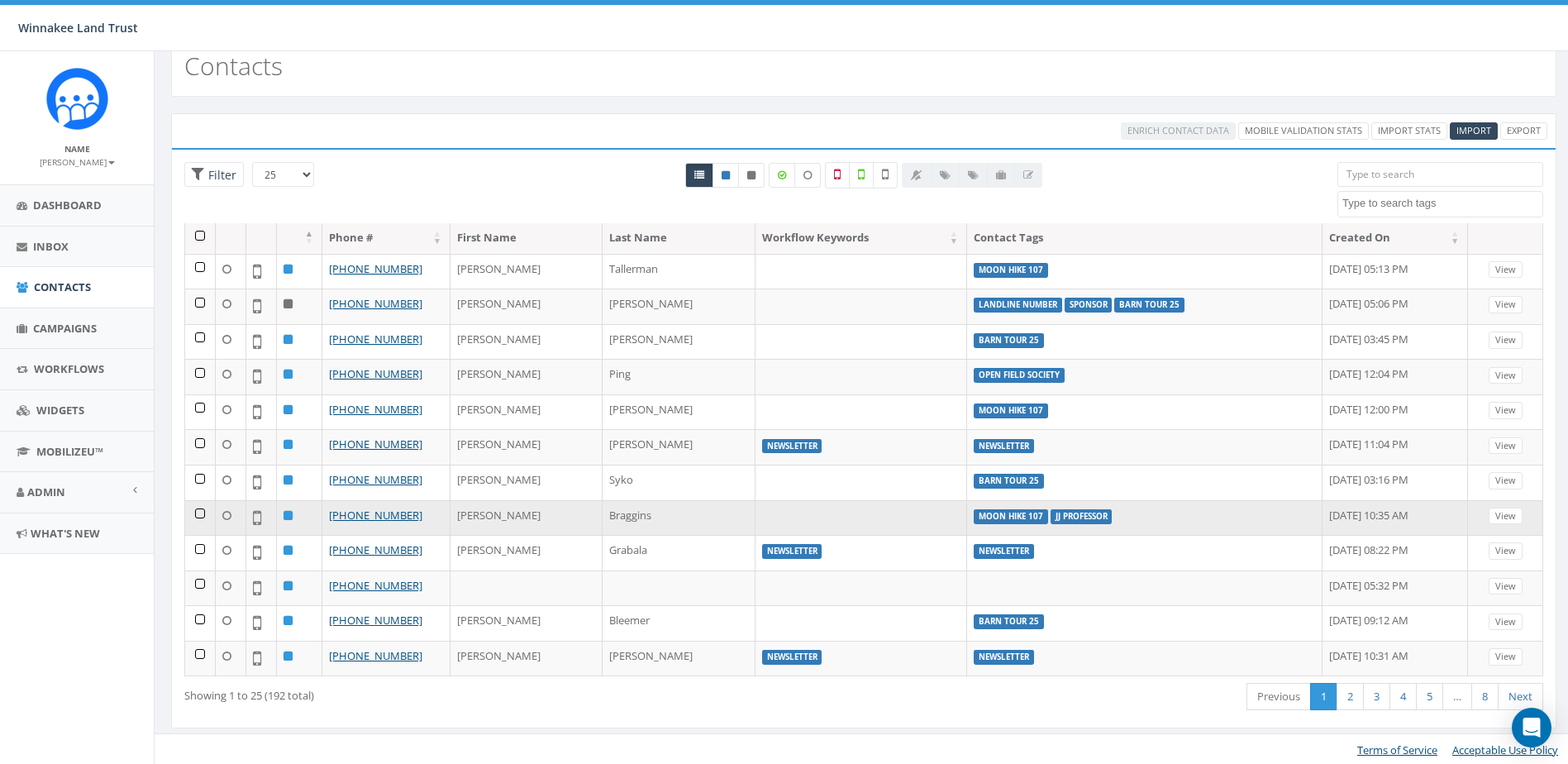
scroll to position [31, 0]
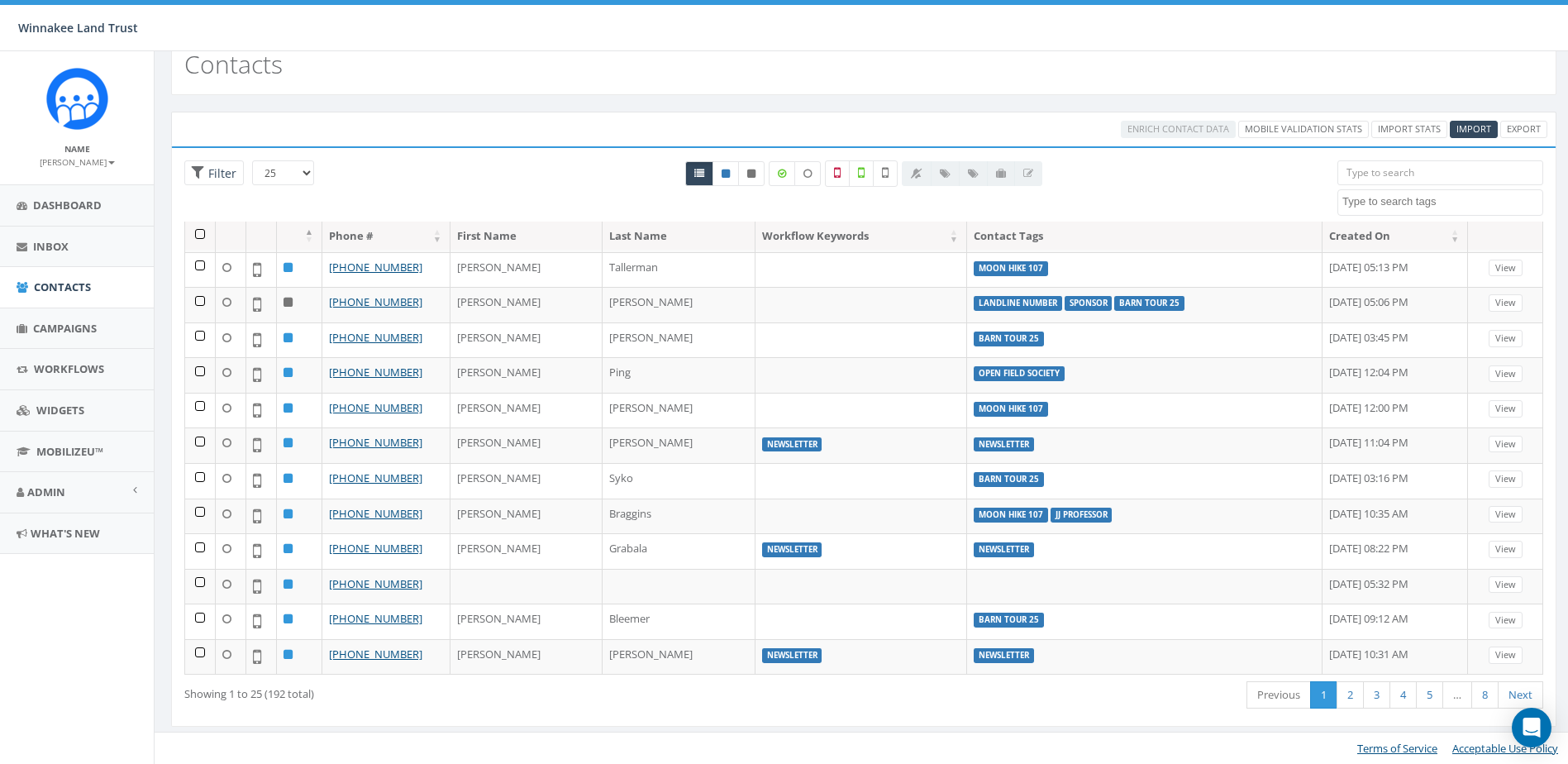
click at [292, 177] on select "25 50 100" at bounding box center [283, 172] width 62 height 24
select select "100"
click at [252, 160] on select "25 50 100" at bounding box center [283, 172] width 62 height 24
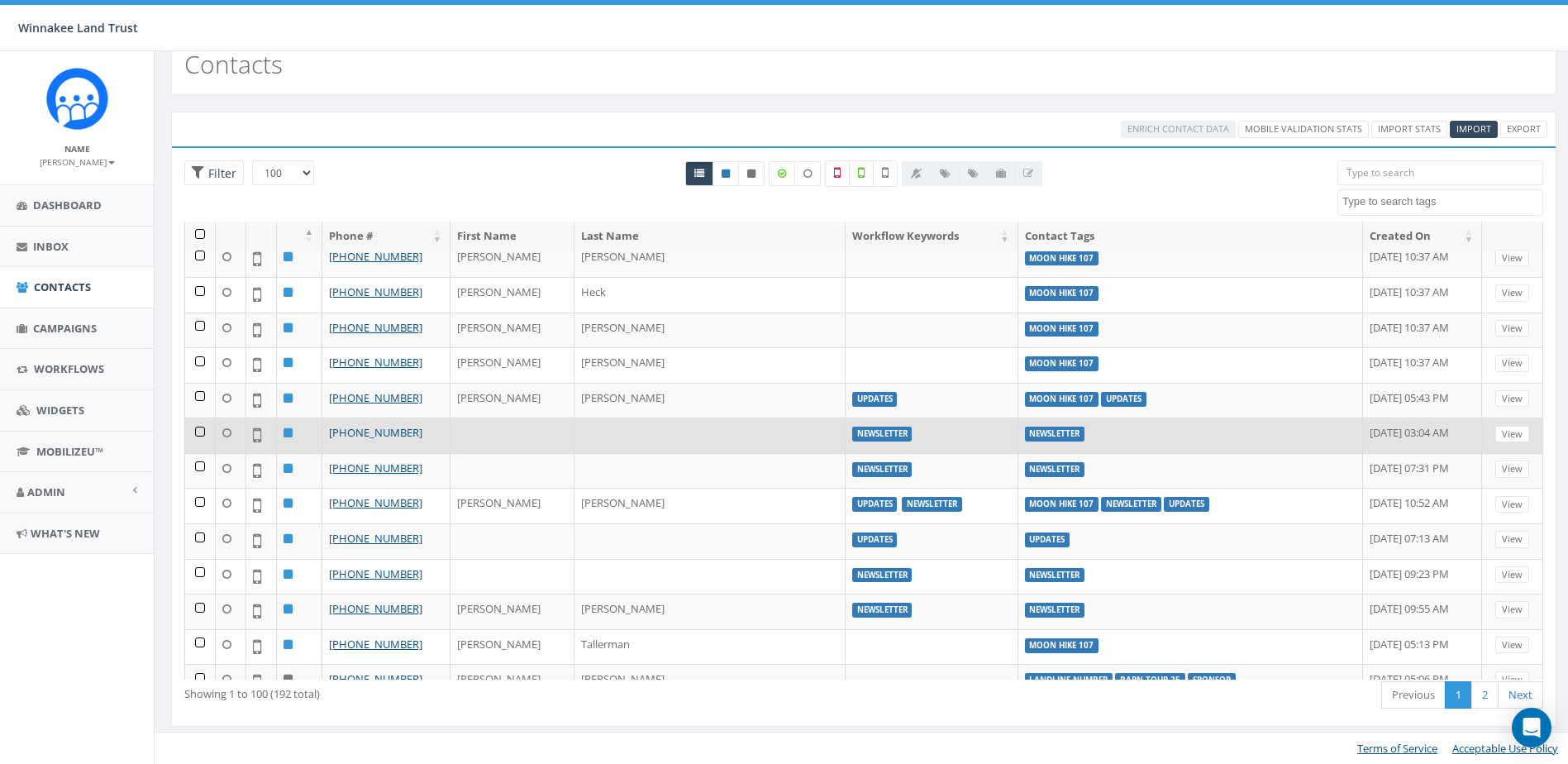
scroll to position [82, 0]
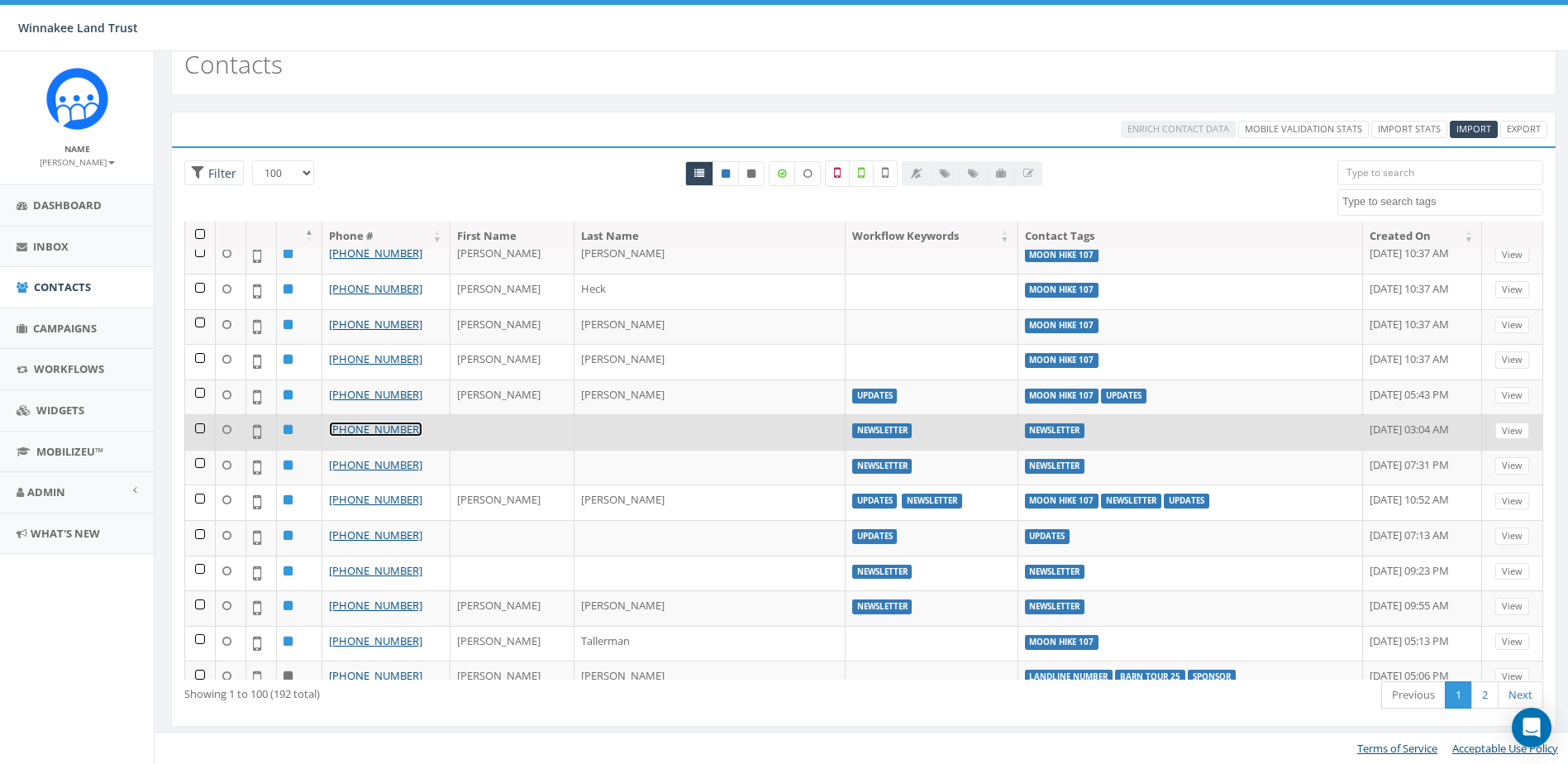
click at [378, 428] on link "+1 843-729-1301" at bounding box center [375, 429] width 93 height 14
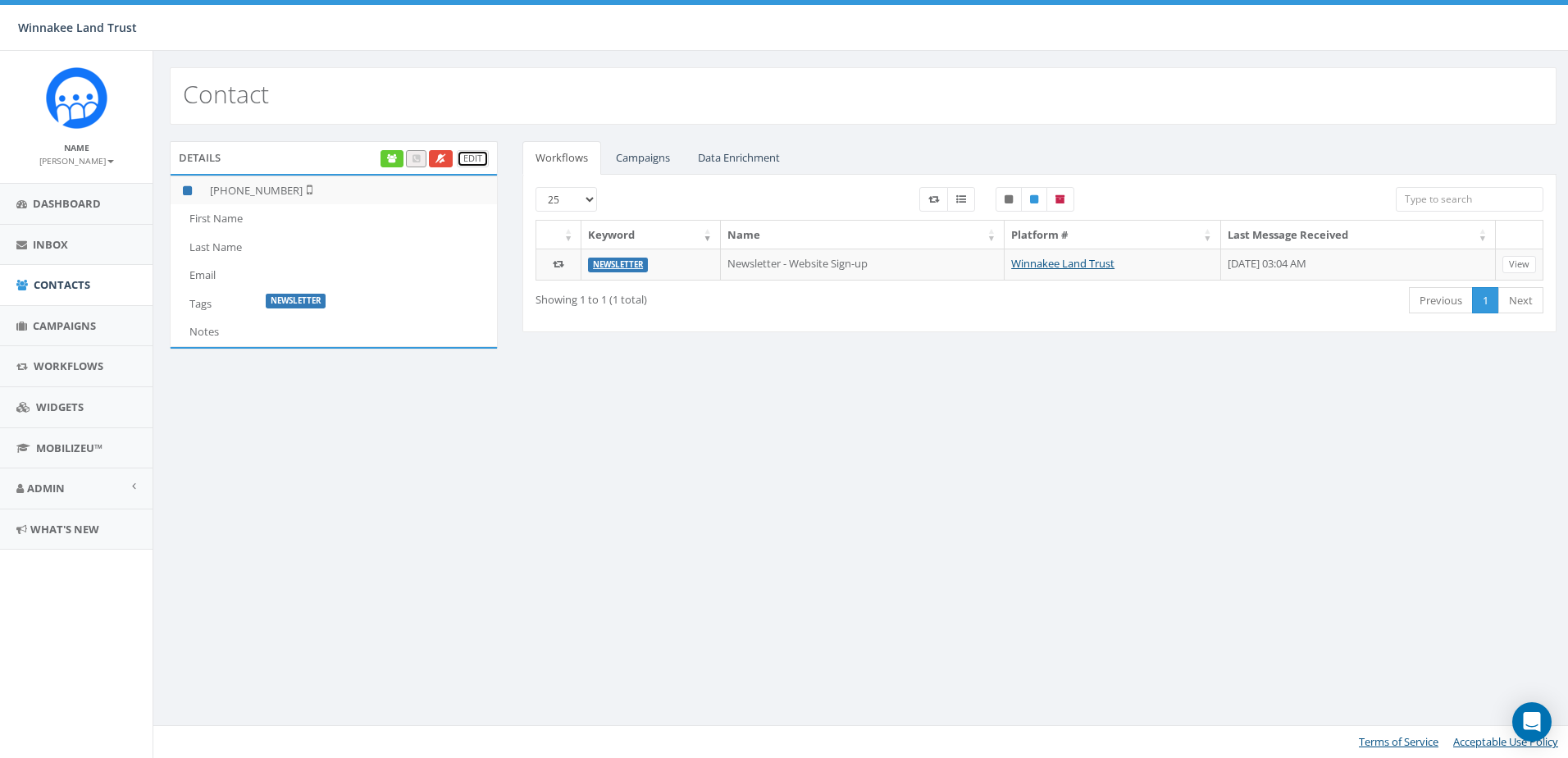
click at [477, 159] on link "Edit" at bounding box center [473, 158] width 32 height 17
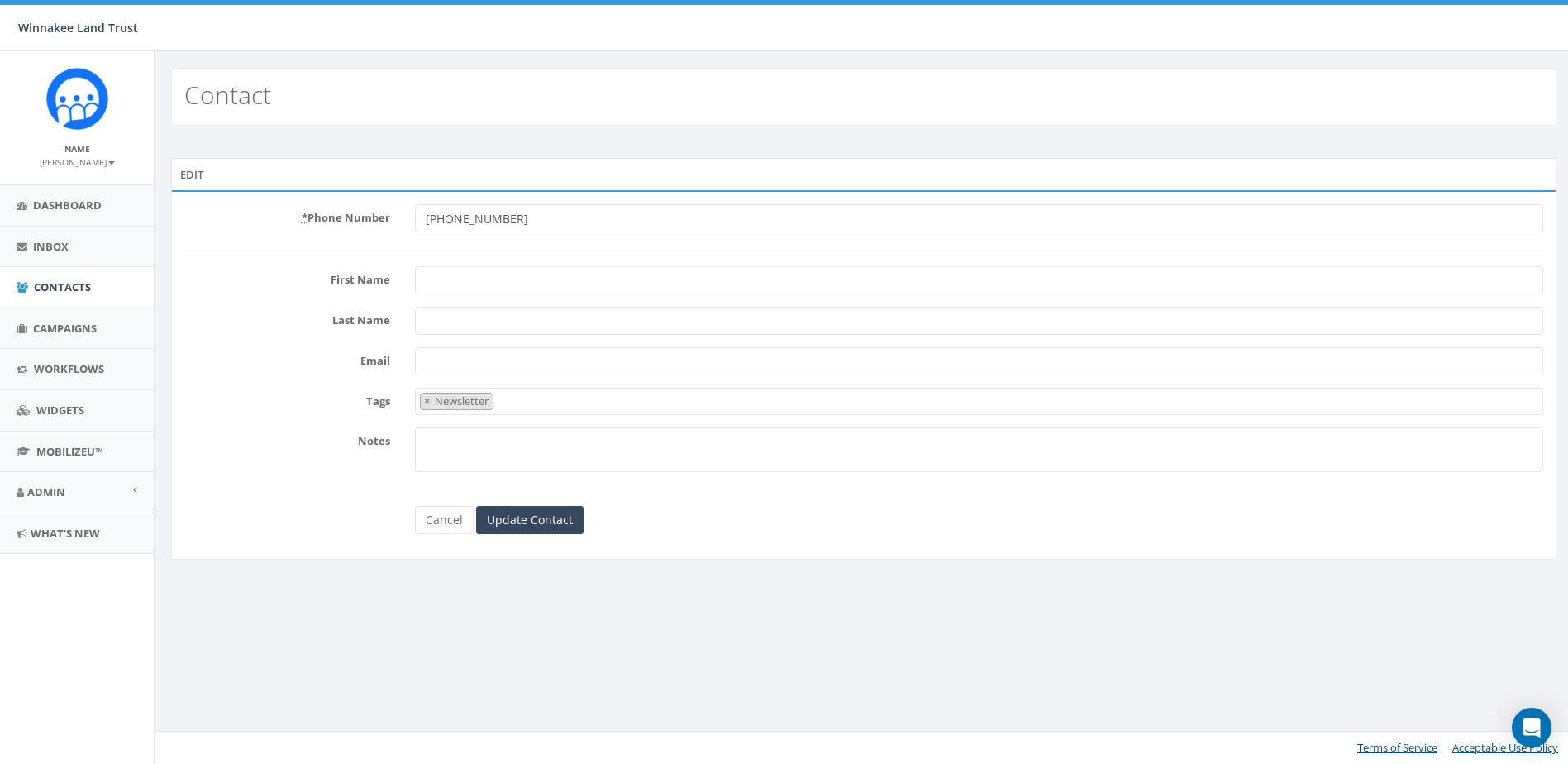
select select "Newsletter"
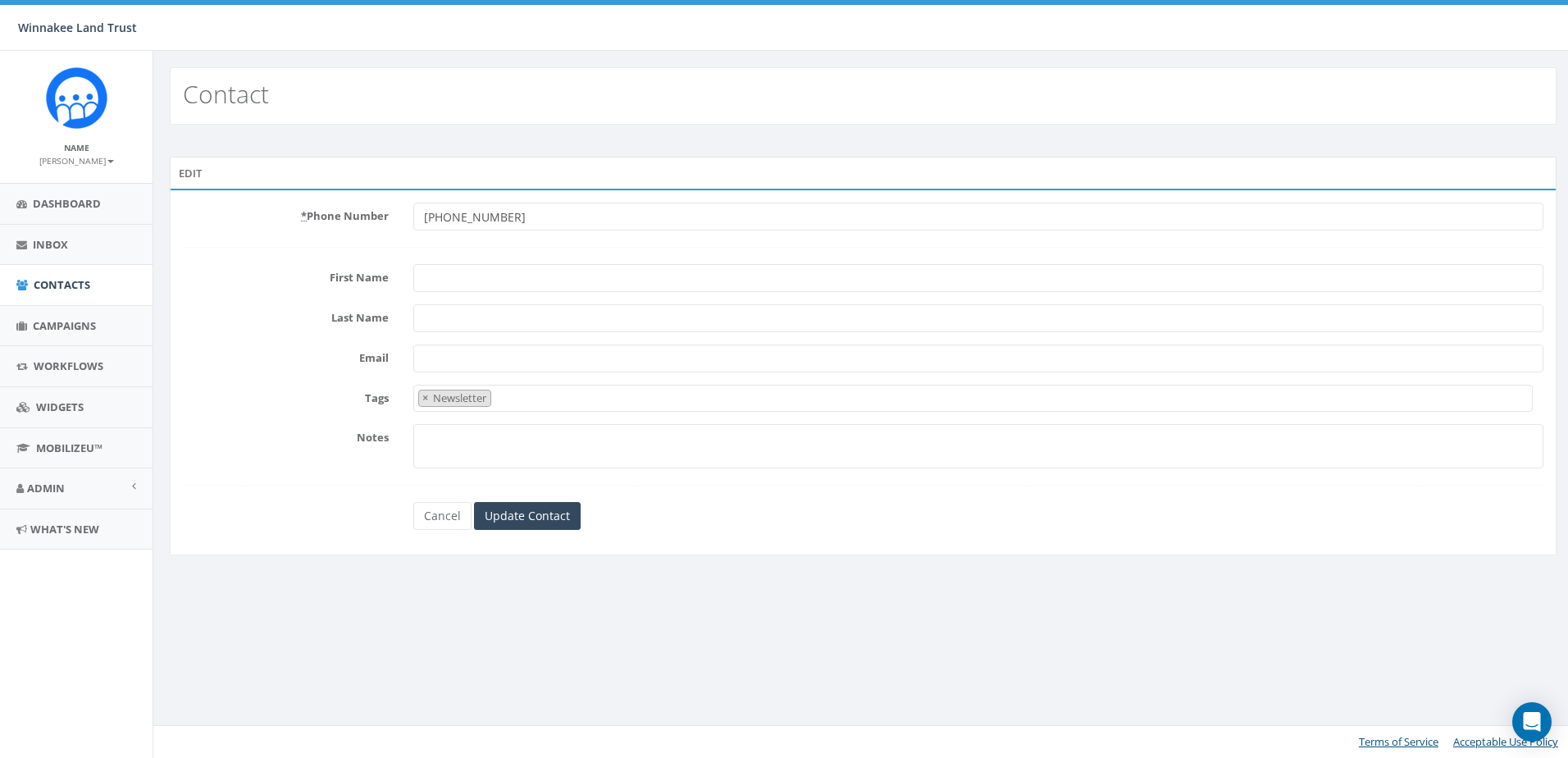
click at [446, 287] on input "First Name" at bounding box center [978, 278] width 1130 height 28
paste input "Julia Pedersen"
drag, startPoint x: 480, startPoint y: 282, endPoint x: 450, endPoint y: 283, distance: 30.0
click at [450, 283] on input "Julia Pedersen" at bounding box center [978, 278] width 1130 height 28
type input "Julia"
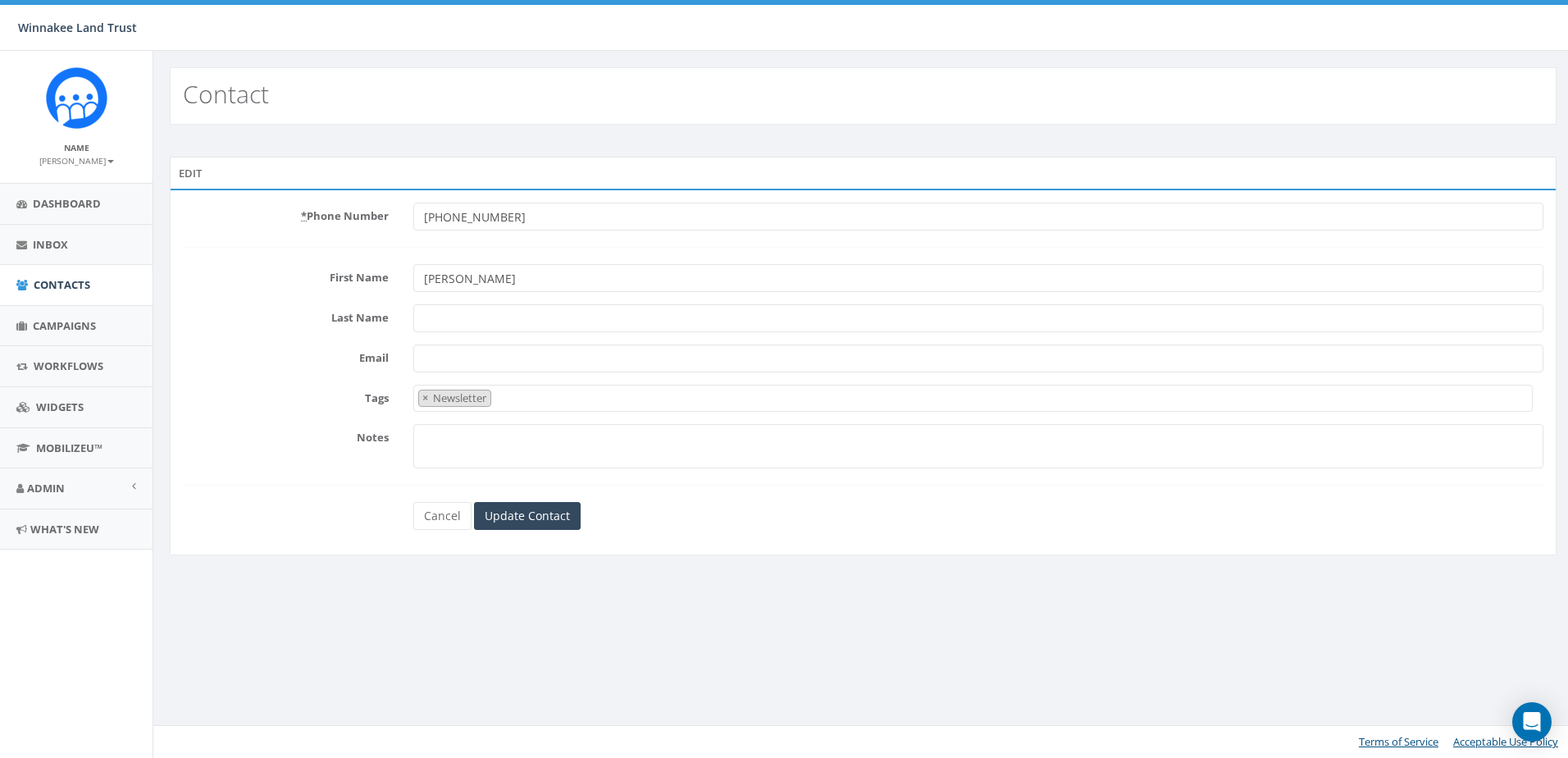
click at [451, 333] on form "* Phone Number +18437291301 First Name Julia Last Name Email Tags Newsletter × …" at bounding box center [863, 366] width 1361 height 328
click at [463, 322] on input "Last Name" at bounding box center [978, 318] width 1130 height 28
paste input "Pedersen"
type input "Pedersen"
click at [293, 515] on div "Cancel Update Contact" at bounding box center [863, 516] width 1385 height 28
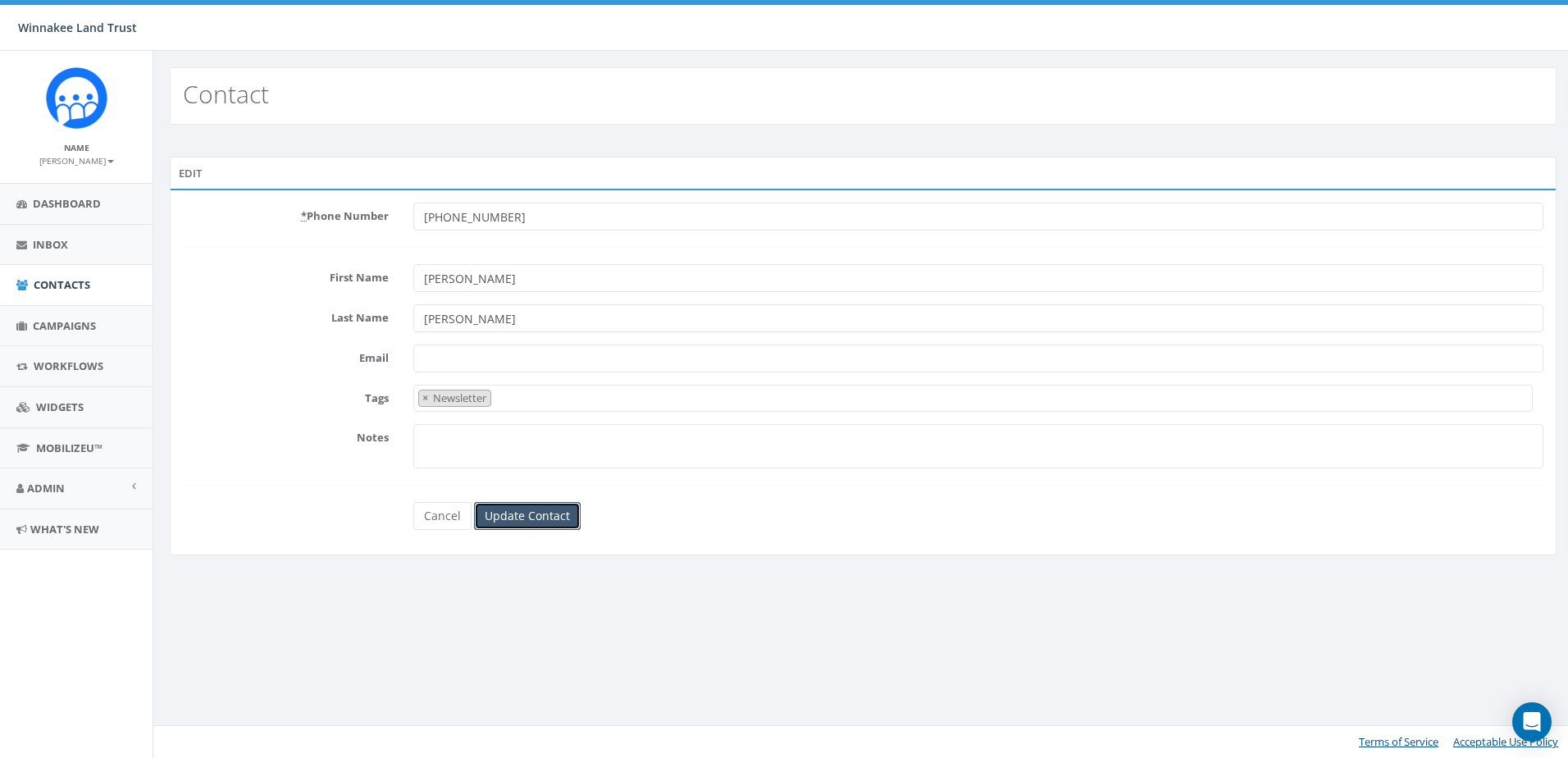
click at [569, 518] on input "Update Contact" at bounding box center [527, 516] width 107 height 28
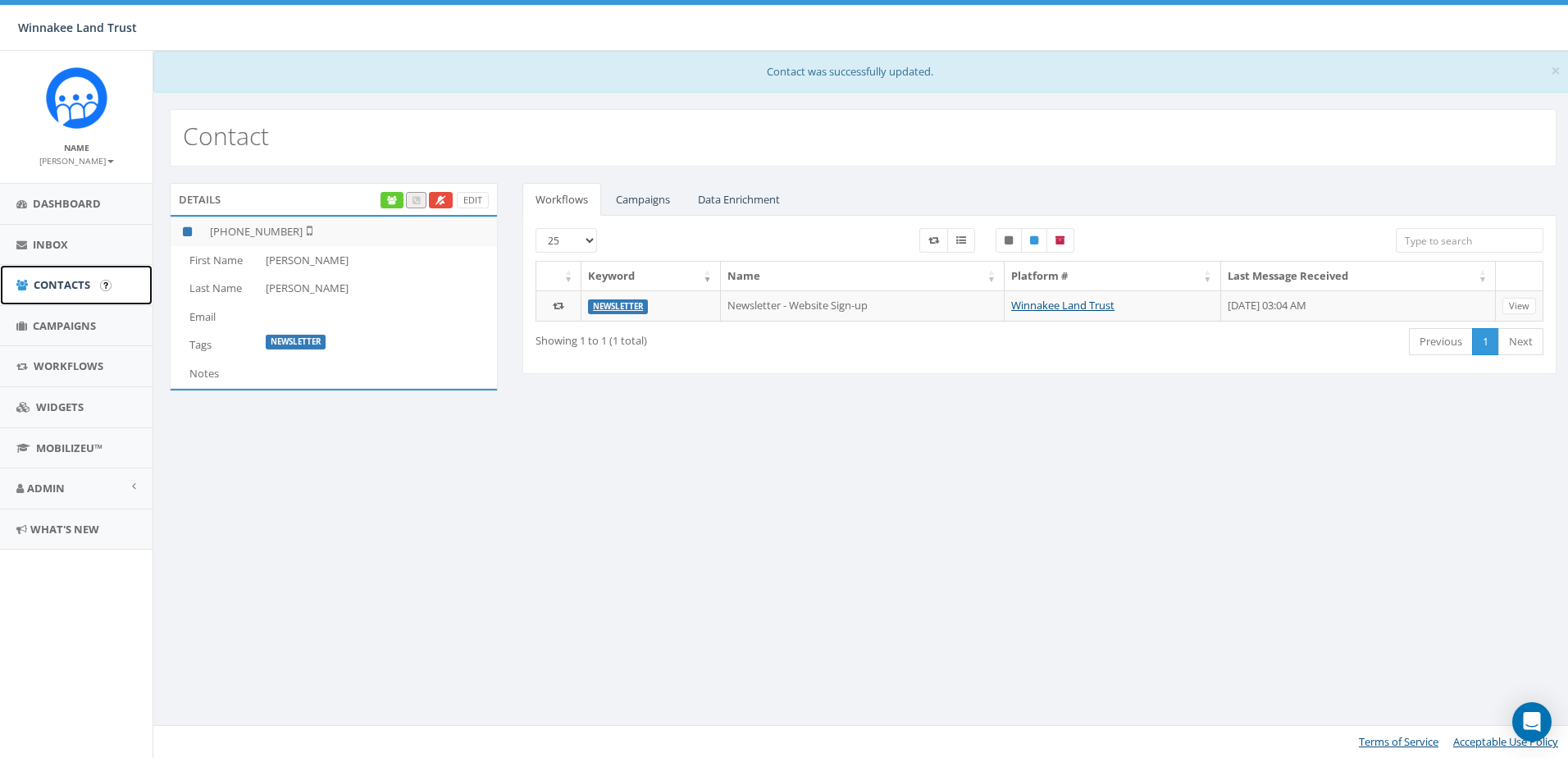
click at [73, 285] on span "Contacts" at bounding box center [61, 285] width 57 height 14
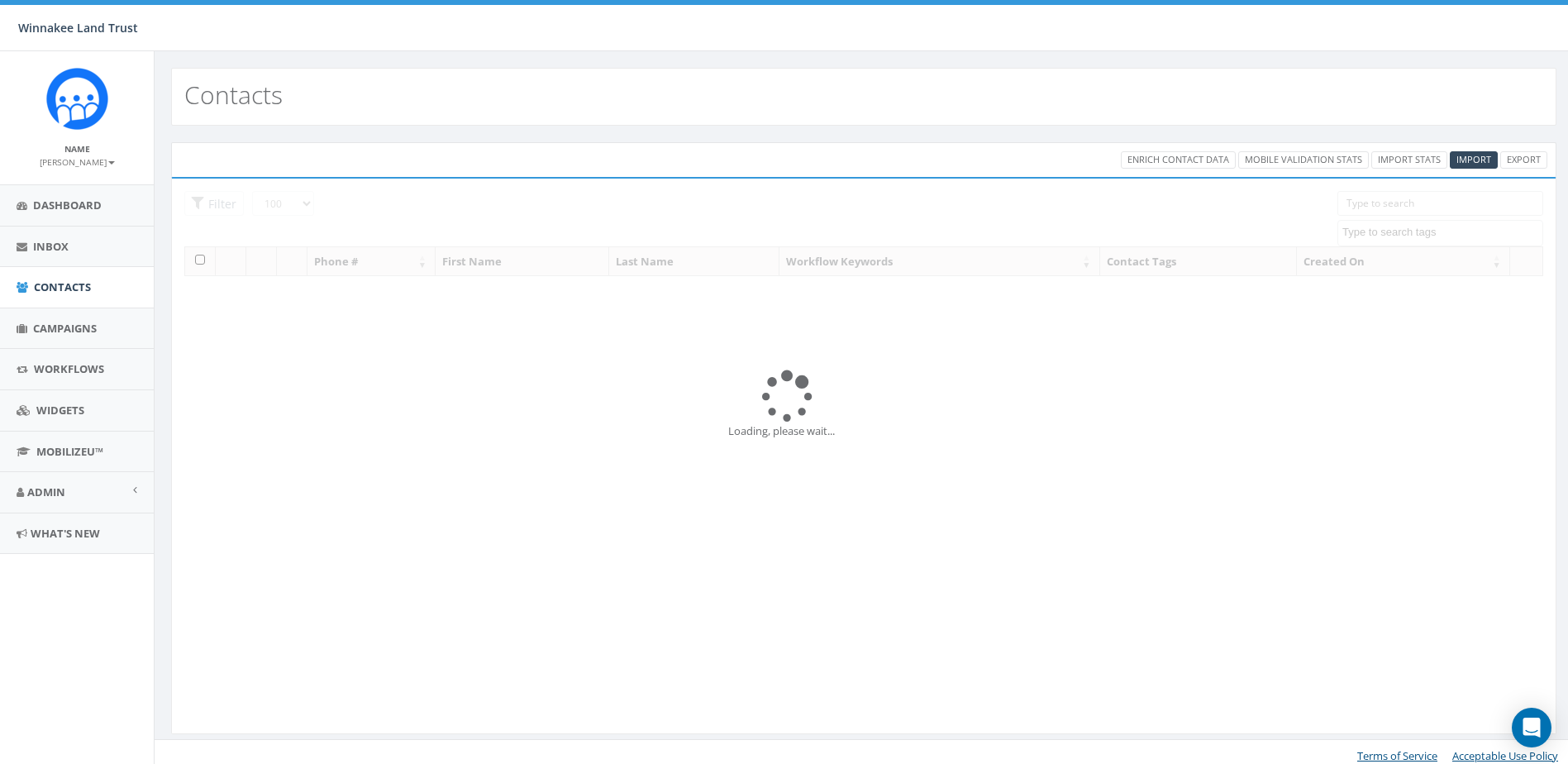
select select "100"
select select
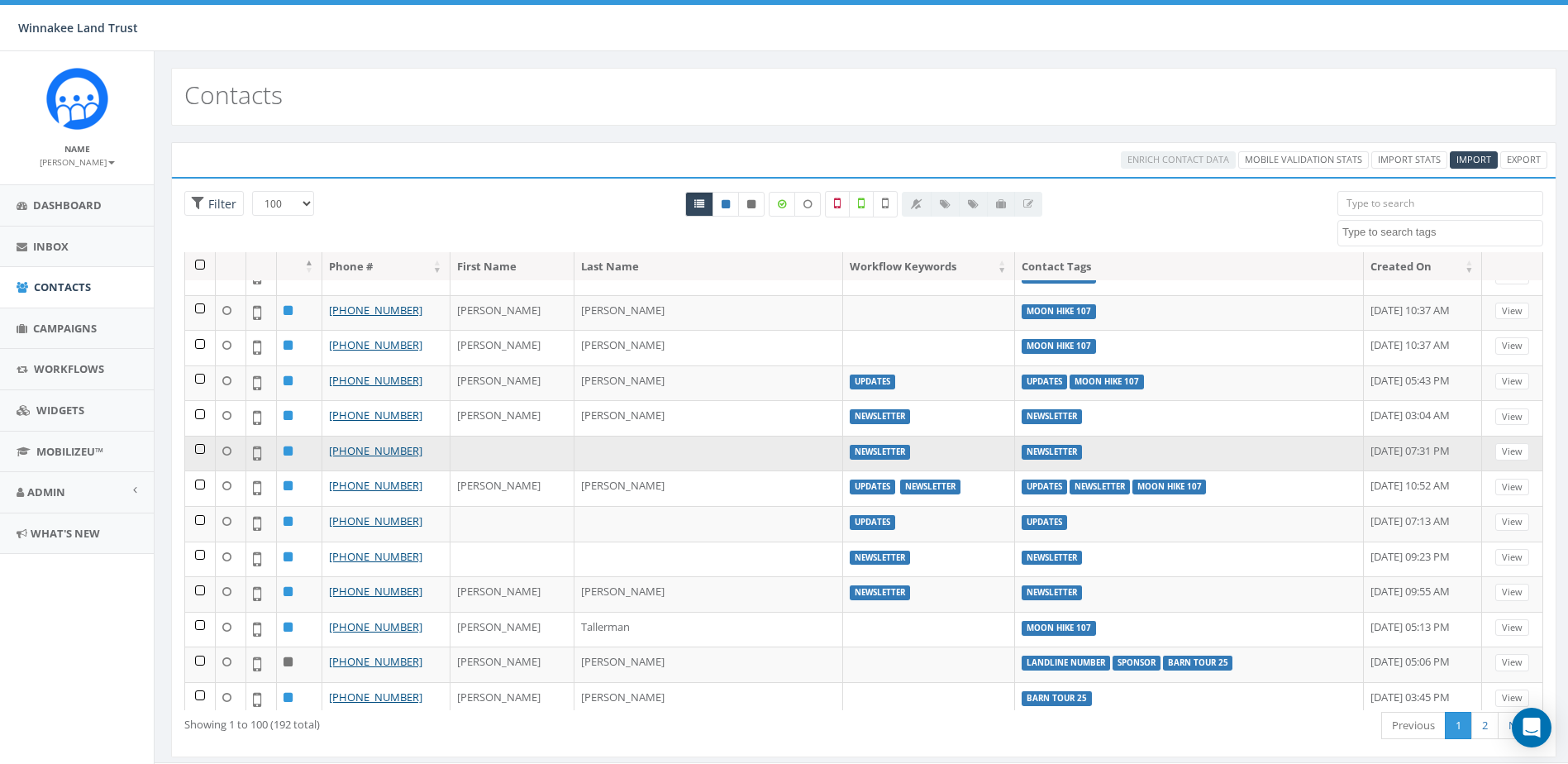
scroll to position [166, 0]
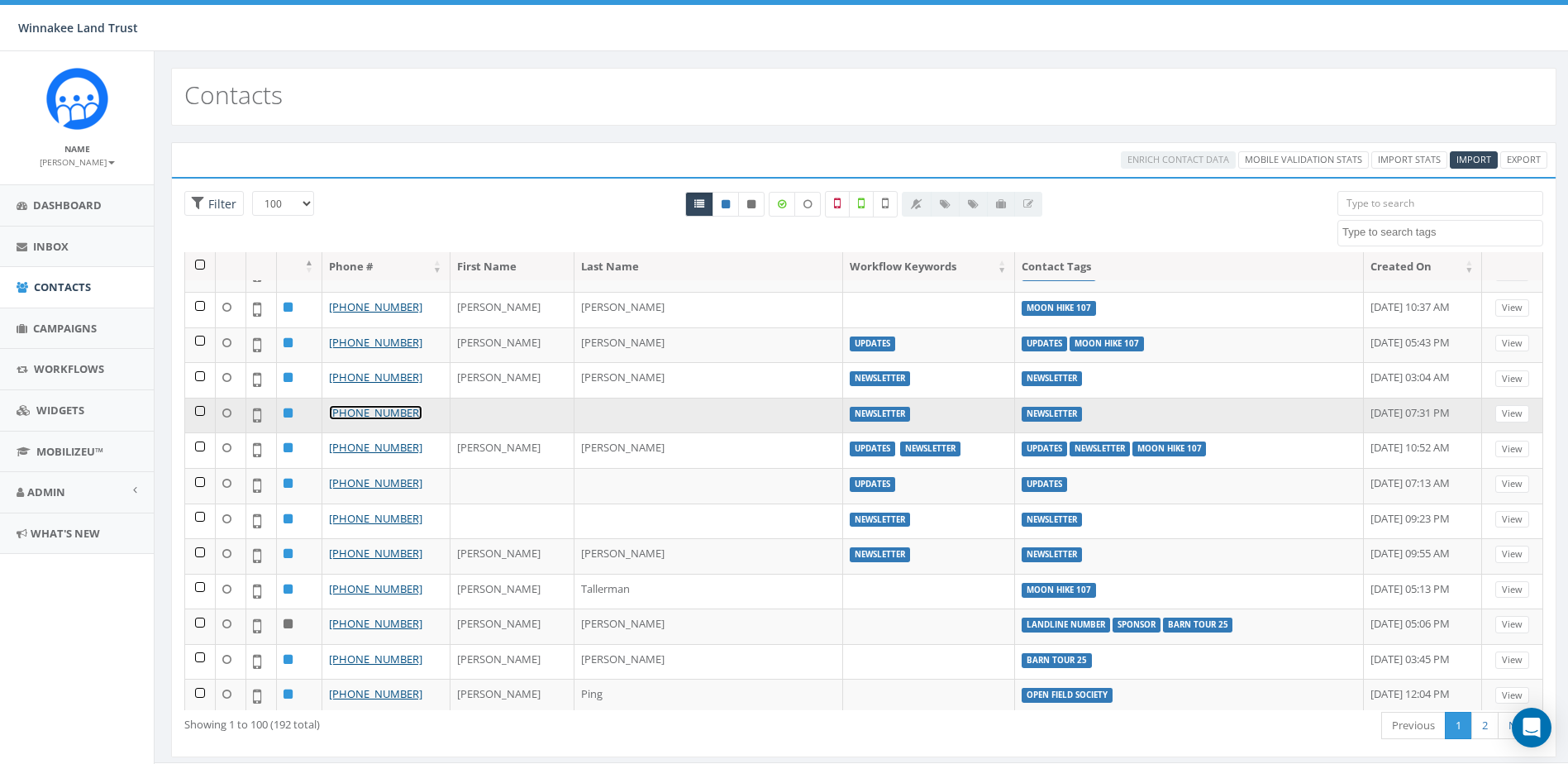
click at [394, 415] on link "+1 845-394-8086" at bounding box center [375, 413] width 93 height 14
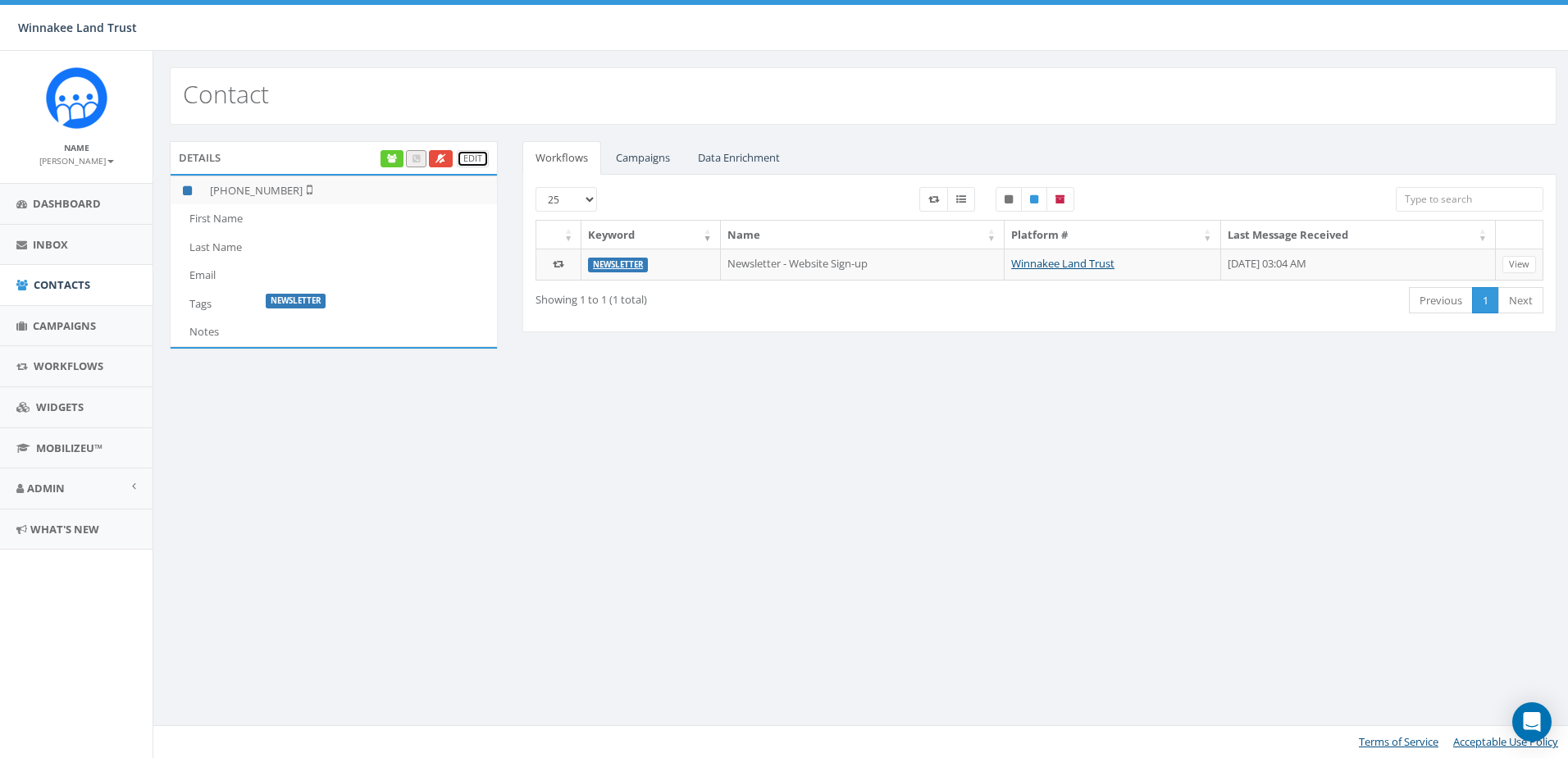
click at [469, 152] on link "Edit" at bounding box center [473, 158] width 32 height 17
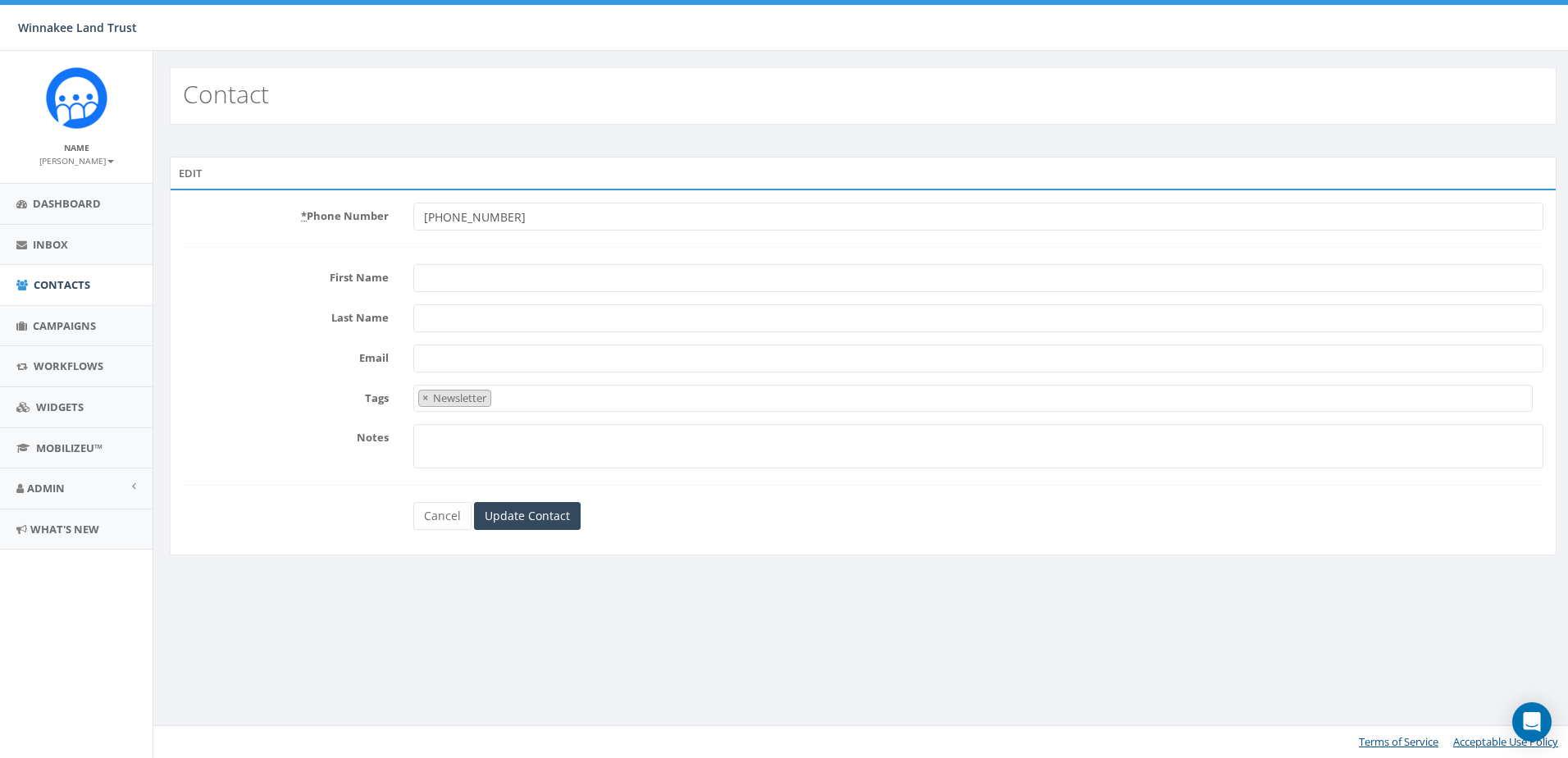
select select "Newsletter"
click at [453, 287] on input "First Name" at bounding box center [978, 278] width 1130 height 28
paste input "[PERSON_NAME]"
click at [459, 274] on input "[PERSON_NAME]" at bounding box center [978, 278] width 1130 height 28
drag, startPoint x: 457, startPoint y: 275, endPoint x: 545, endPoint y: 282, distance: 88.3
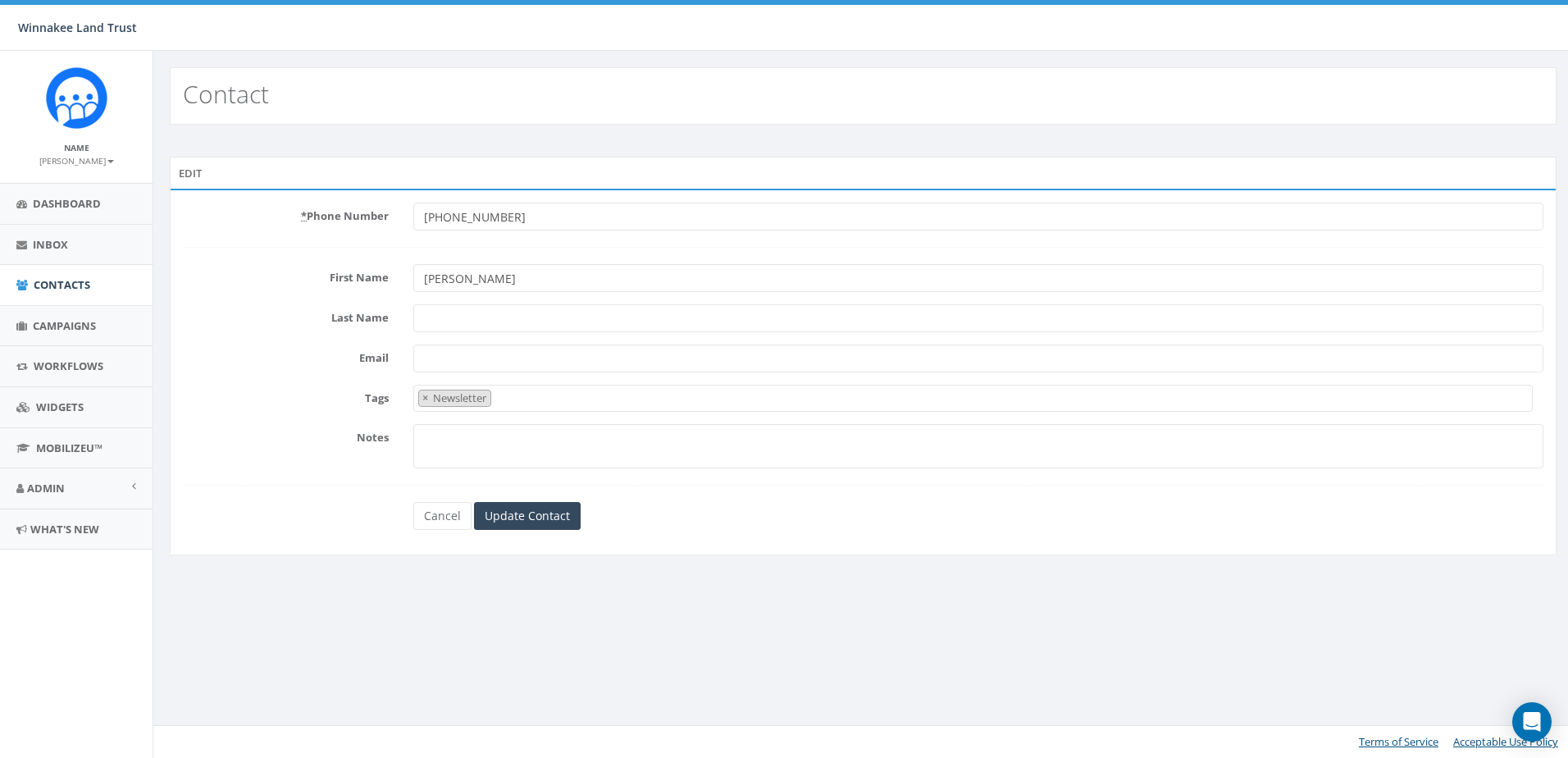
click at [545, 282] on input "[PERSON_NAME]" at bounding box center [978, 278] width 1130 height 28
type input "[PERSON_NAME]"
click at [440, 317] on input "Last Name" at bounding box center [978, 318] width 1130 height 28
paste input "[PERSON_NAME]"
type input "[PERSON_NAME]"
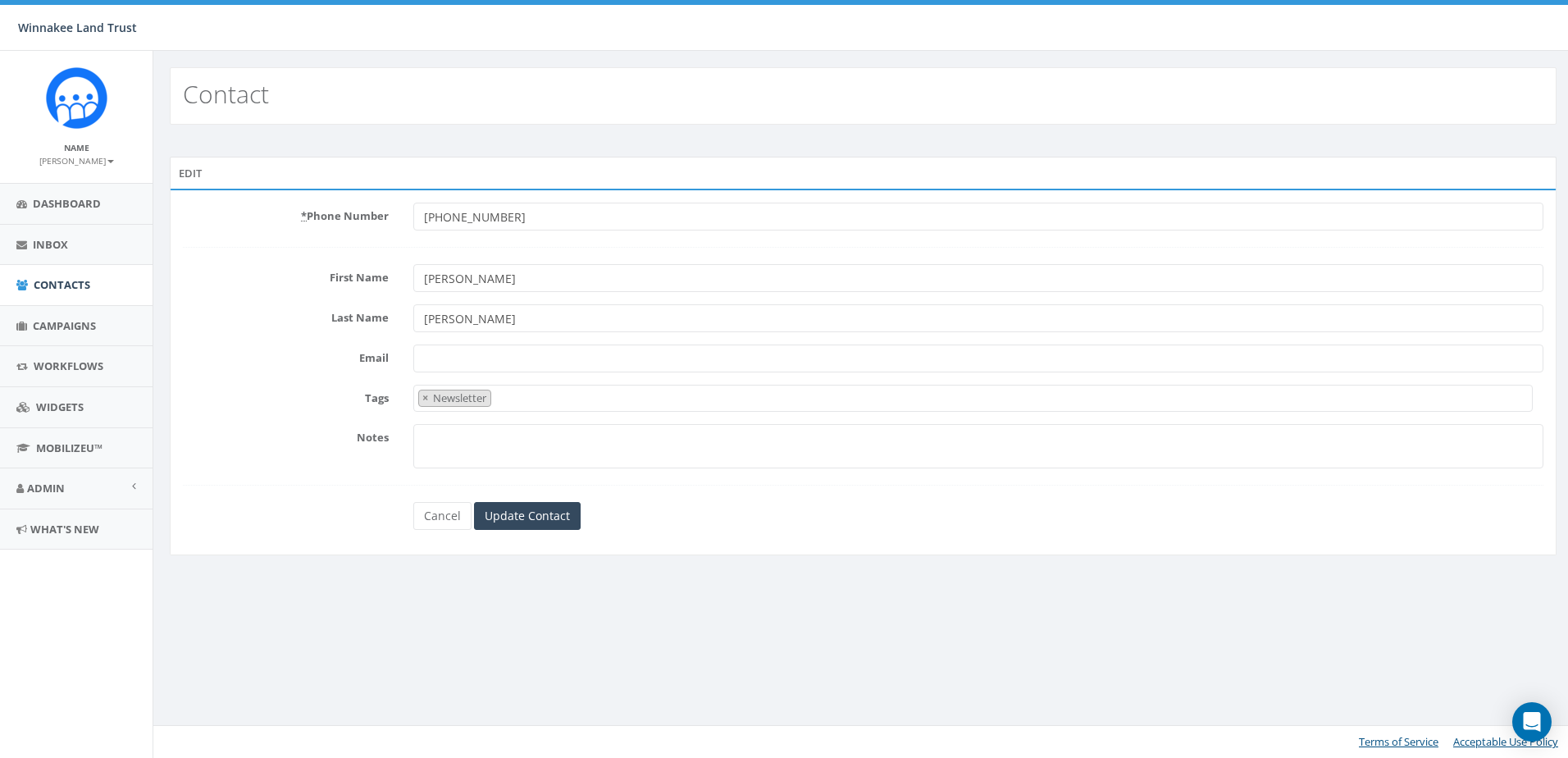
click at [493, 286] on input "[PERSON_NAME]" at bounding box center [978, 278] width 1130 height 28
type input "[PERSON_NAME]"
drag, startPoint x: 537, startPoint y: 626, endPoint x: 537, endPoint y: 613, distance: 13.0
click at [537, 626] on div "Contact Edit * Phone Number [PHONE_NUMBER] First Name [PERSON_NAME] Name [PERSO…" at bounding box center [863, 405] width 1421 height 708
click at [557, 516] on input "Update Contact" at bounding box center [527, 516] width 107 height 28
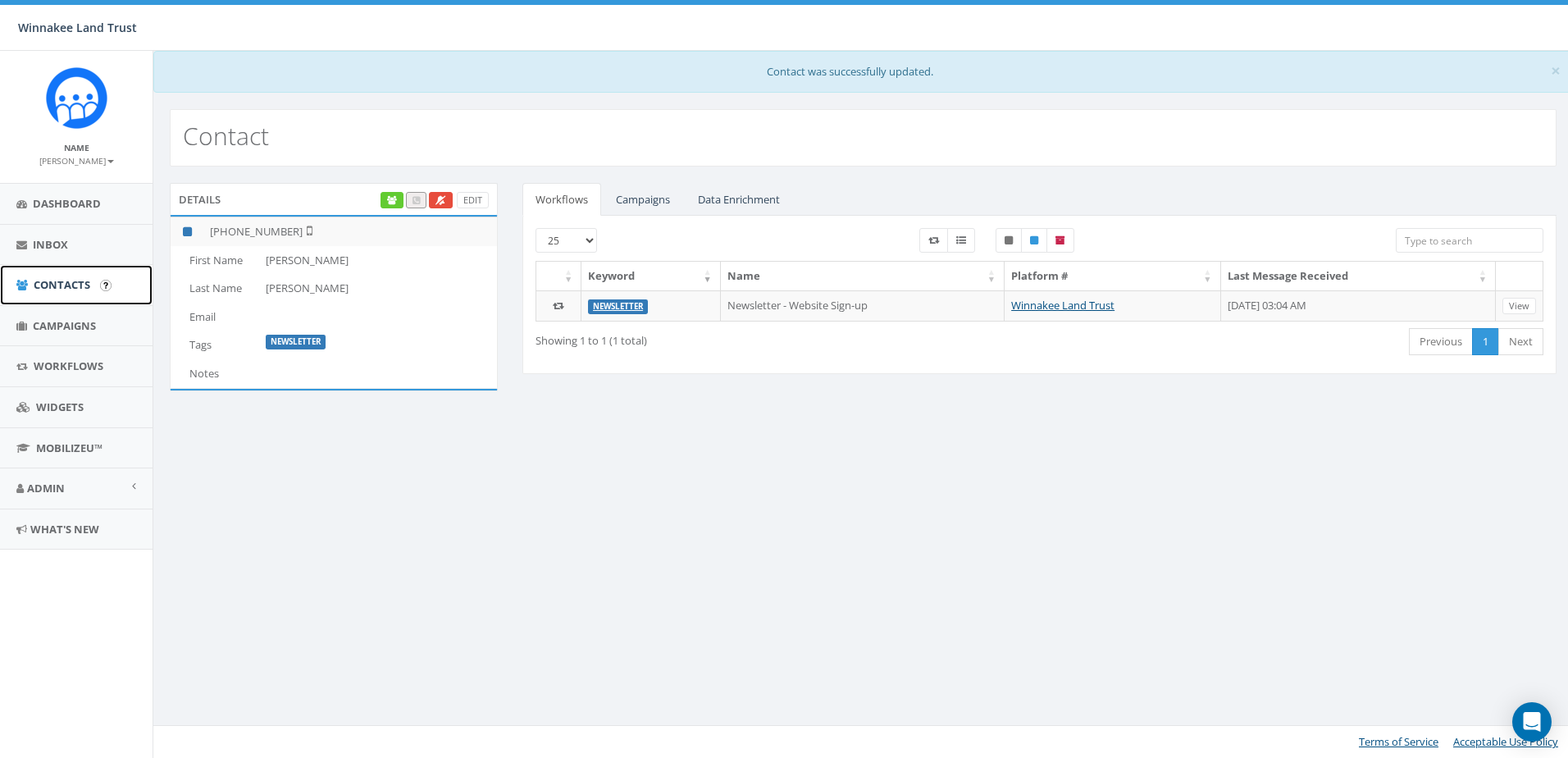
click at [62, 280] on span "Contacts" at bounding box center [61, 285] width 57 height 14
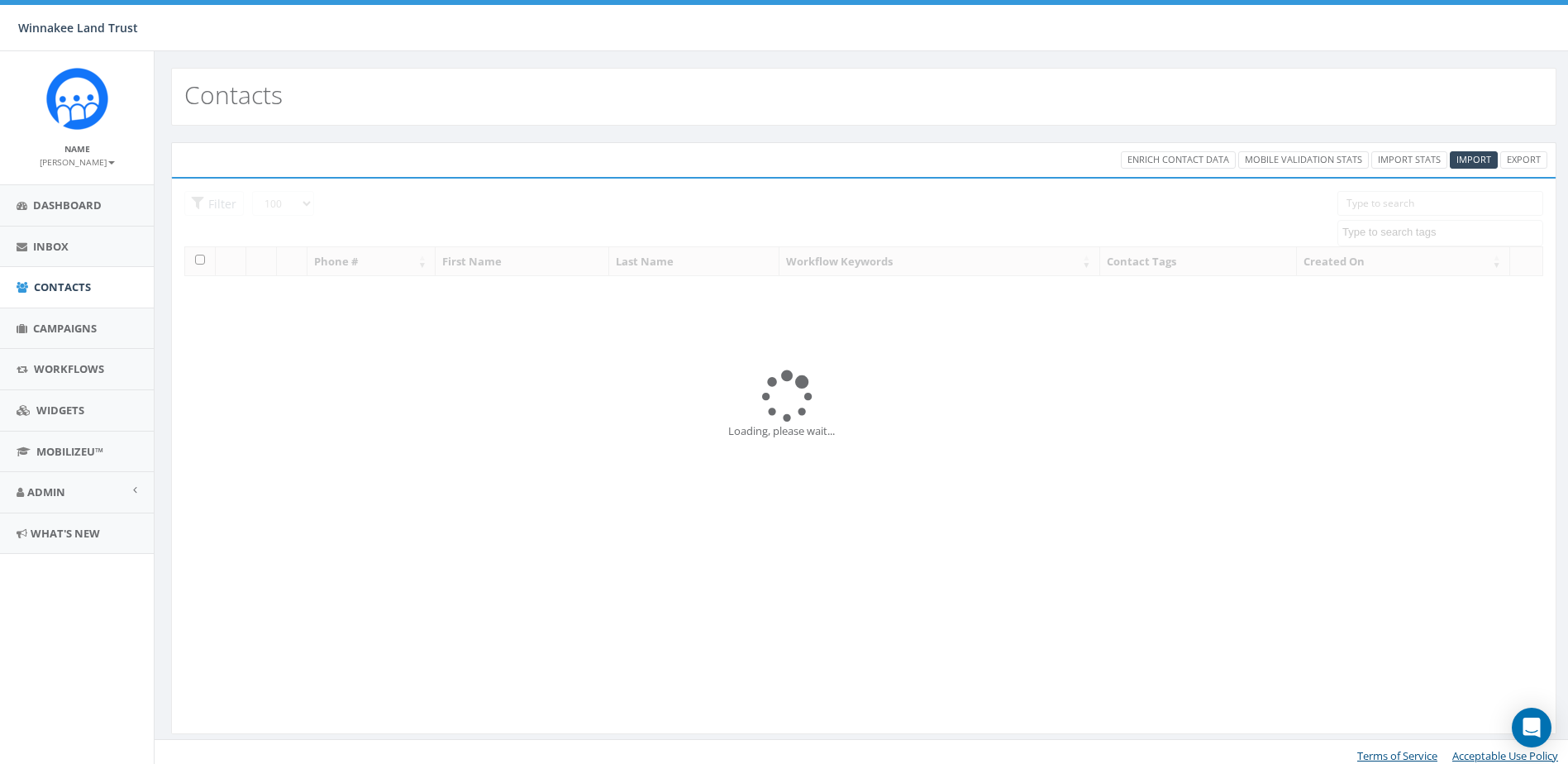
select select "100"
select select
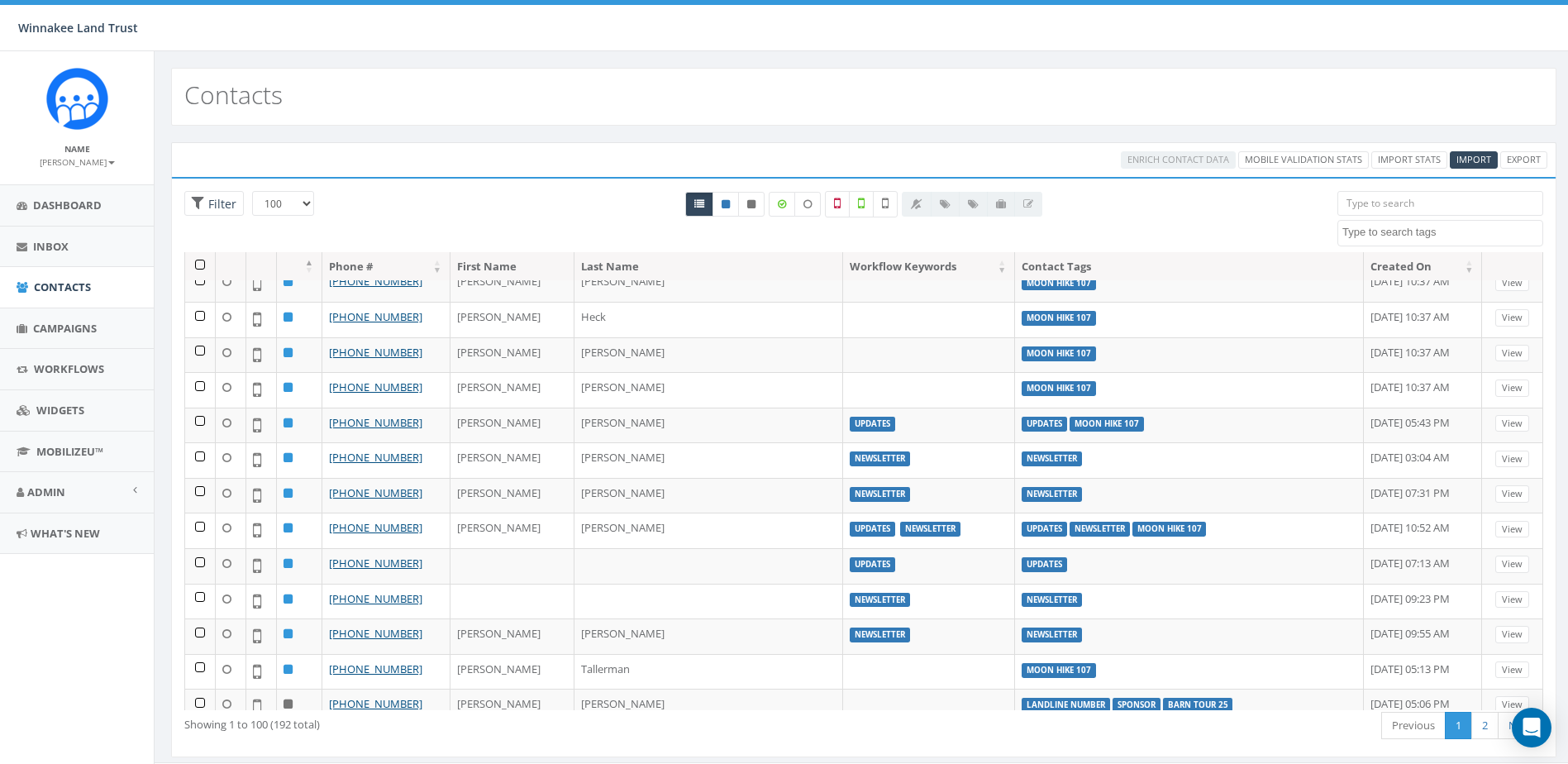
scroll to position [166, 0]
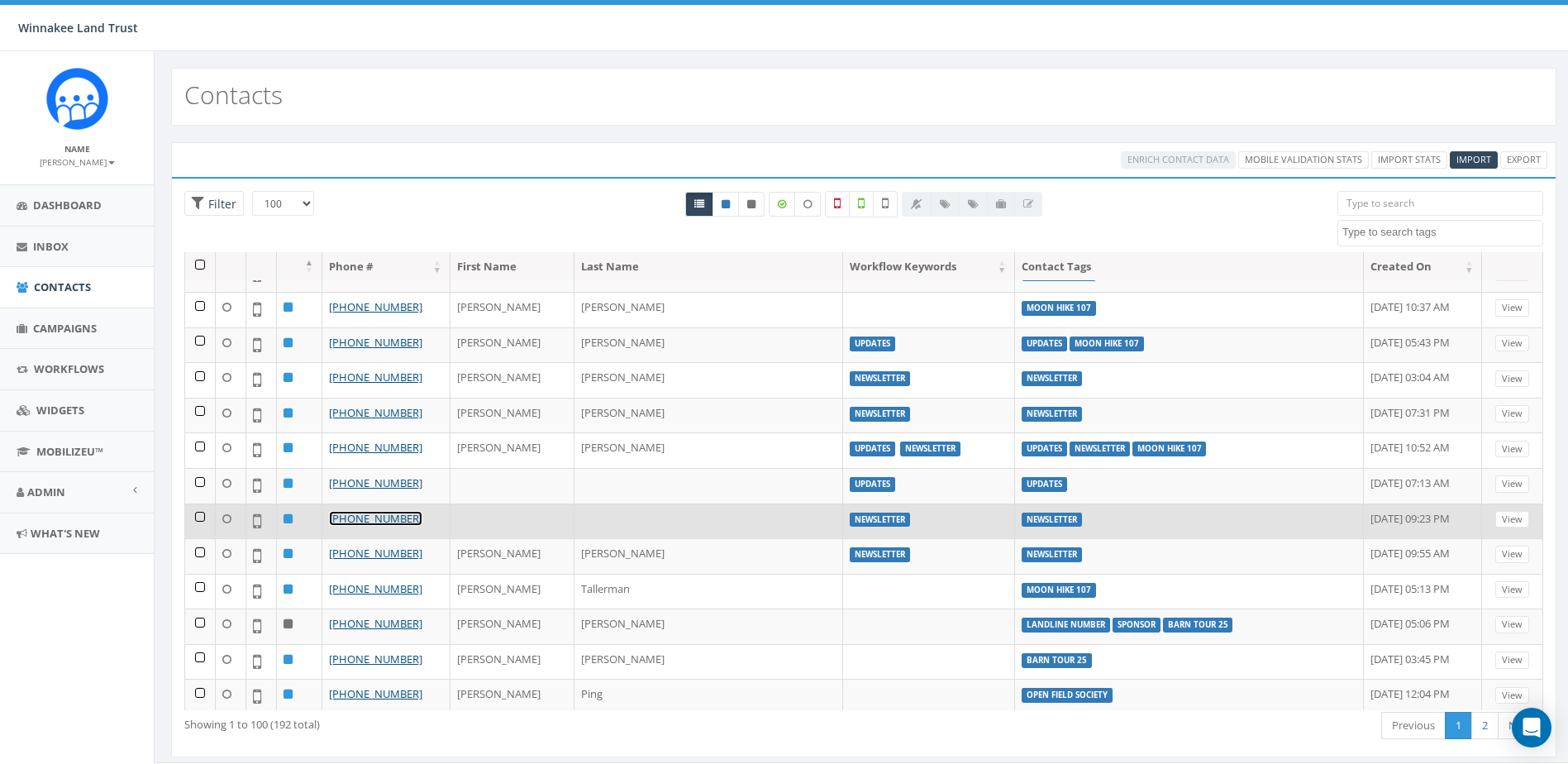
click at [408, 520] on link "+1 845-702-0339" at bounding box center [375, 519] width 93 height 14
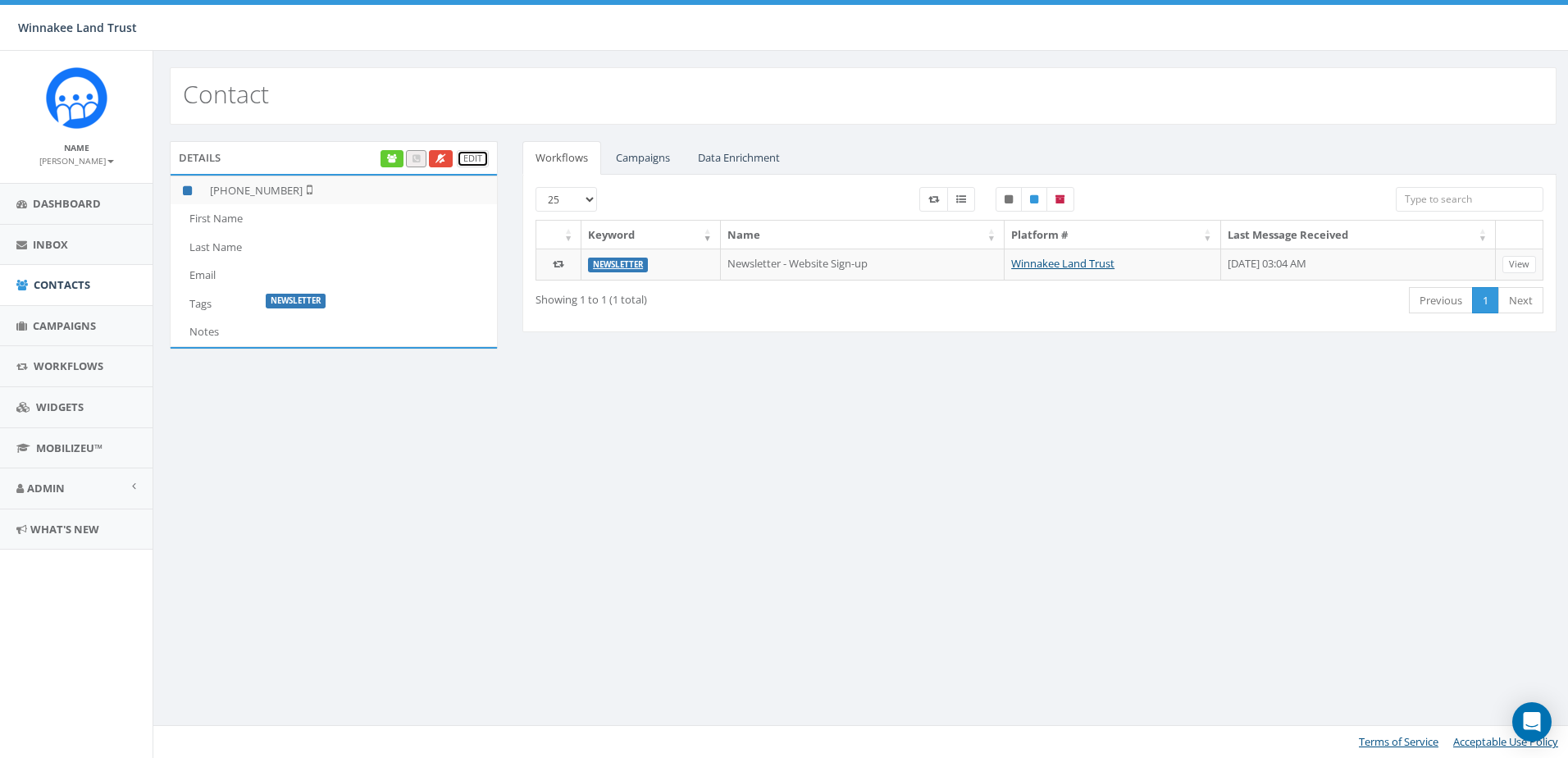
click at [473, 157] on link "Edit" at bounding box center [473, 158] width 32 height 17
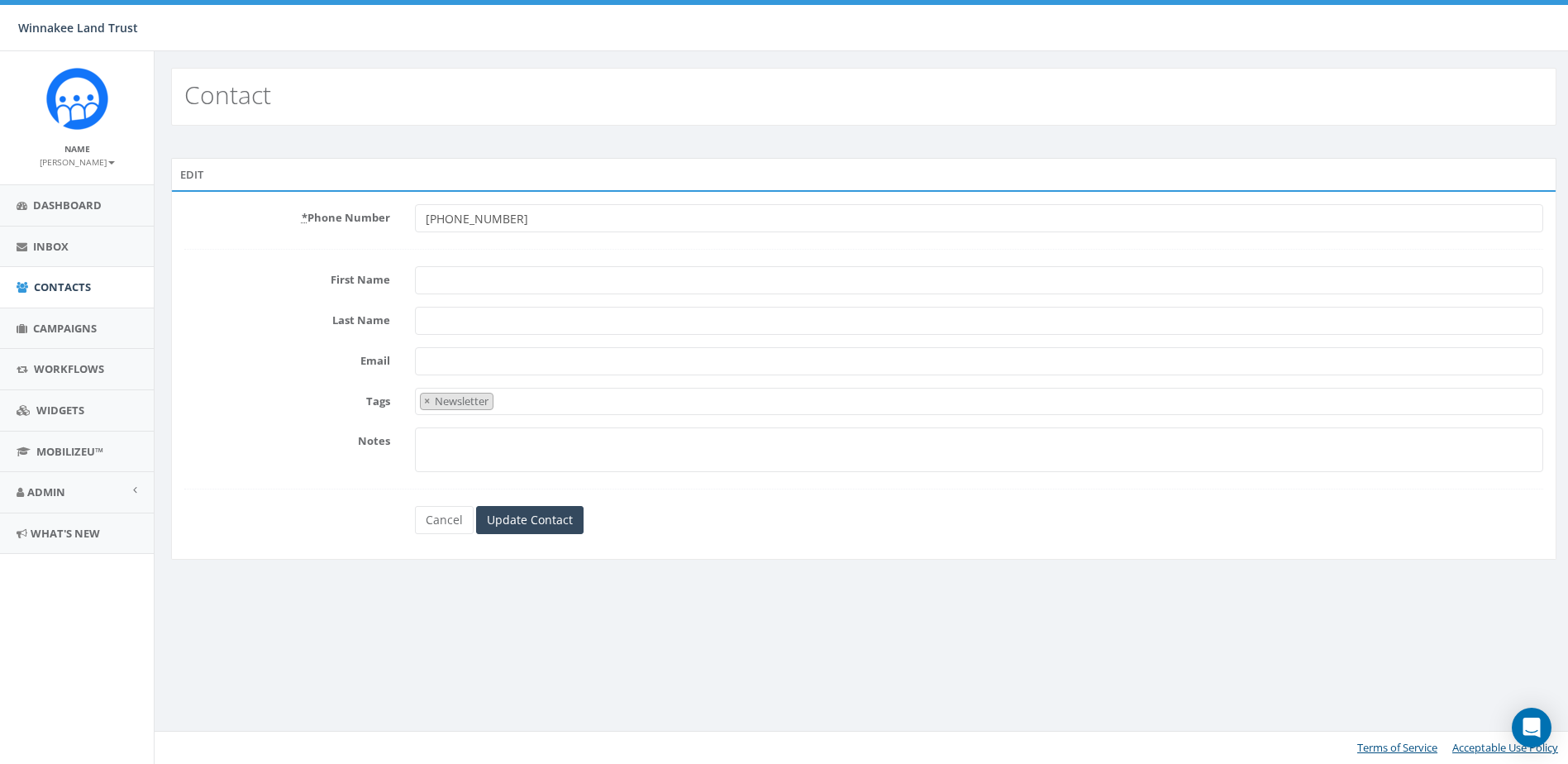
select select "Newsletter"
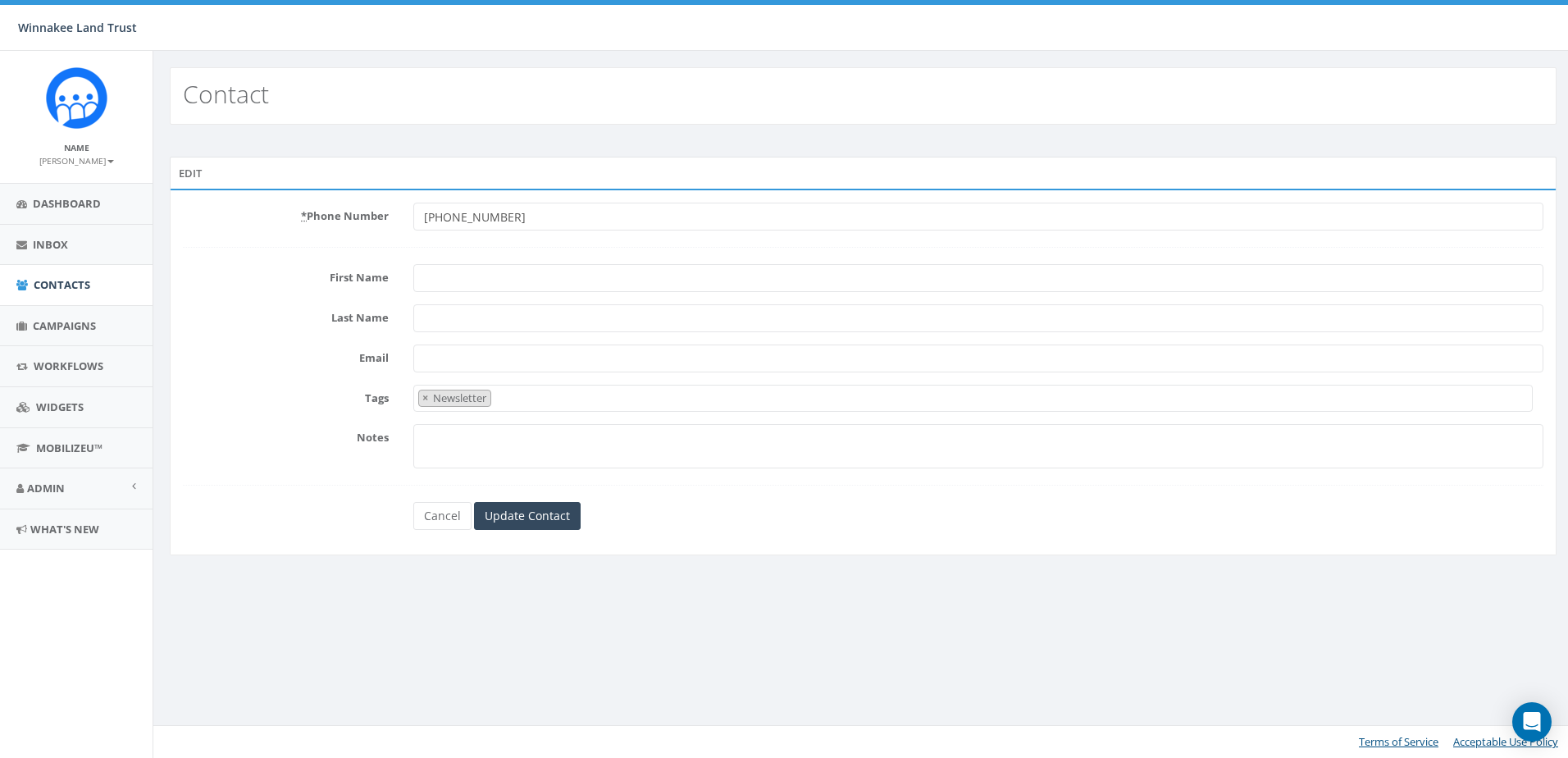
click at [450, 279] on input "First Name" at bounding box center [978, 278] width 1130 height 28
paste input "[PERSON_NAME]"
drag, startPoint x: 451, startPoint y: 277, endPoint x: 556, endPoint y: 291, distance: 105.9
click at [556, 291] on input "[PERSON_NAME]" at bounding box center [978, 278] width 1130 height 28
type input "[PERSON_NAME]"
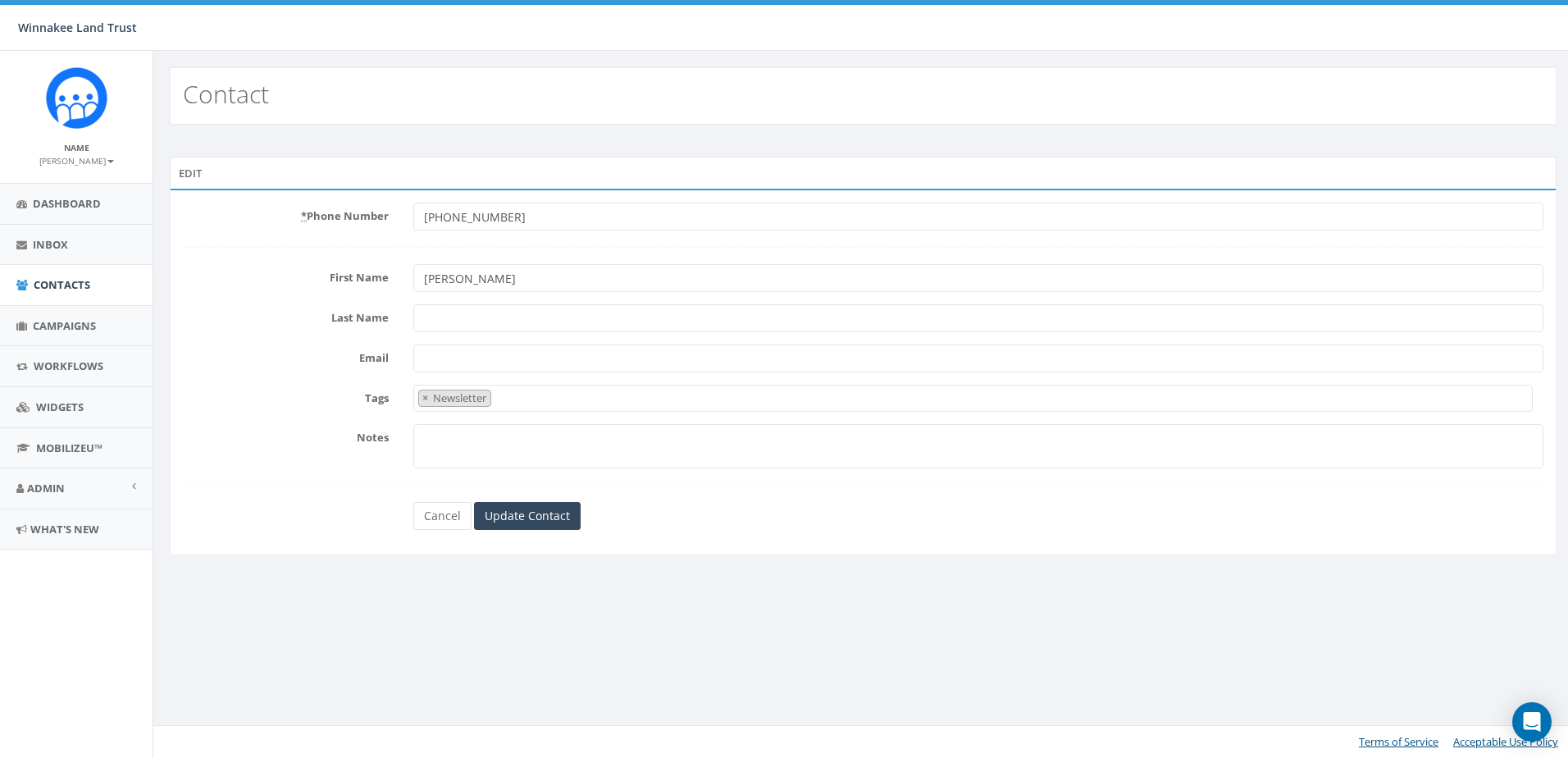
click at [512, 313] on input "Last Name" at bounding box center [978, 318] width 1130 height 28
paste input "[PERSON_NAME]"
type input "[PERSON_NAME]"
click at [283, 444] on label "Notes" at bounding box center [285, 435] width 231 height 22
click at [414, 444] on textarea "Notes" at bounding box center [978, 445] width 1130 height 44
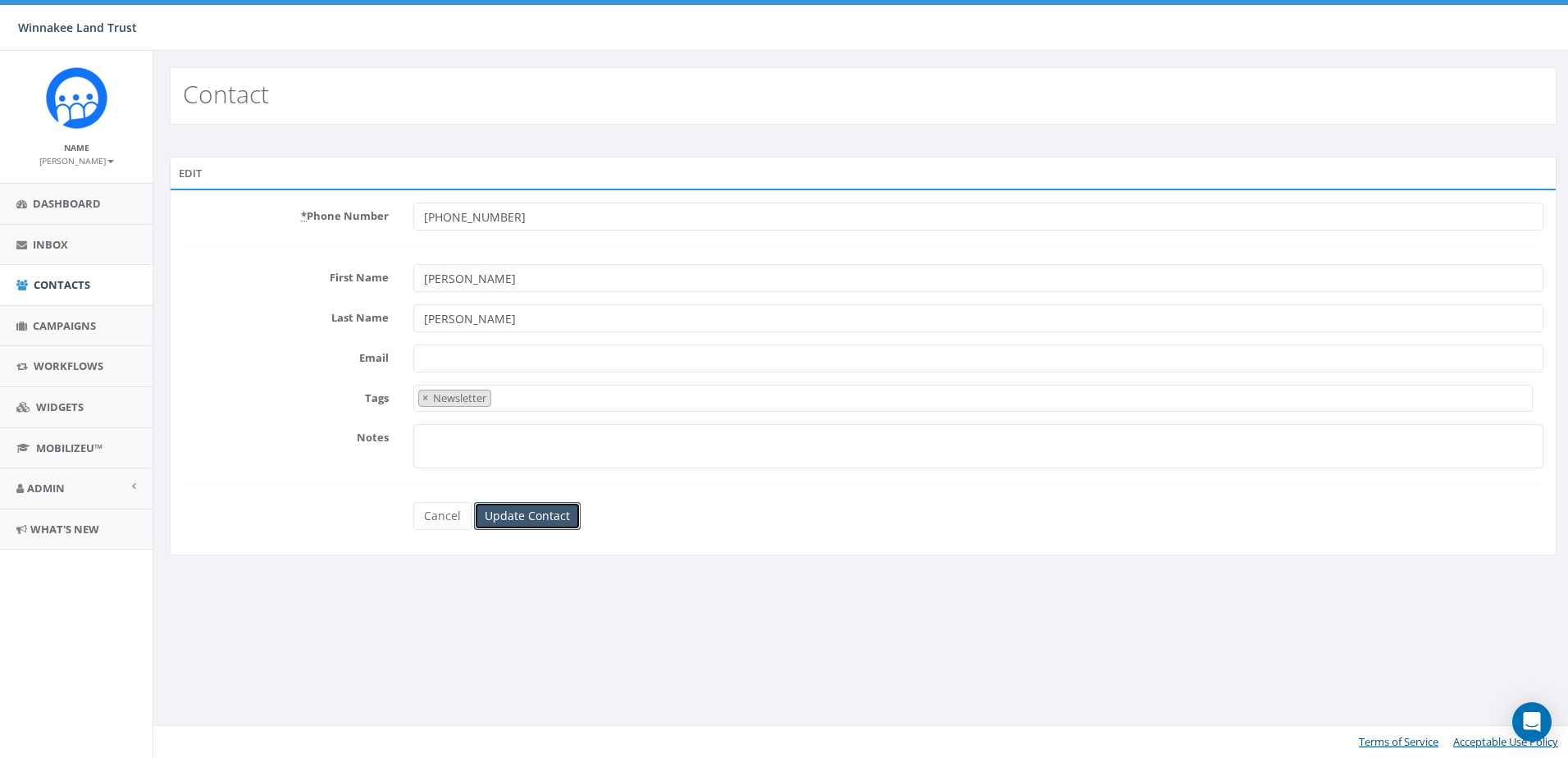
click at [512, 517] on input "Update Contact" at bounding box center [527, 516] width 107 height 28
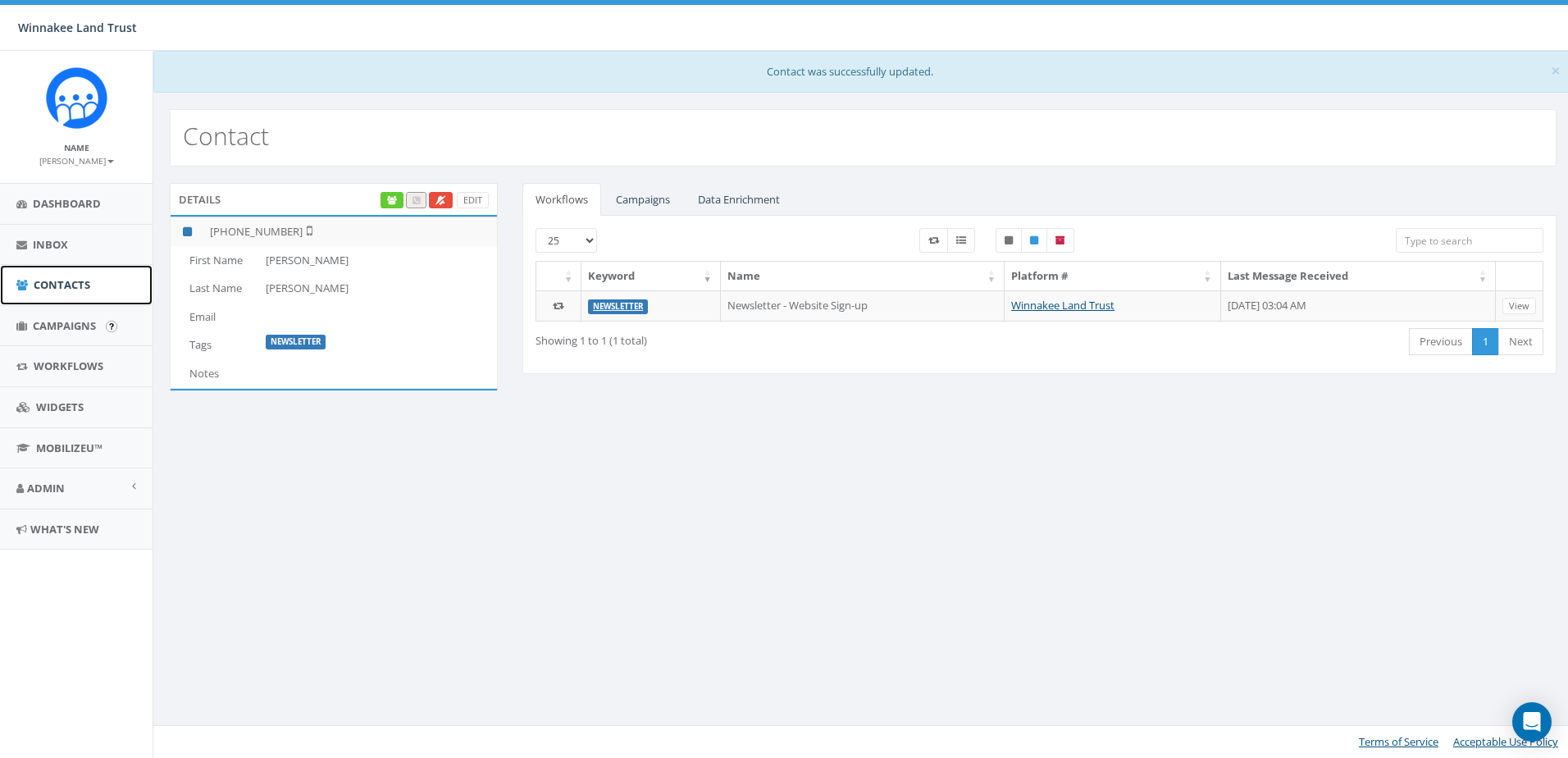
click at [66, 282] on span "Contacts" at bounding box center [61, 285] width 57 height 14
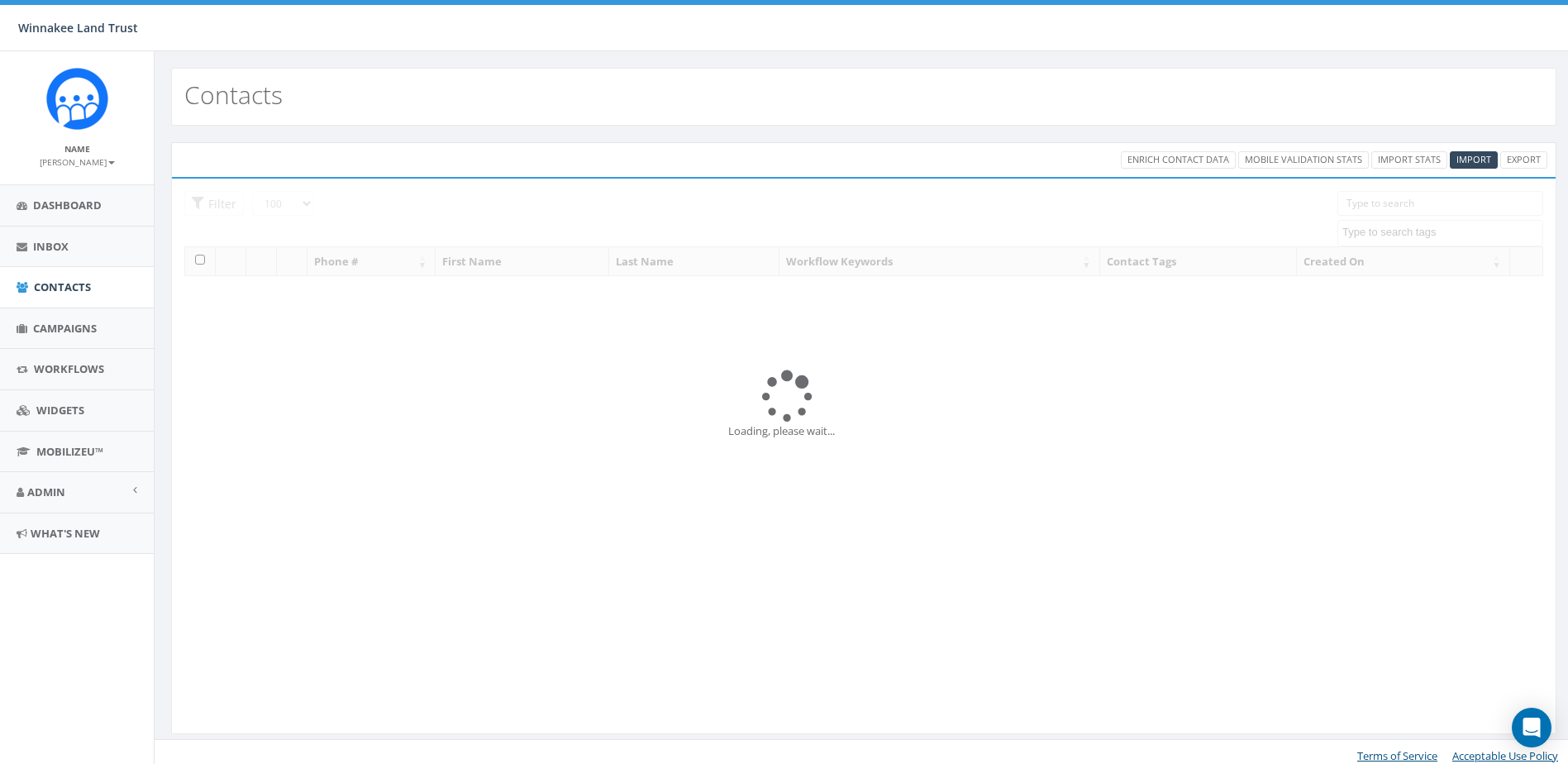
select select "100"
select select
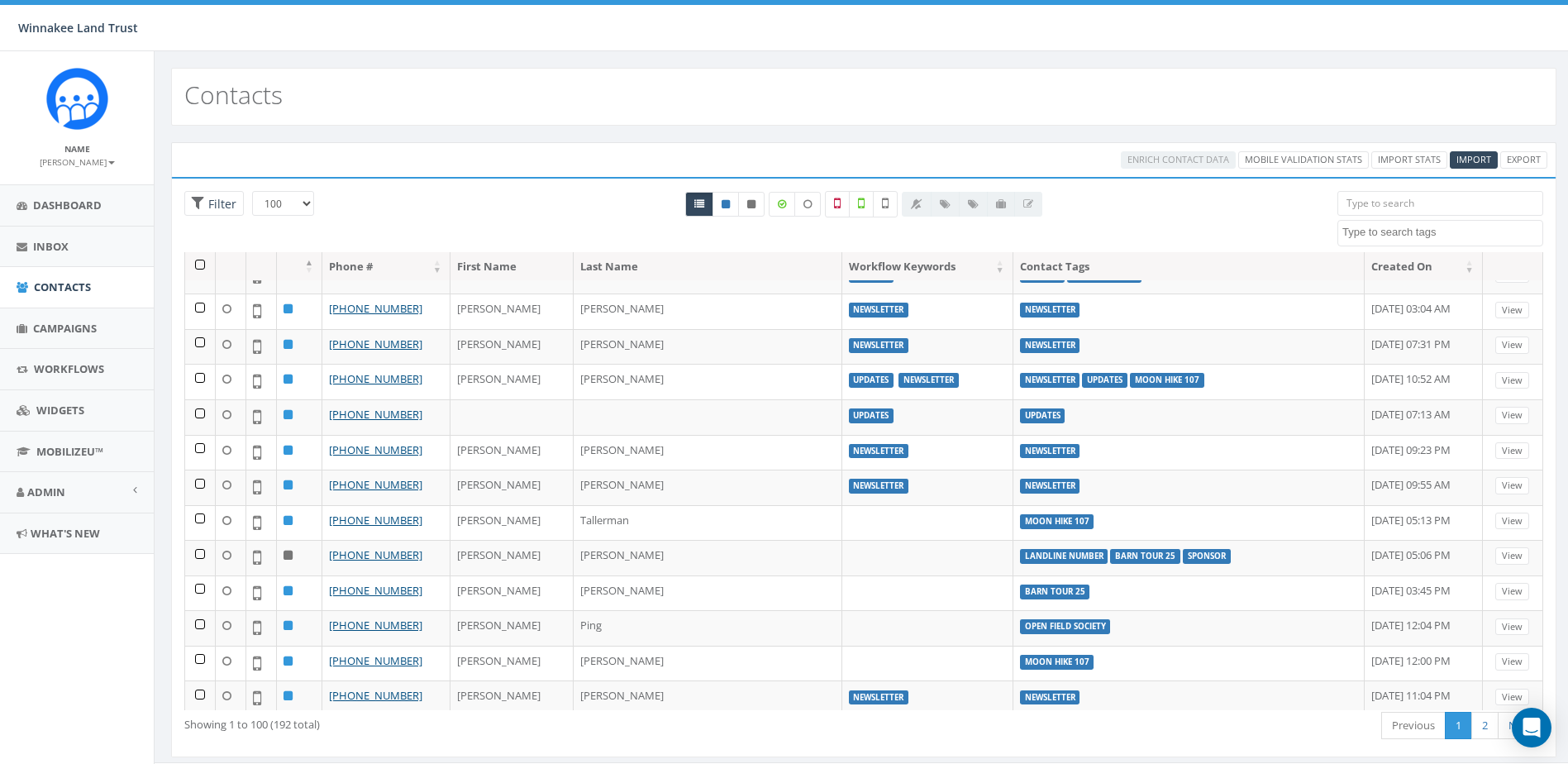
scroll to position [248, 0]
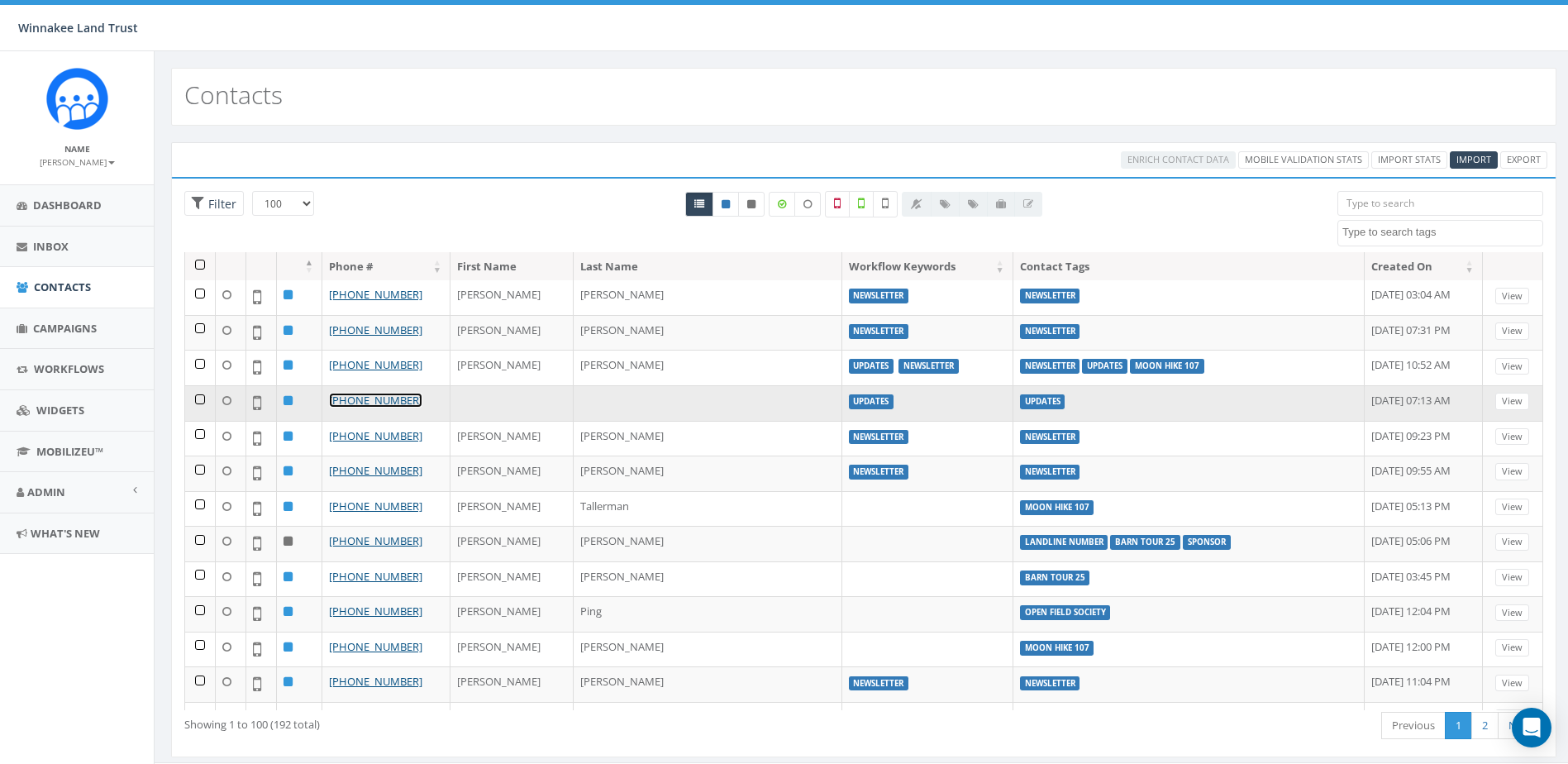
click at [396, 401] on link "[PHONE_NUMBER]" at bounding box center [375, 400] width 93 height 14
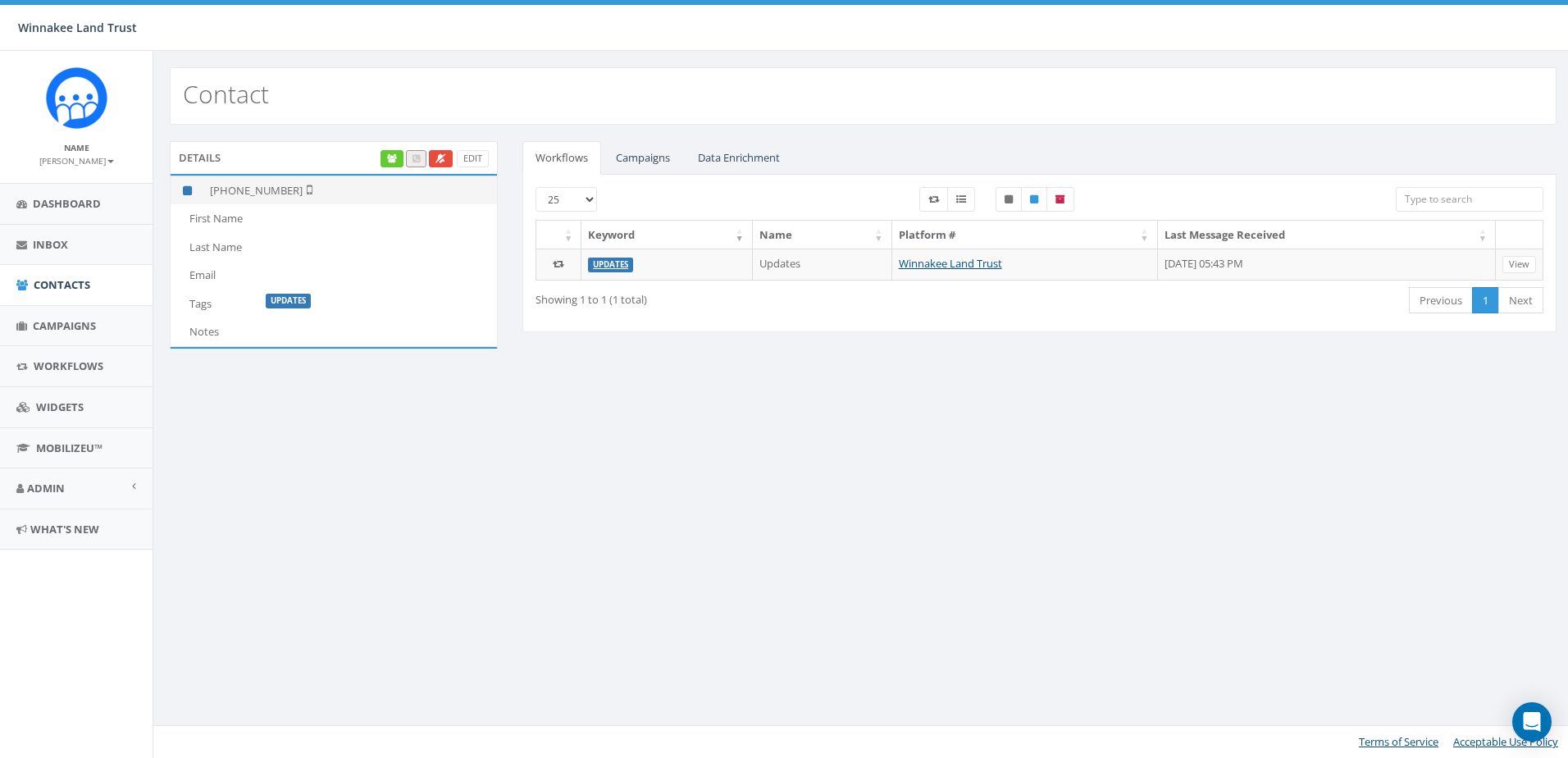
drag, startPoint x: 291, startPoint y: 187, endPoint x: 227, endPoint y: 188, distance: 64.0
click at [227, 188] on td "[PHONE_NUMBER]" at bounding box center [350, 190] width 293 height 29
click at [476, 157] on link "Edit" at bounding box center [473, 158] width 32 height 17
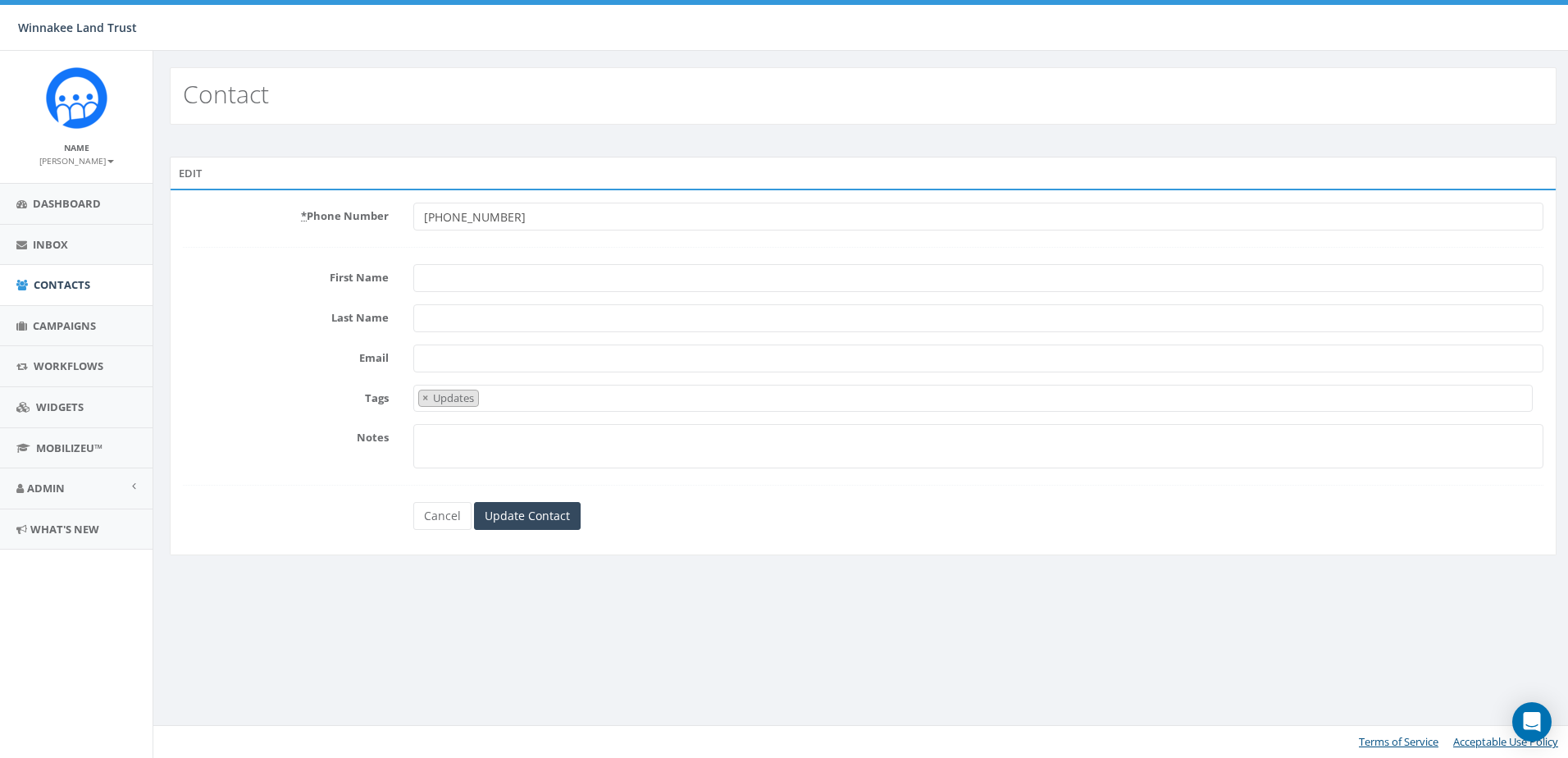
select select "Updates"
click at [464, 285] on input "First Name" at bounding box center [978, 278] width 1130 height 28
paste input "Lynn Webb"
drag, startPoint x: 464, startPoint y: 278, endPoint x: 512, endPoint y: 277, distance: 48.0
click at [512, 277] on input "Lynn Webb" at bounding box center [978, 278] width 1130 height 28
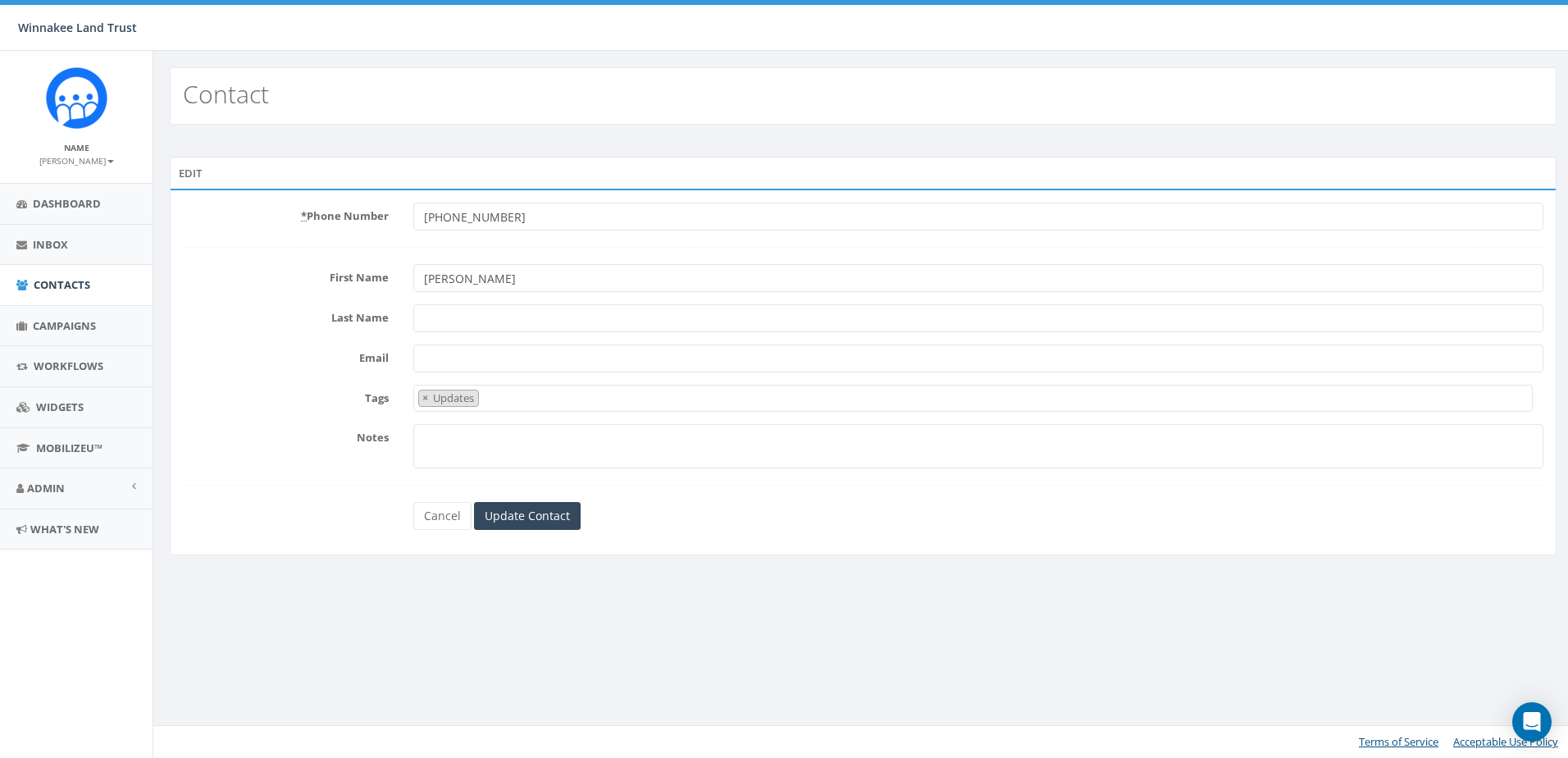
type input "Lynn"
click at [465, 315] on input "Last Name" at bounding box center [978, 318] width 1130 height 28
paste input "Webb"
type input "Webb"
click at [310, 427] on label "Notes" at bounding box center [285, 435] width 231 height 22
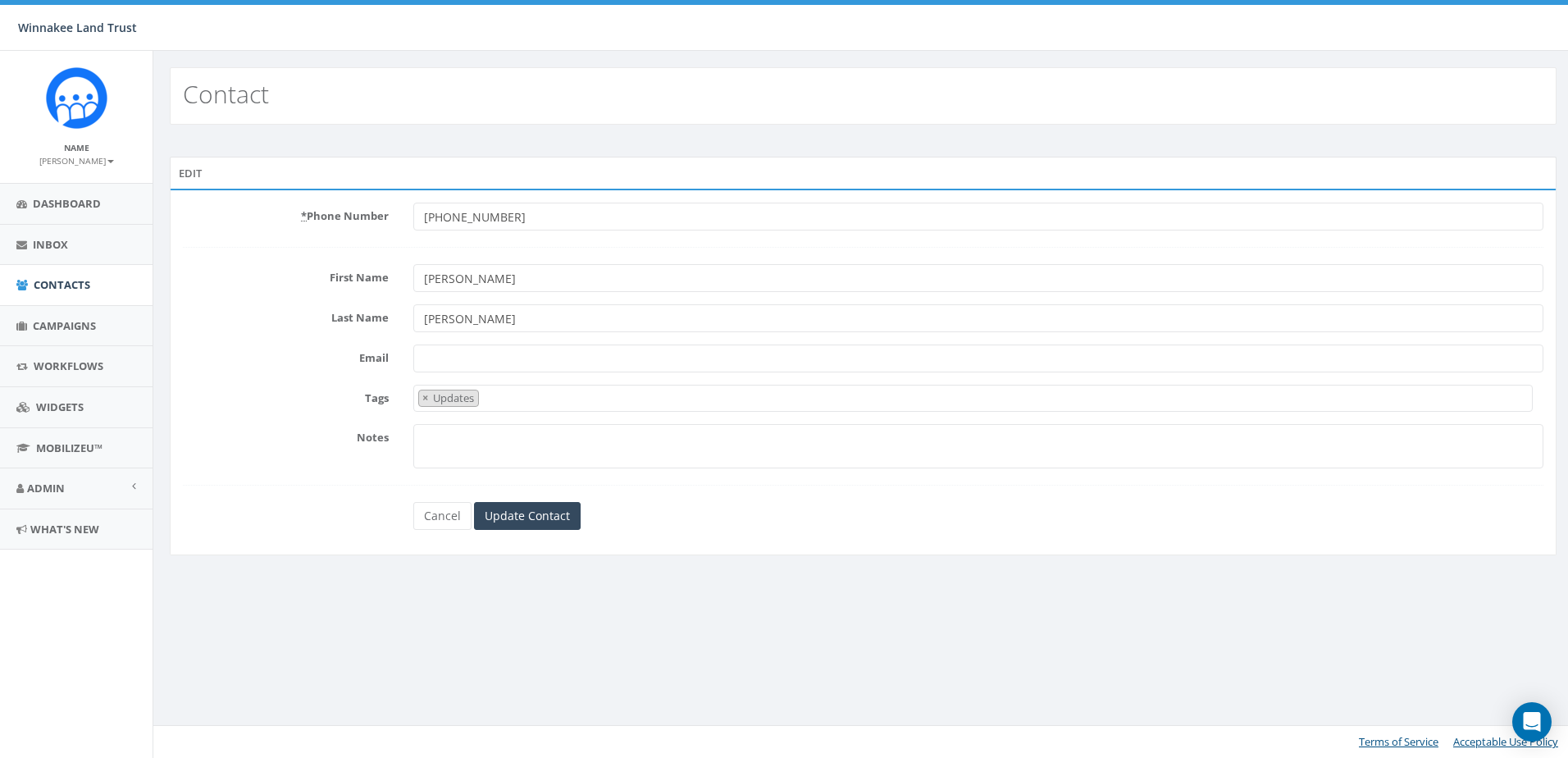
click at [414, 427] on textarea "Notes" at bounding box center [978, 445] width 1130 height 44
click at [530, 518] on input "Update Contact" at bounding box center [527, 516] width 107 height 28
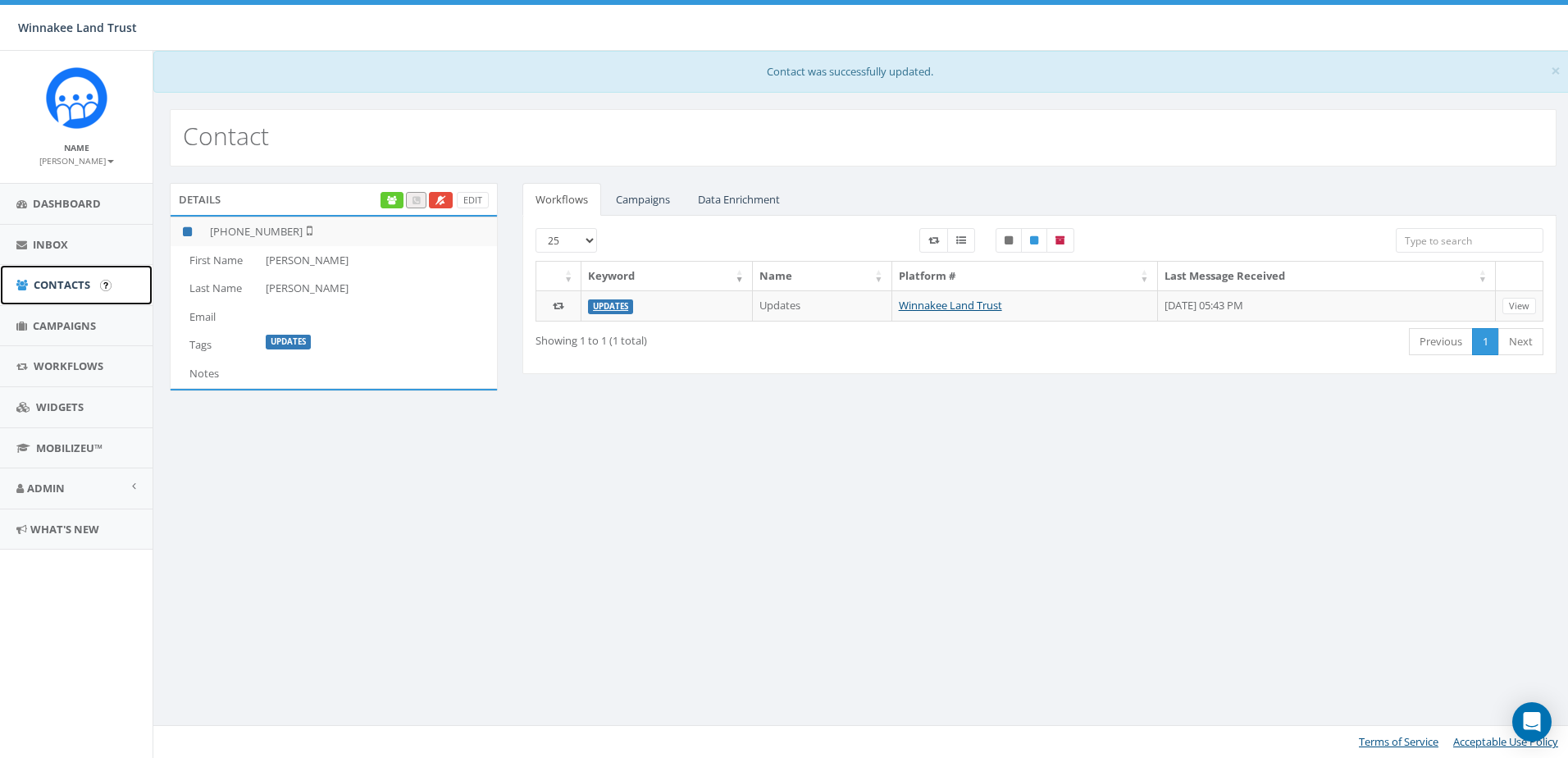
click at [62, 292] on span "Contacts" at bounding box center [61, 285] width 57 height 14
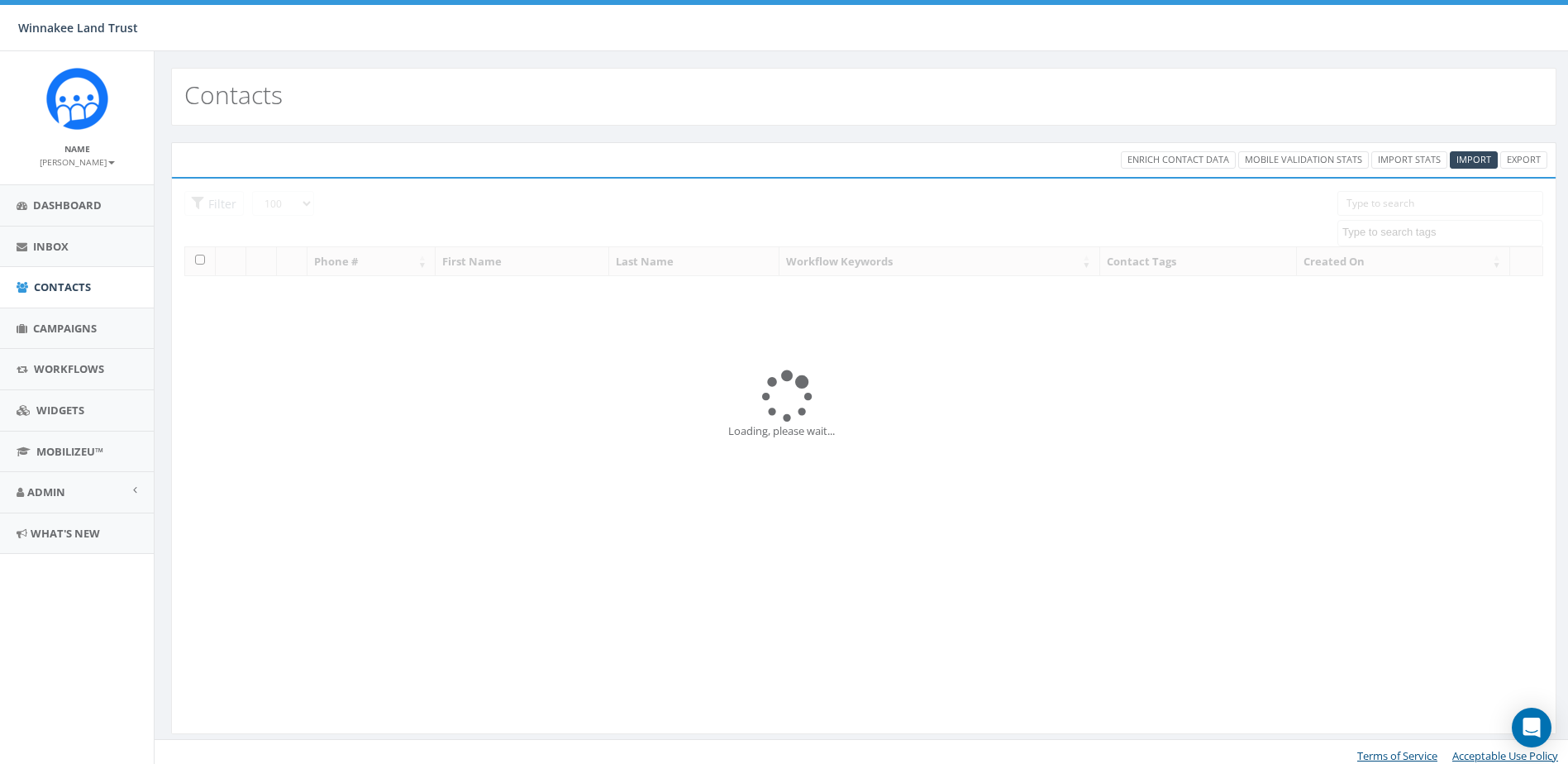
select select "100"
select select
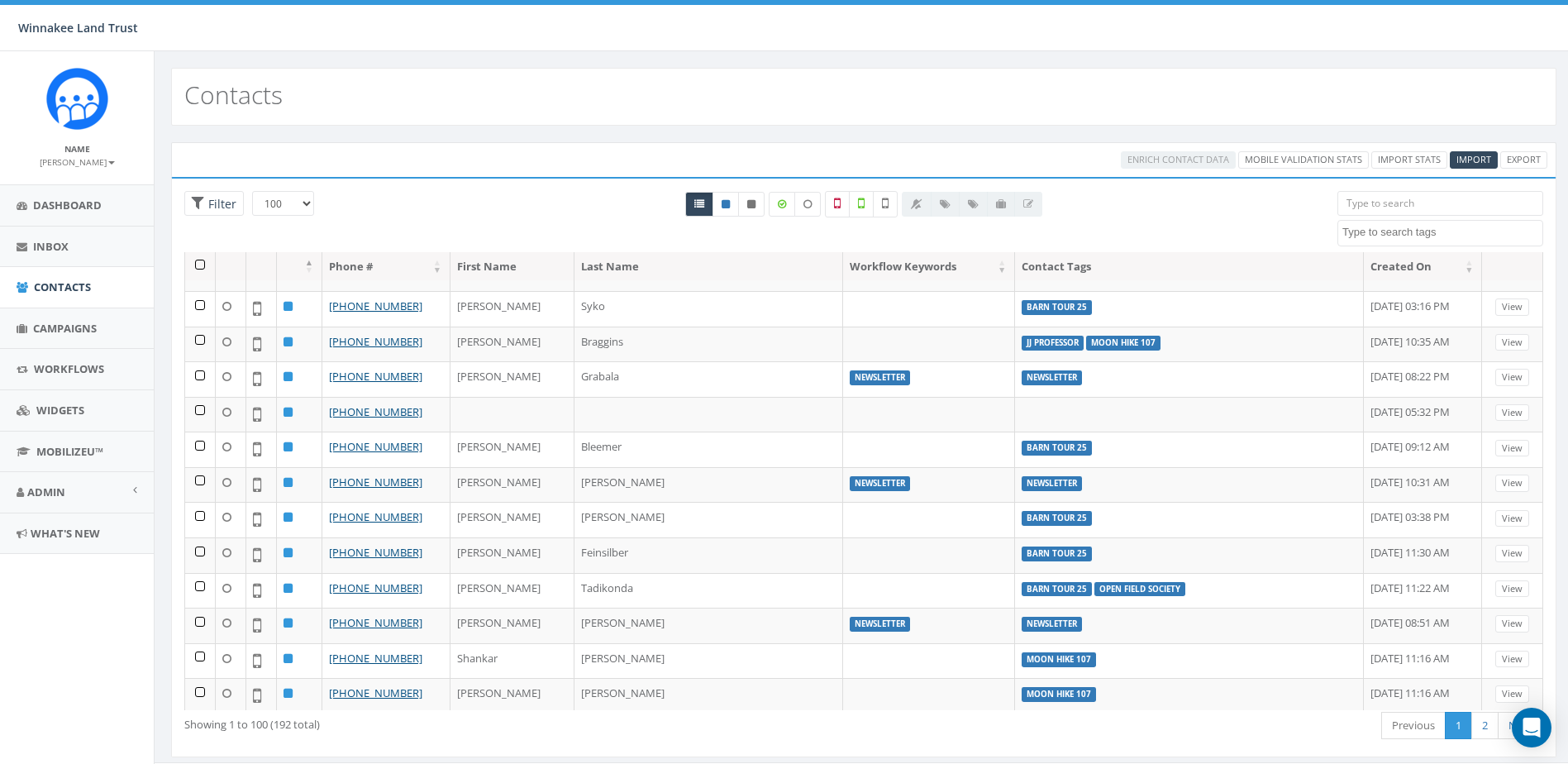
scroll to position [662, 0]
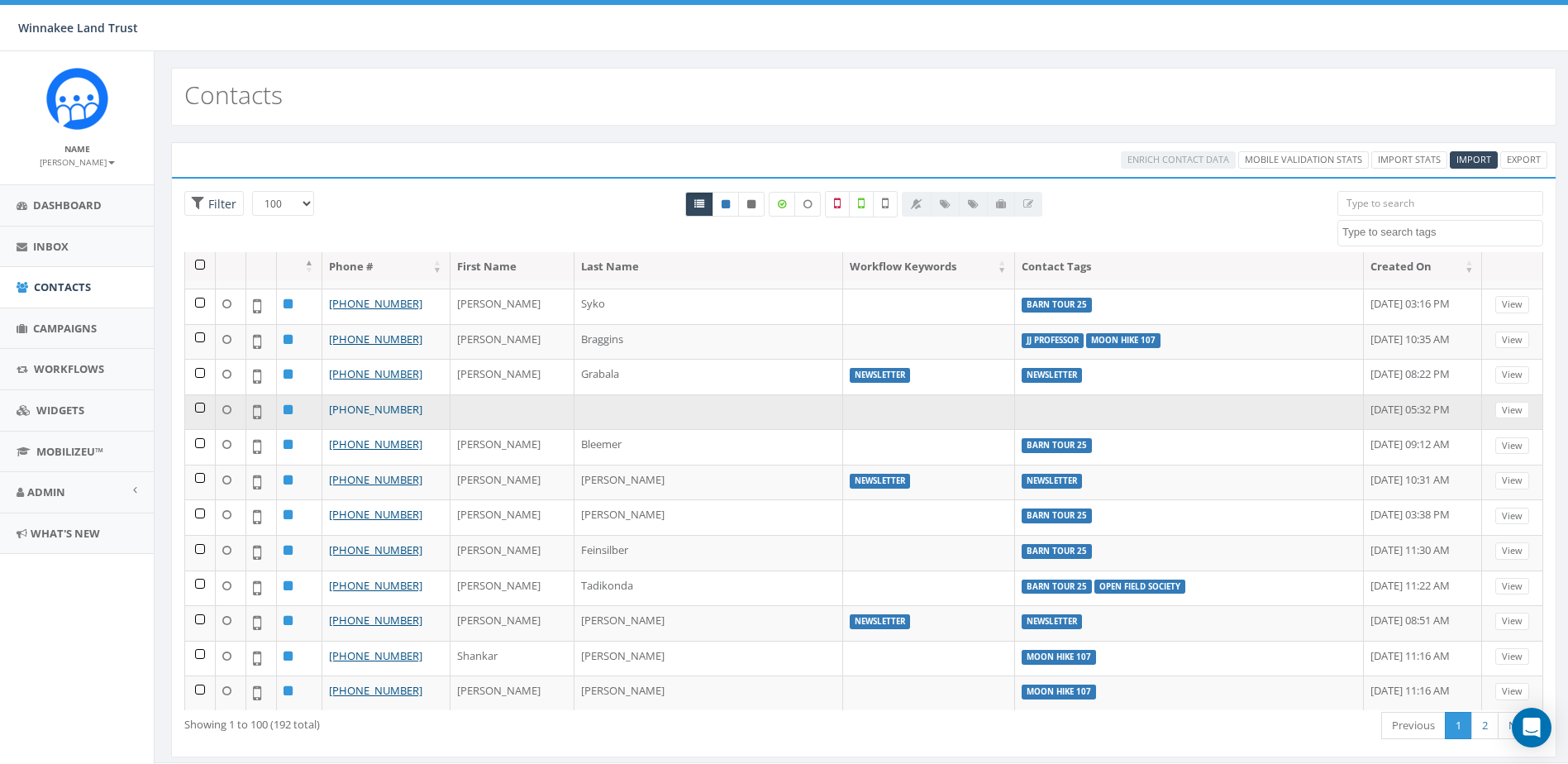
drag, startPoint x: 395, startPoint y: 413, endPoint x: 345, endPoint y: 415, distance: 50.0
click at [345, 415] on td "[PHONE_NUMBER]" at bounding box center [386, 412] width 128 height 35
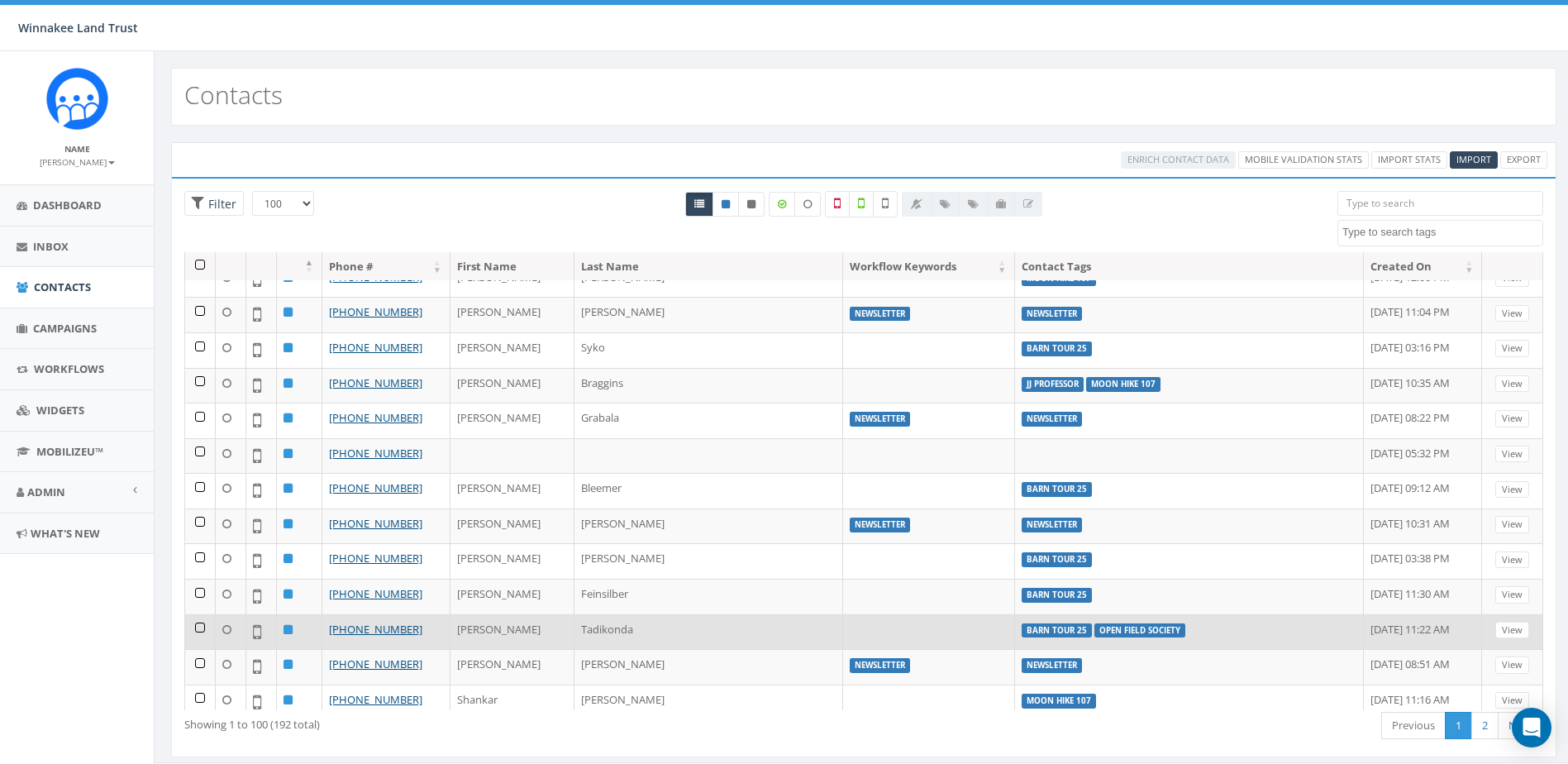
scroll to position [579, 0]
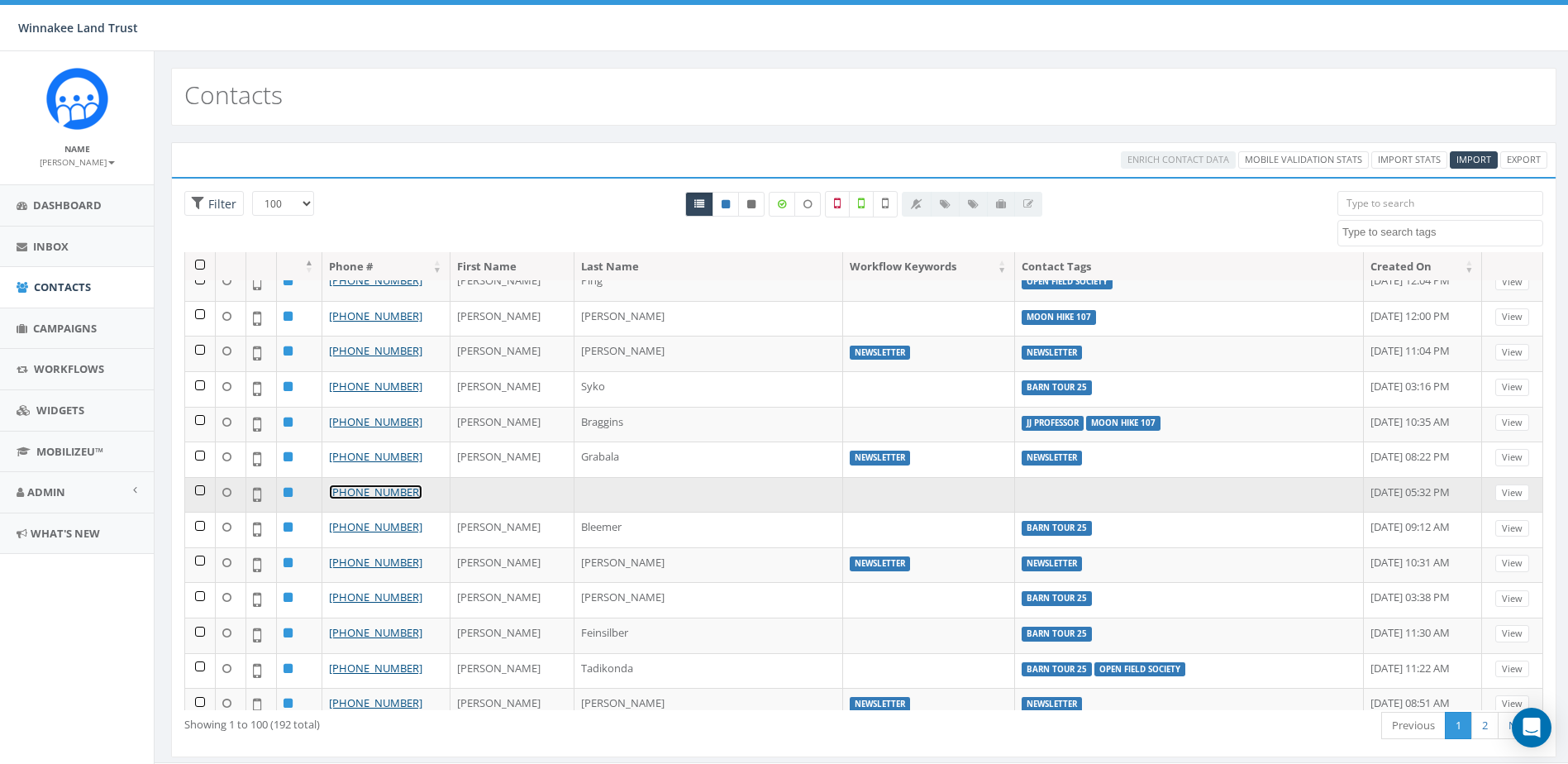
click at [379, 490] on link "[PHONE_NUMBER]" at bounding box center [375, 492] width 93 height 14
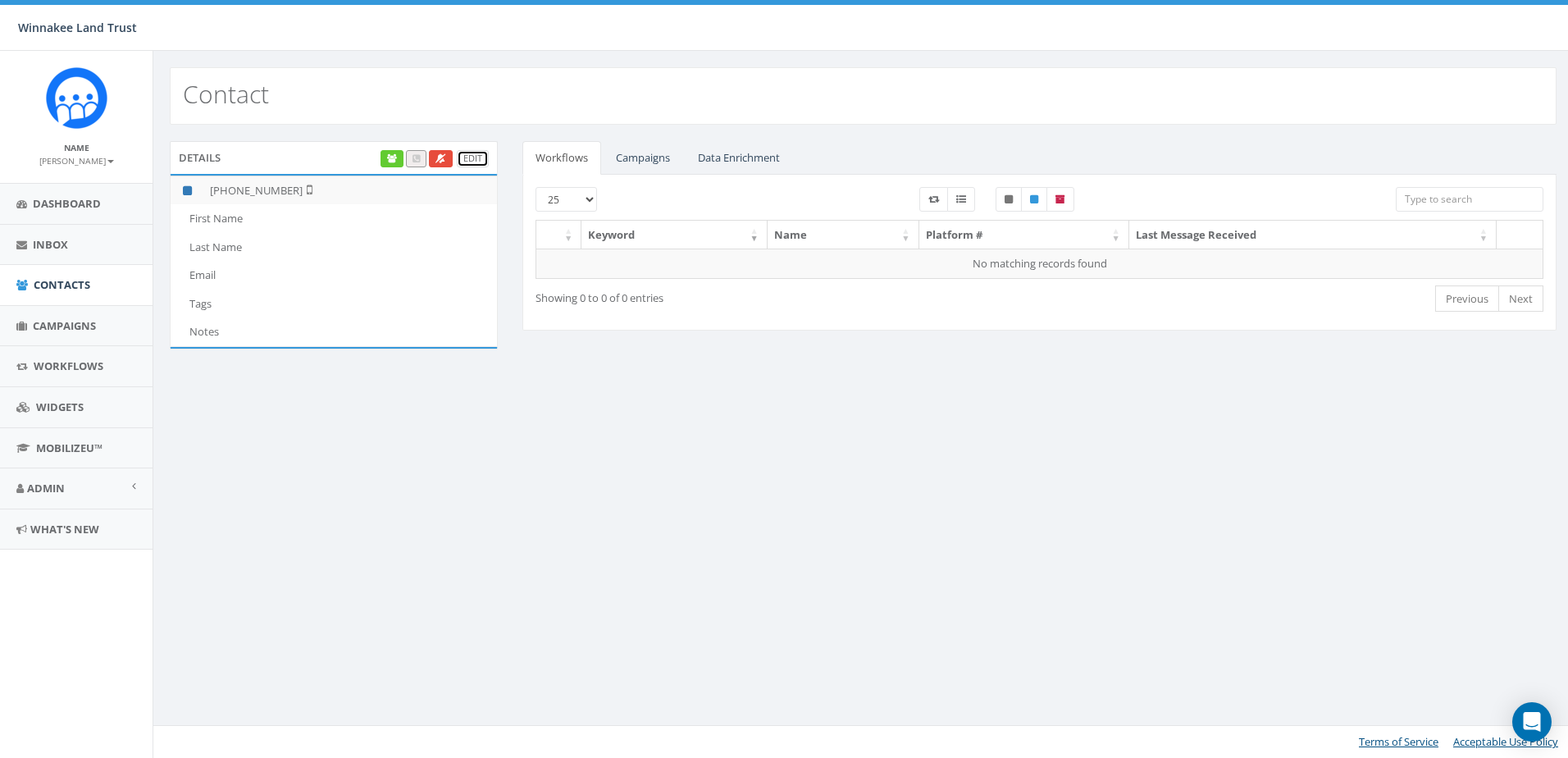
click at [463, 156] on link "Edit" at bounding box center [473, 158] width 32 height 17
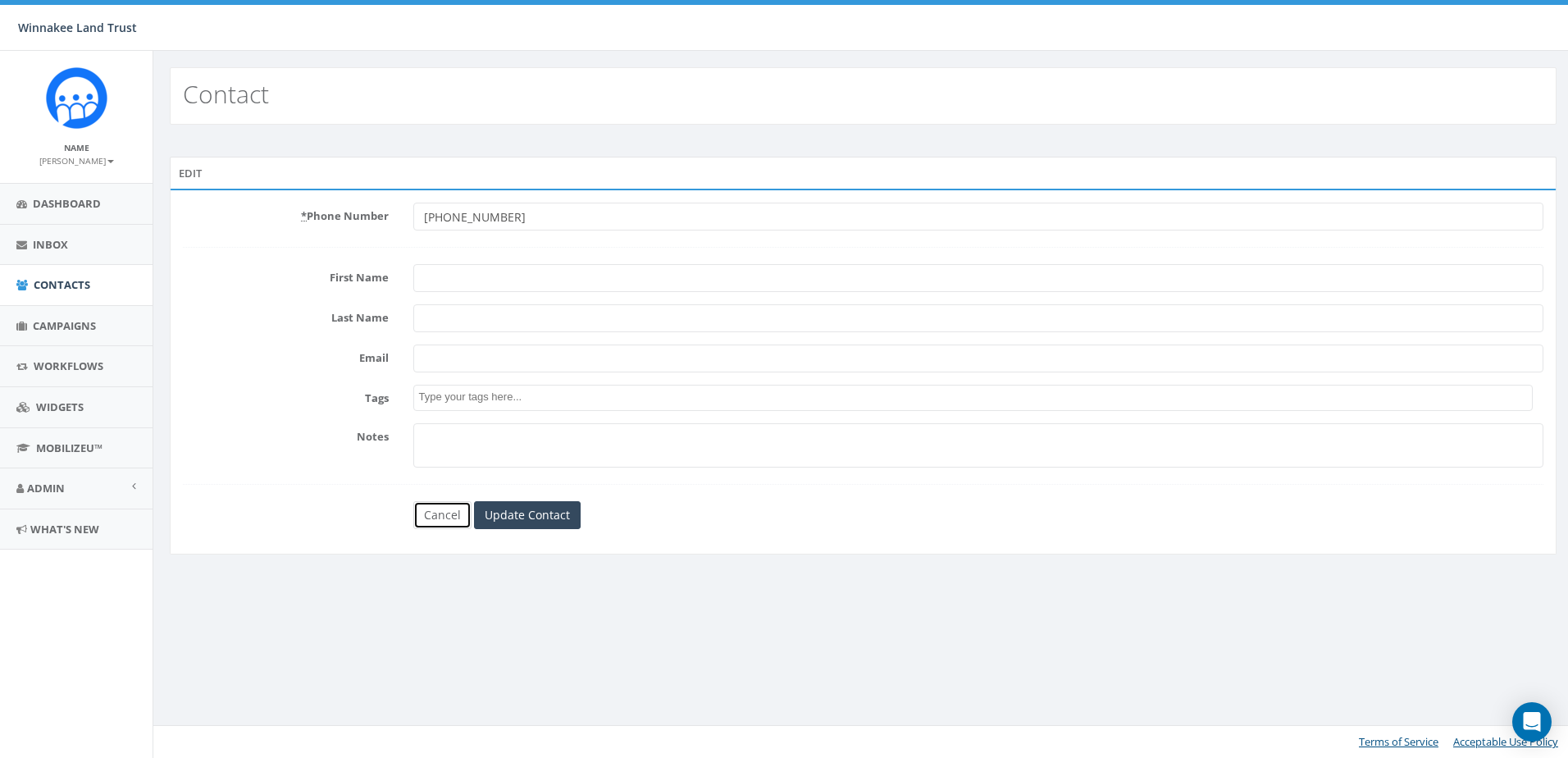
click at [439, 510] on link "Cancel" at bounding box center [442, 515] width 58 height 28
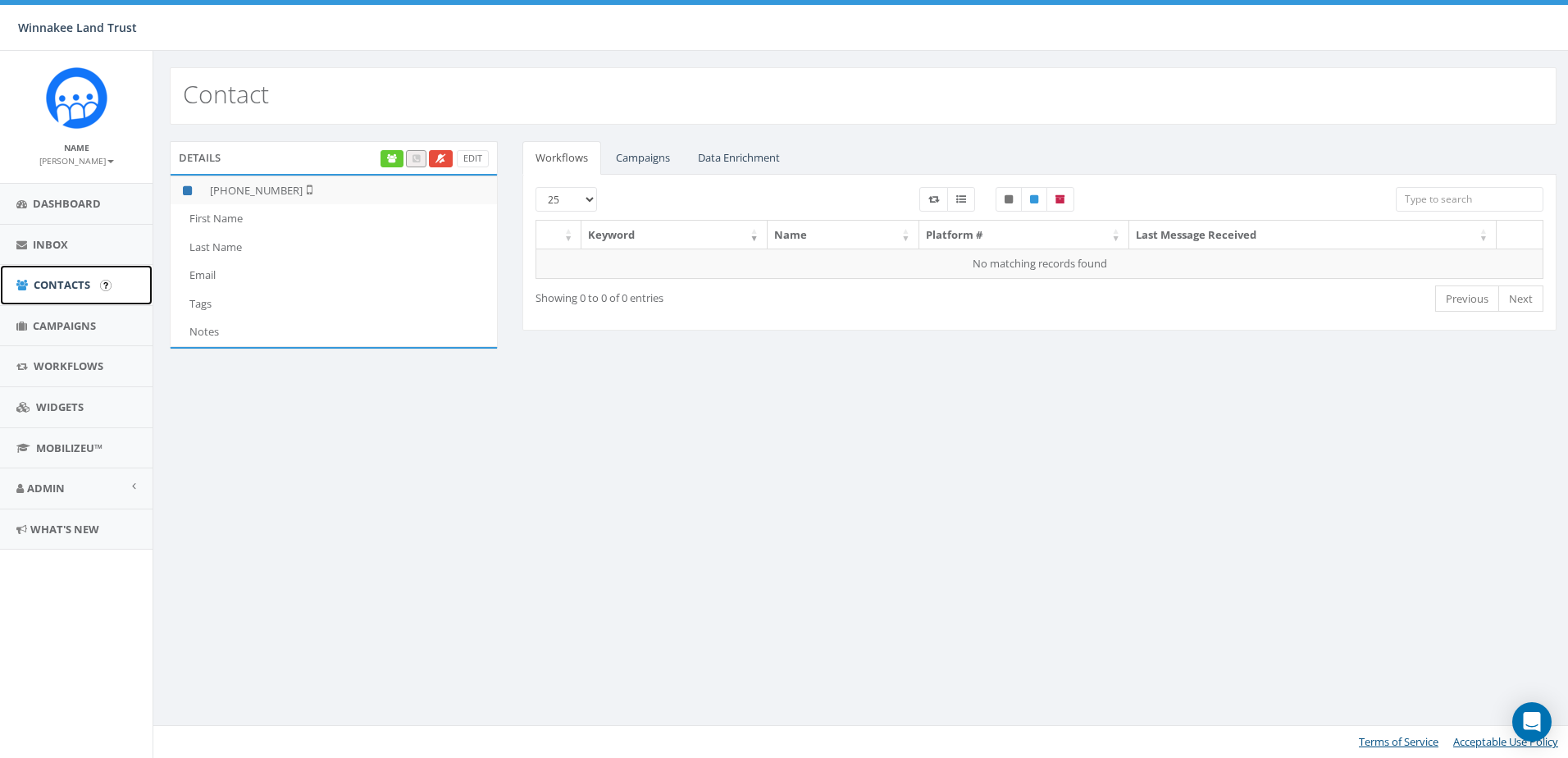
click at [59, 294] on link "Contacts" at bounding box center [76, 285] width 153 height 40
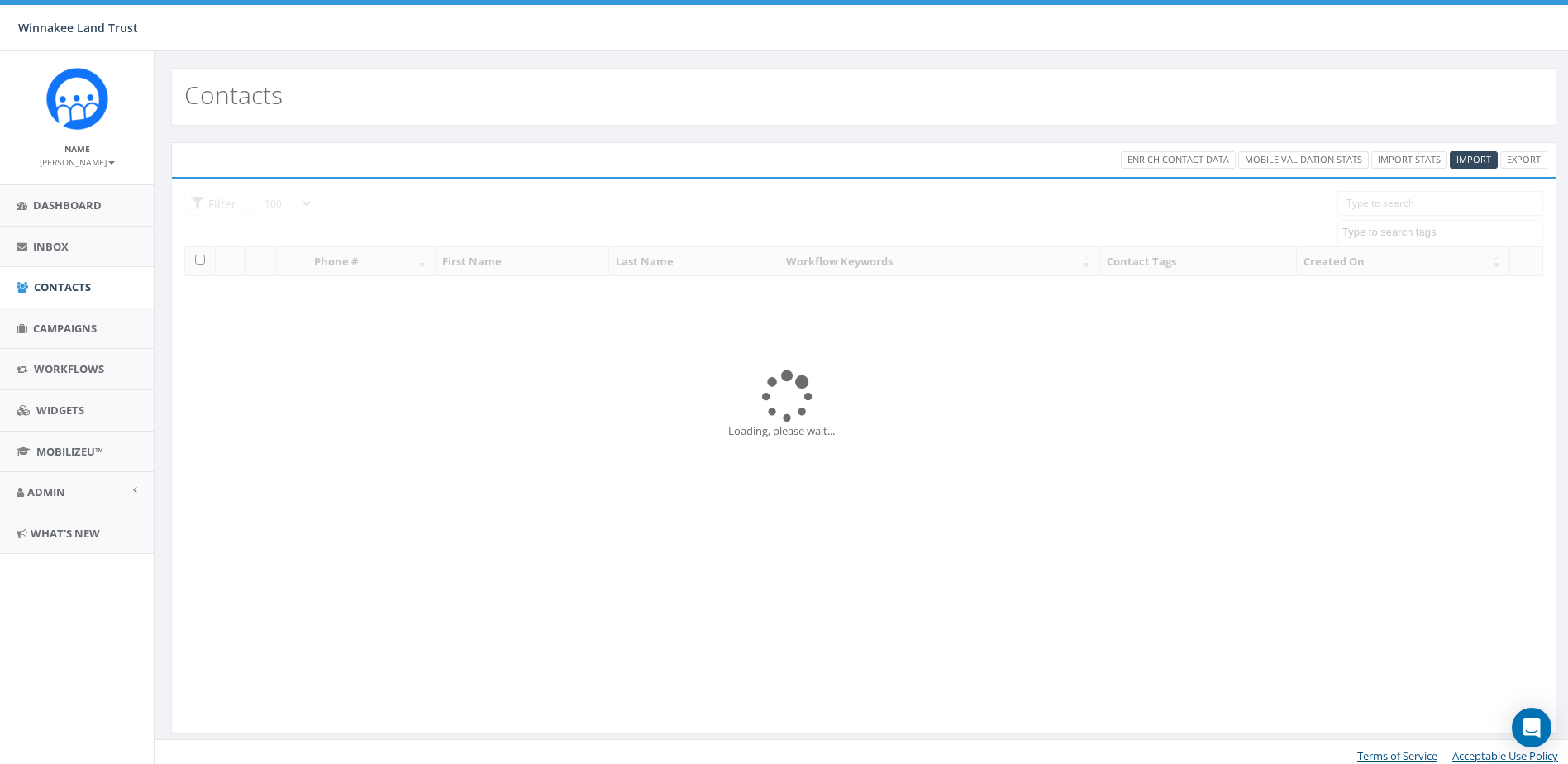
select select "100"
select select
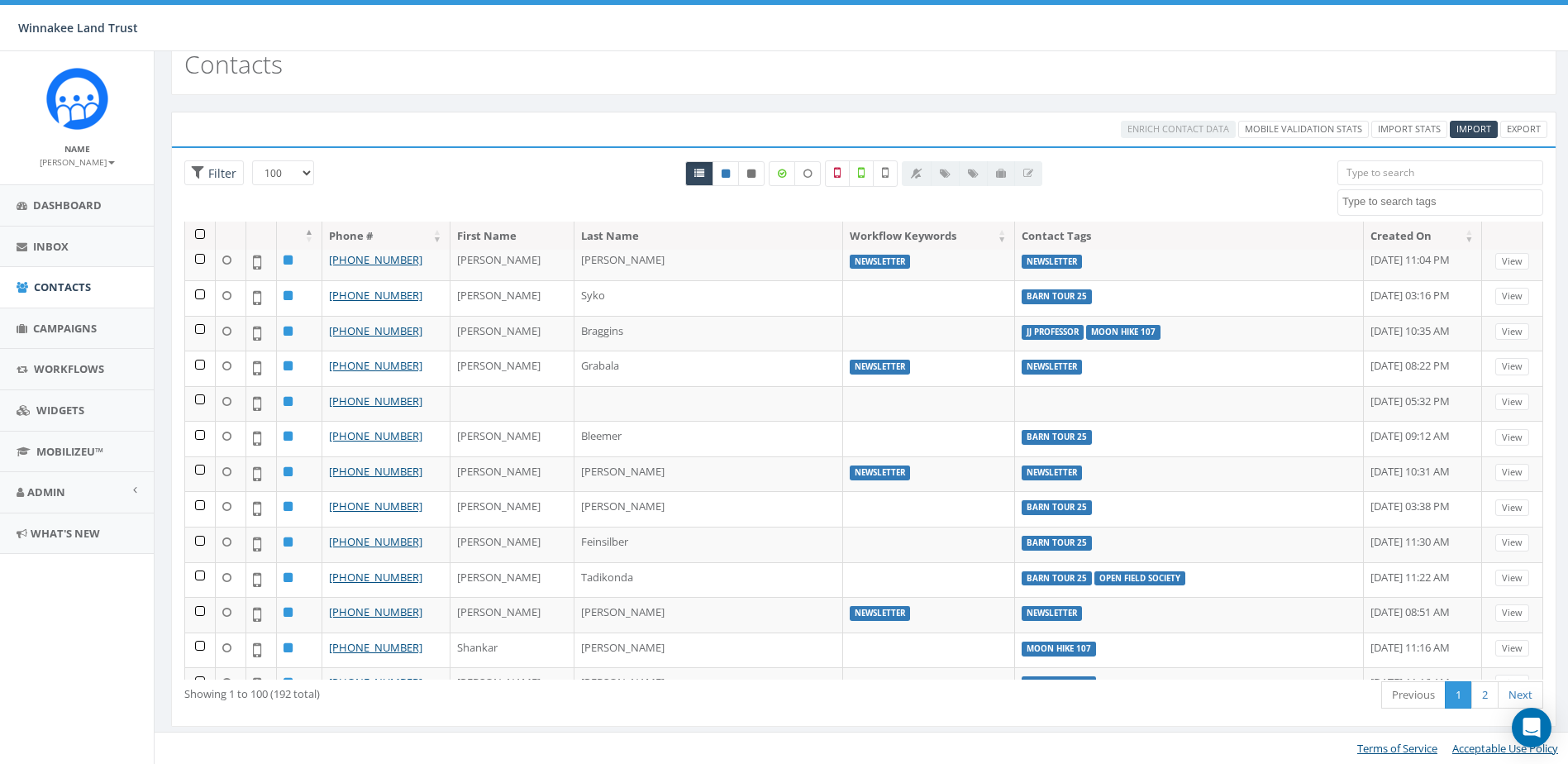
scroll to position [616, 0]
